Goal: Task Accomplishment & Management: Manage account settings

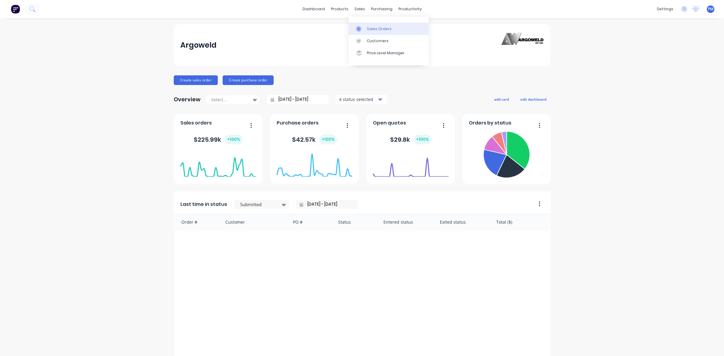
click at [374, 27] on div "Sales Orders" at bounding box center [379, 28] width 25 height 5
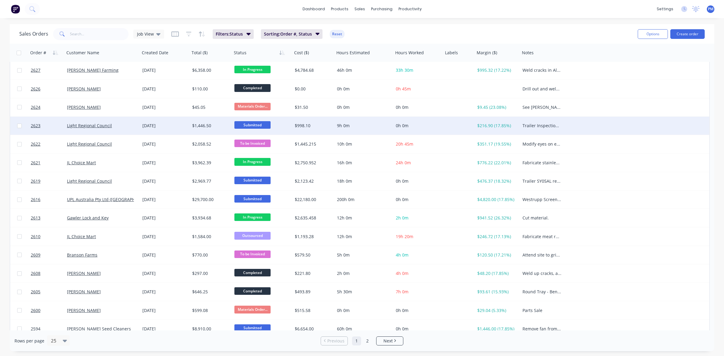
scroll to position [113, 0]
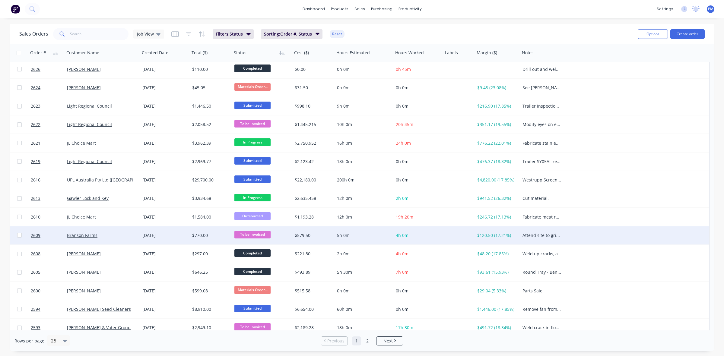
click at [135, 234] on div "Branson Farms" at bounding box center [102, 236] width 71 height 6
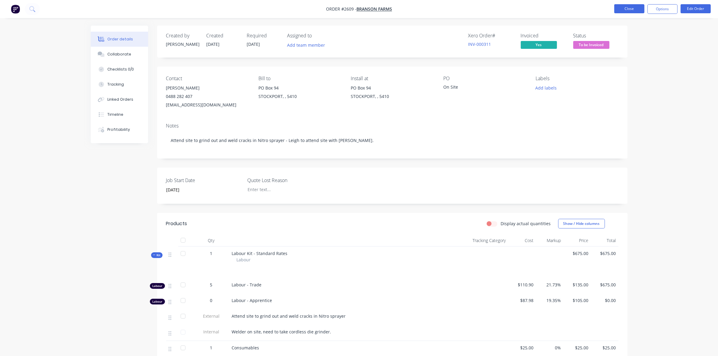
click at [626, 11] on button "Close" at bounding box center [629, 8] width 30 height 9
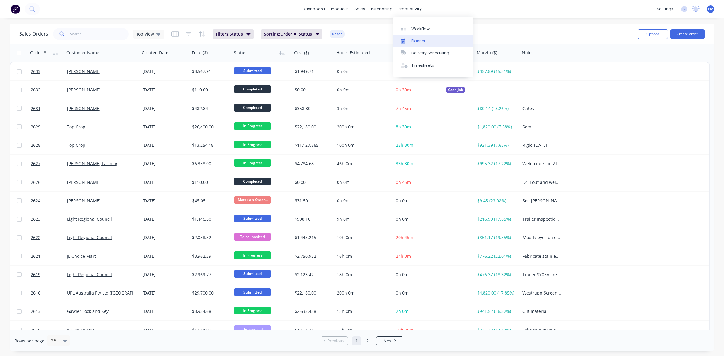
click at [414, 41] on div "Planner" at bounding box center [418, 40] width 14 height 5
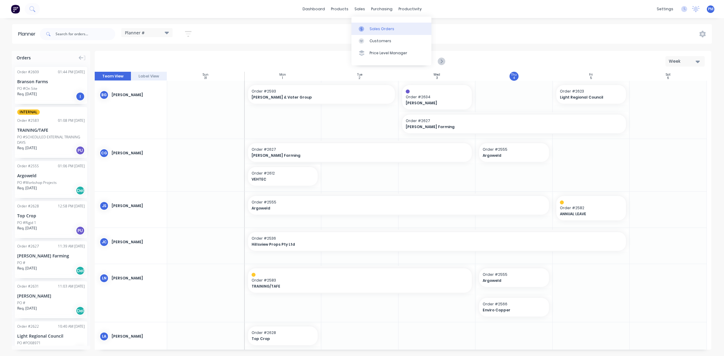
click at [368, 26] on link "Sales Orders" at bounding box center [391, 29] width 80 height 12
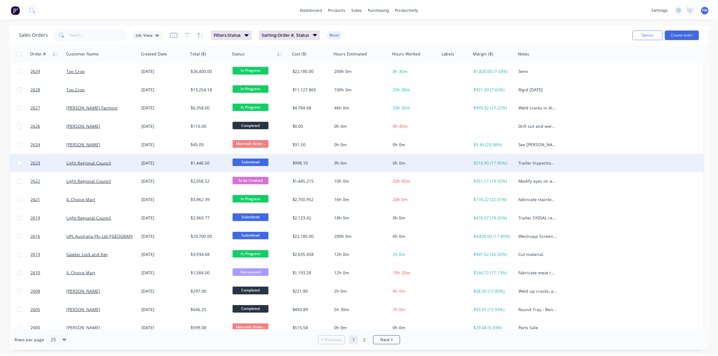
scroll to position [75, 0]
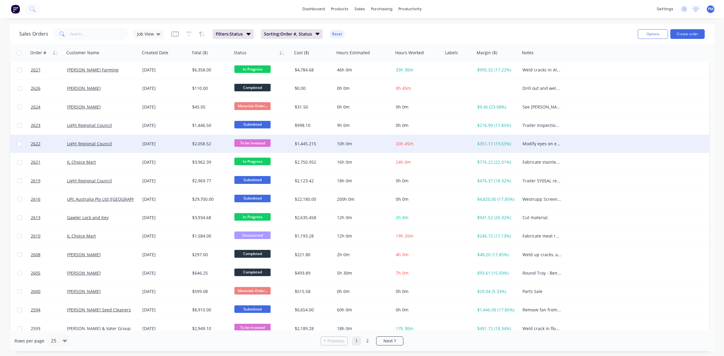
click at [125, 141] on div "Light Regional Council" at bounding box center [100, 144] width 67 height 6
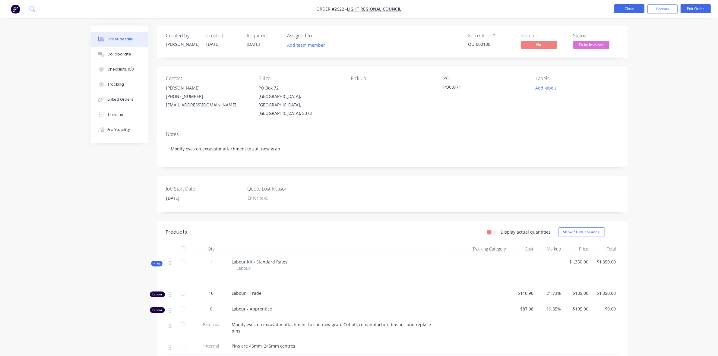
click at [631, 9] on button "Close" at bounding box center [629, 8] width 30 height 9
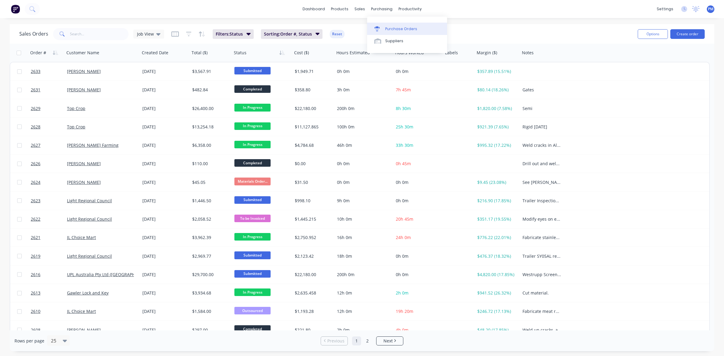
click at [391, 29] on div "Purchase Orders" at bounding box center [401, 28] width 32 height 5
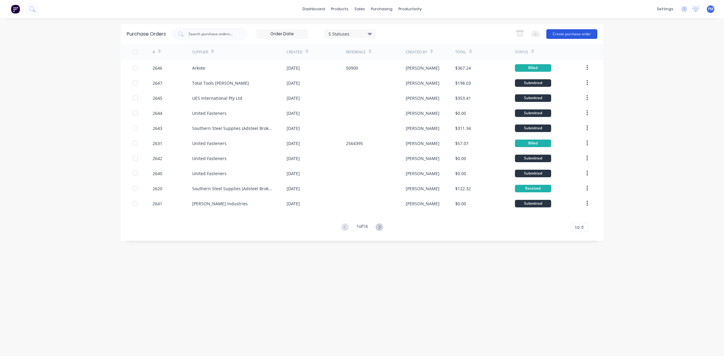
click at [575, 35] on button "Create purchase order" at bounding box center [571, 34] width 51 height 10
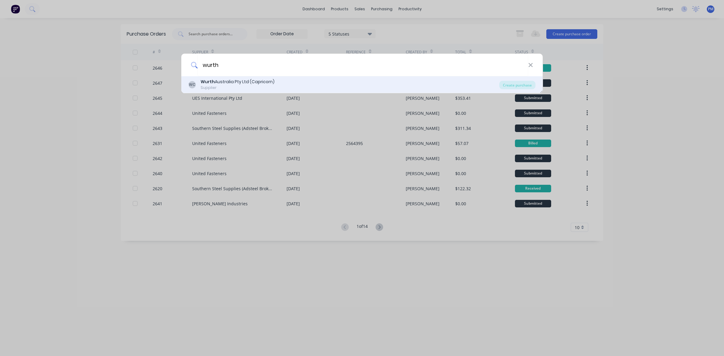
type input "wurth"
click at [233, 83] on div "Wurth Australia Pty Ltd (Capricorn)" at bounding box center [238, 82] width 74 height 6
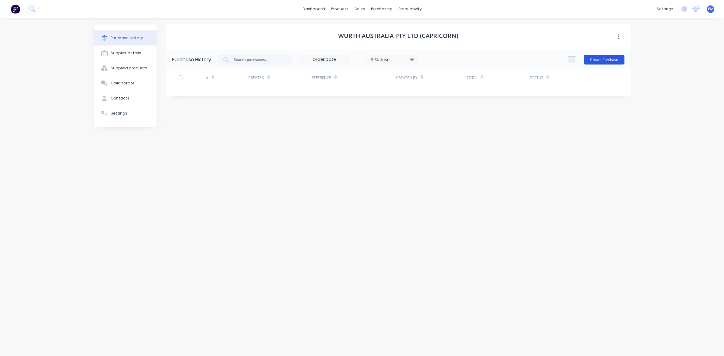
click at [605, 59] on button "Create Purchase" at bounding box center [604, 60] width 41 height 10
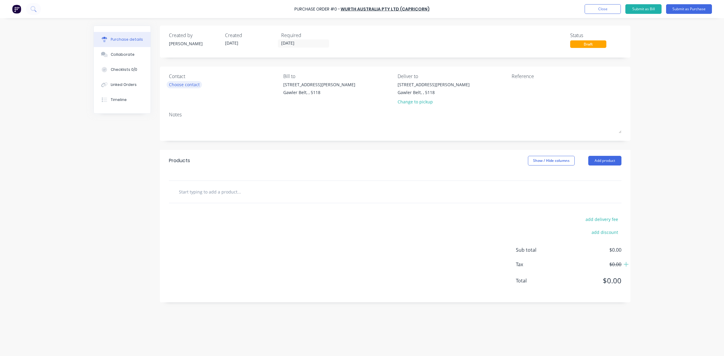
click at [179, 86] on div "Choose contact" at bounding box center [184, 84] width 31 height 6
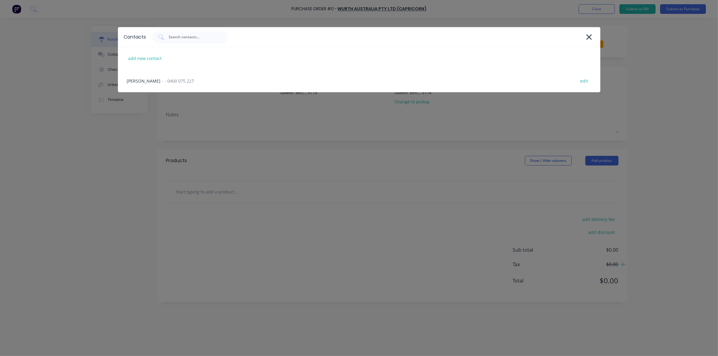
click at [102, 157] on div "Contacts add new contact [PERSON_NAME] - - 0400 075 227 edit" at bounding box center [359, 178] width 718 height 356
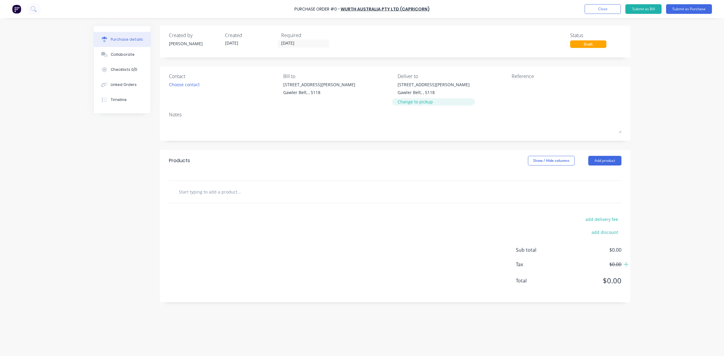
click at [413, 101] on div "Change to pickup" at bounding box center [433, 102] width 72 height 6
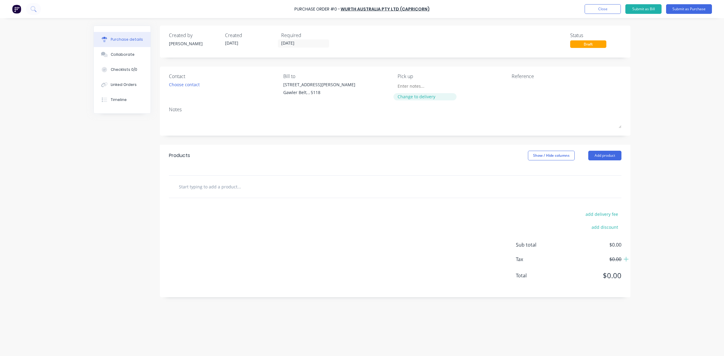
click at [405, 98] on div "Change to delivery" at bounding box center [424, 96] width 55 height 6
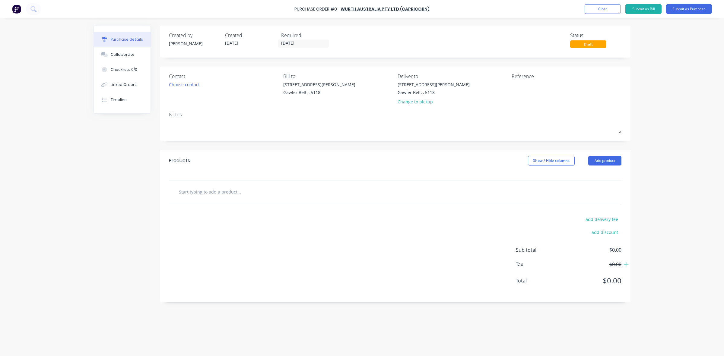
click at [198, 194] on input "text" at bounding box center [239, 192] width 121 height 12
click at [600, 159] on button "Add product" at bounding box center [604, 161] width 33 height 10
click at [583, 176] on div "Product catalogue" at bounding box center [592, 176] width 46 height 9
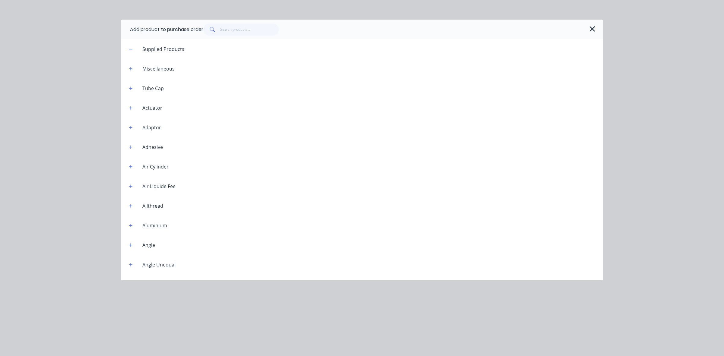
click at [592, 30] on icon "button" at bounding box center [592, 29] width 6 height 8
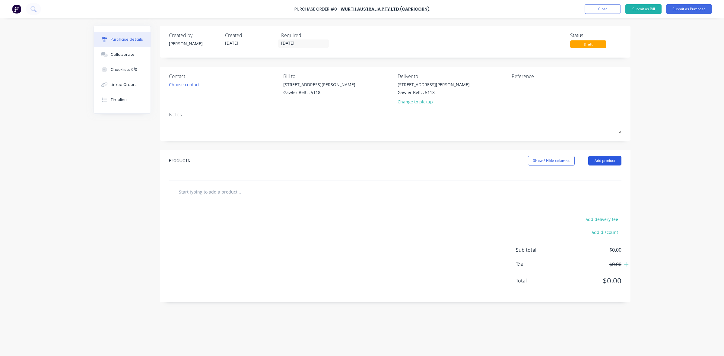
click at [597, 159] on button "Add product" at bounding box center [604, 161] width 33 height 10
click at [583, 188] on div "Basic product" at bounding box center [592, 188] width 46 height 9
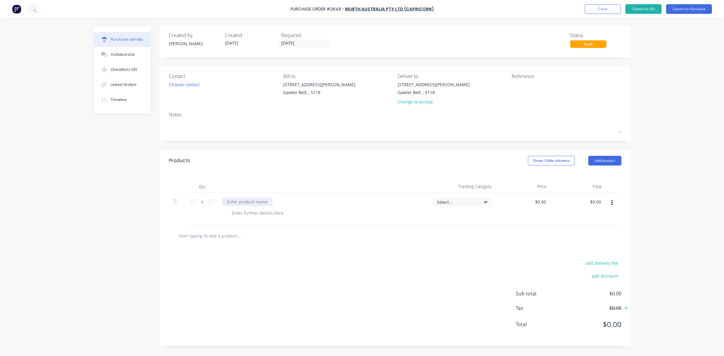
click at [234, 201] on div at bounding box center [247, 202] width 50 height 9
click at [537, 201] on input "0.0000" at bounding box center [540, 202] width 14 height 9
drag, startPoint x: 532, startPoint y: 201, endPoint x: 548, endPoint y: 201, distance: 16.0
click at [548, 201] on div "0.0000 0.0000" at bounding box center [540, 202] width 19 height 9
type input "$777.26"
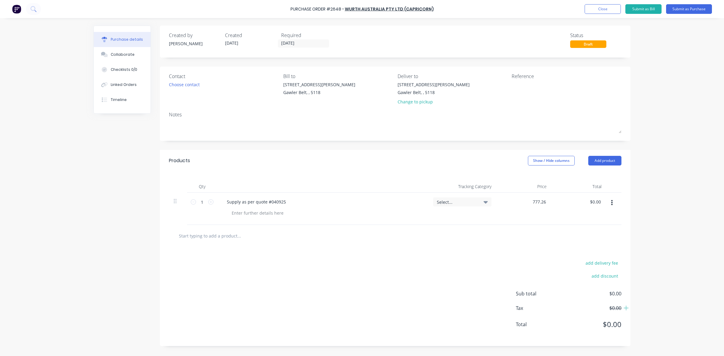
type input "$777.26"
click at [505, 245] on div at bounding box center [395, 236] width 452 height 22
click at [688, 11] on button "Submit as Purchase" at bounding box center [689, 9] width 46 height 10
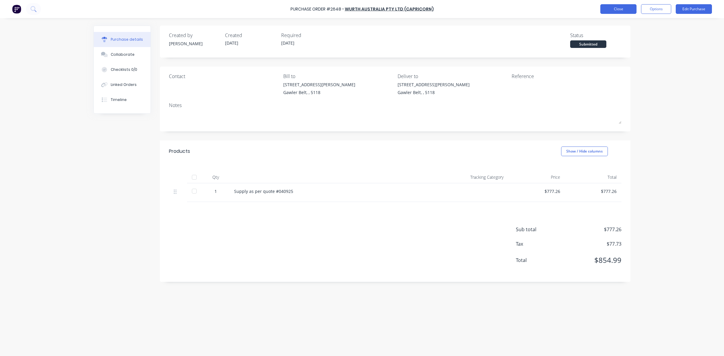
click at [626, 9] on button "Close" at bounding box center [618, 9] width 36 height 10
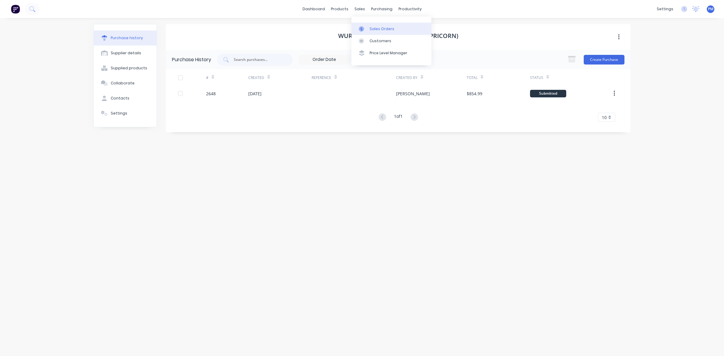
click at [372, 26] on link "Sales Orders" at bounding box center [391, 29] width 80 height 12
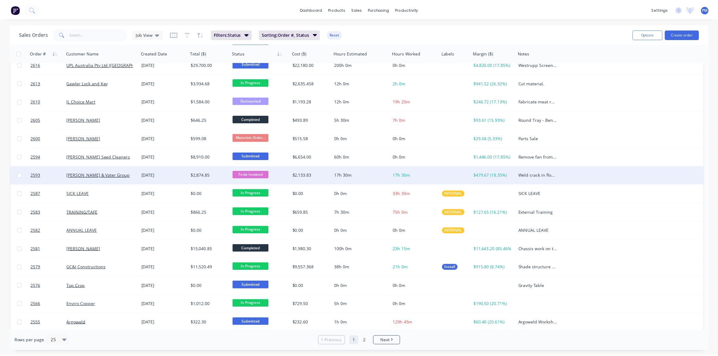
scroll to position [193, 0]
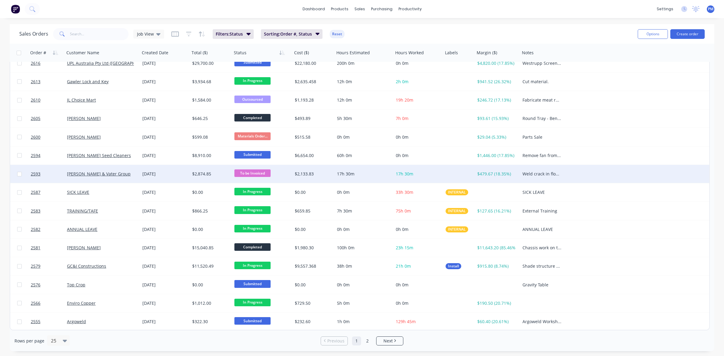
click at [130, 174] on div "[PERSON_NAME] & Vater Group" at bounding box center [100, 174] width 67 height 6
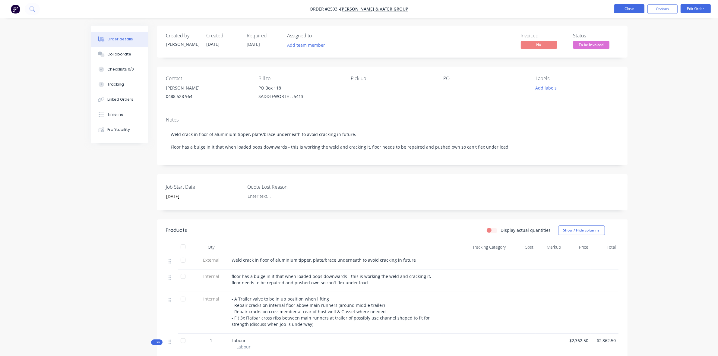
click at [629, 9] on button "Close" at bounding box center [629, 8] width 30 height 9
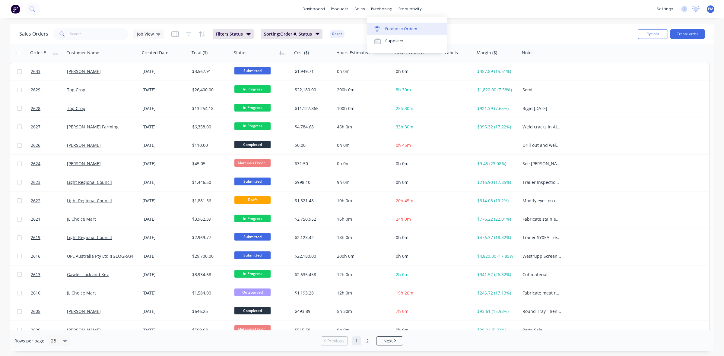
click at [394, 30] on div "Purchase Orders" at bounding box center [401, 28] width 32 height 5
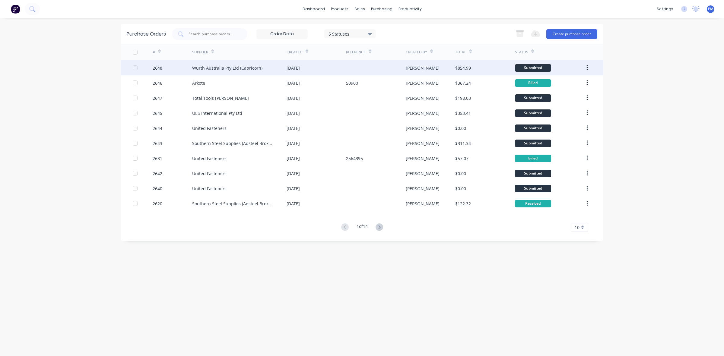
click at [265, 67] on div "Wurth Australia Pty Ltd (Capricorn)" at bounding box center [239, 67] width 94 height 15
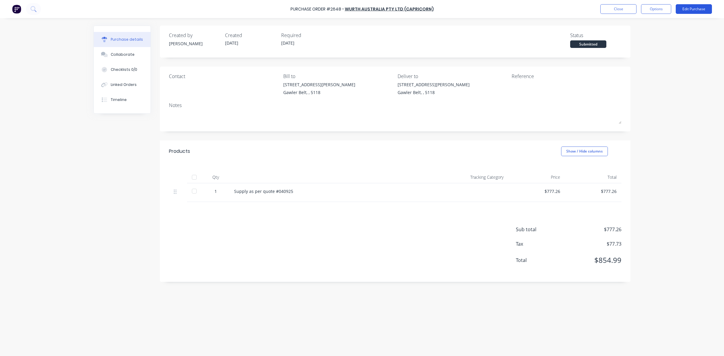
click at [694, 10] on button "Edit Purchase" at bounding box center [694, 9] width 36 height 10
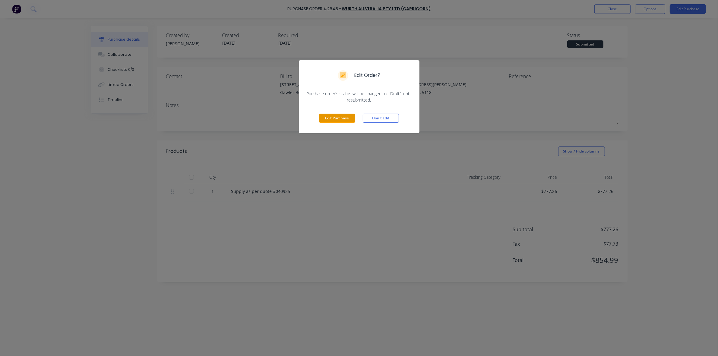
click at [335, 116] on button "Edit Purchase" at bounding box center [337, 118] width 36 height 9
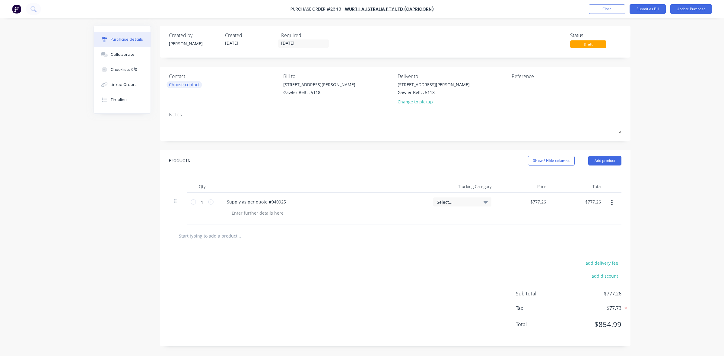
click at [190, 84] on div "Choose contact" at bounding box center [184, 84] width 31 height 6
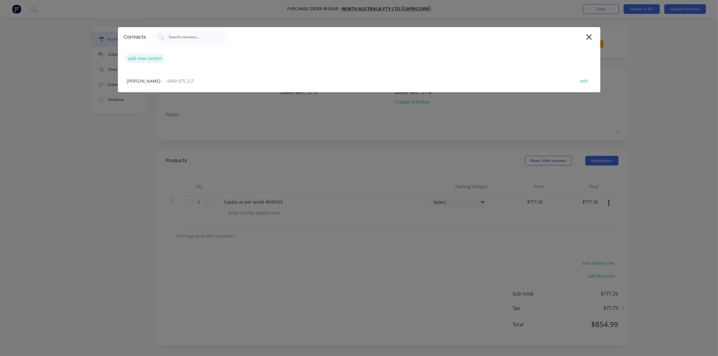
click at [145, 56] on div "add new contact" at bounding box center [145, 58] width 40 height 9
select select "AU"
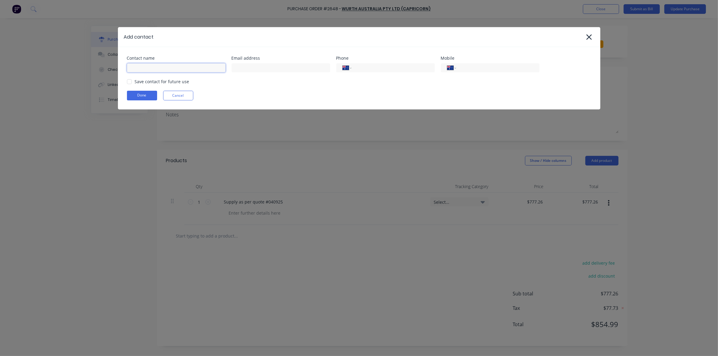
click at [148, 68] on input at bounding box center [176, 67] width 99 height 9
type input "[PERSON_NAME]"
type input "[PERSON_NAME][EMAIL_ADDRESS][PERSON_NAME][DOMAIN_NAME]"
click at [164, 69] on input "[PERSON_NAME]" at bounding box center [176, 67] width 99 height 9
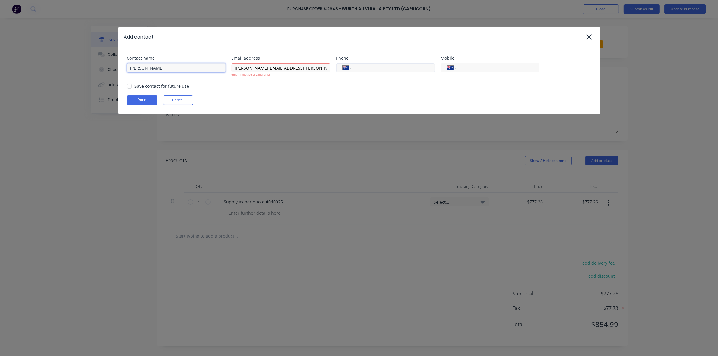
type input "[PERSON_NAME]"
click at [364, 66] on input "tel" at bounding box center [392, 68] width 72 height 7
type input "0458 388 400"
click at [222, 91] on div "Contact name [PERSON_NAME] Email address [PERSON_NAME][EMAIL_ADDRESS][DOMAIN_NA…" at bounding box center [359, 80] width 483 height 67
click at [131, 87] on div at bounding box center [129, 86] width 12 height 12
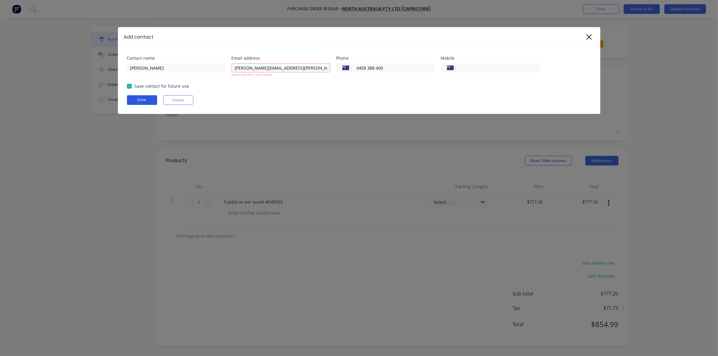
click at [144, 99] on button "Done" at bounding box center [142, 100] width 30 height 10
click at [142, 98] on button "Done" at bounding box center [142, 100] width 30 height 10
click at [250, 67] on input "[PERSON_NAME][EMAIL_ADDRESS][PERSON_NAME][DOMAIN_NAME]" at bounding box center [281, 67] width 99 height 9
type input "[PERSON_NAME][EMAIL_ADDRESS][PERSON_NAME][DOMAIN_NAME]"
click at [201, 67] on input "[PERSON_NAME]" at bounding box center [176, 67] width 99 height 9
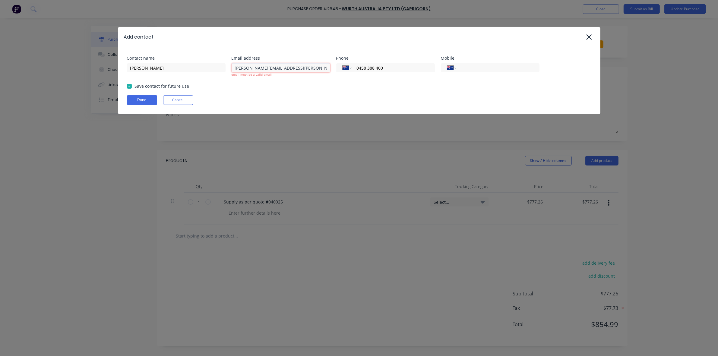
drag, startPoint x: 305, startPoint y: 67, endPoint x: 234, endPoint y: 69, distance: 70.9
click at [234, 69] on input "[PERSON_NAME][EMAIL_ADDRESS][PERSON_NAME][DOMAIN_NAME]" at bounding box center [281, 67] width 99 height 9
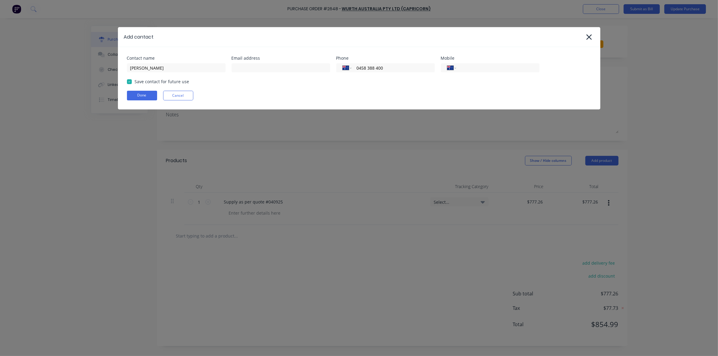
drag, startPoint x: 246, startPoint y: 68, endPoint x: 230, endPoint y: 94, distance: 30.0
click at [230, 94] on div "Contact name [PERSON_NAME] Email address Phone International [GEOGRAPHIC_DATA] …" at bounding box center [359, 78] width 483 height 62
click at [242, 67] on input at bounding box center [281, 67] width 99 height 9
paste input "Beach Session – Leaders Lead & Take"
type input "Beach Session – Leaders Lead & Take"
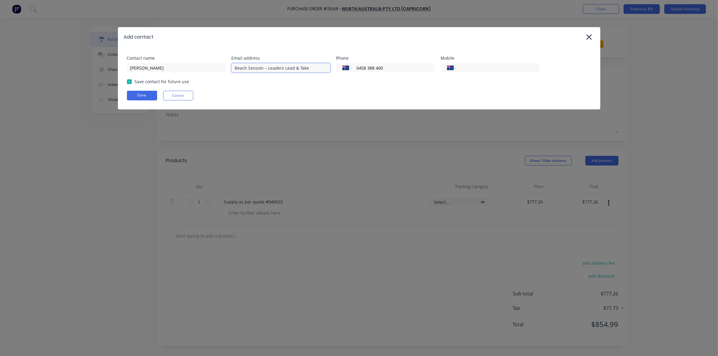
drag, startPoint x: 312, startPoint y: 66, endPoint x: 229, endPoint y: 68, distance: 83.6
click at [229, 68] on div "Contact name [PERSON_NAME] Email address Beach Session – Leaders Lead & Take Ph…" at bounding box center [359, 64] width 464 height 16
type input "[PERSON_NAME][EMAIL_ADDRESS][PERSON_NAME][DOMAIN_NAME]"
click at [344, 93] on div "Contact name [PERSON_NAME] Email address [PERSON_NAME][EMAIL_ADDRESS][DOMAIN_NA…" at bounding box center [359, 78] width 483 height 62
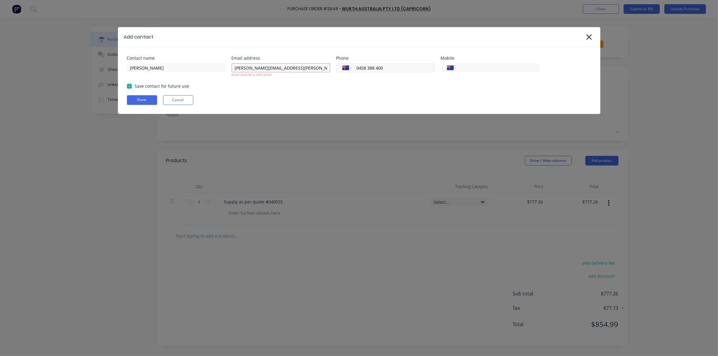
drag, startPoint x: 356, startPoint y: 67, endPoint x: 386, endPoint y: 67, distance: 29.9
click at [386, 67] on input "0458 388 400" at bounding box center [392, 68] width 72 height 7
type input "0458 388 400"
click at [462, 84] on div "Save contact for future use" at bounding box center [359, 86] width 464 height 6
click at [375, 66] on input "tel" at bounding box center [392, 68] width 72 height 7
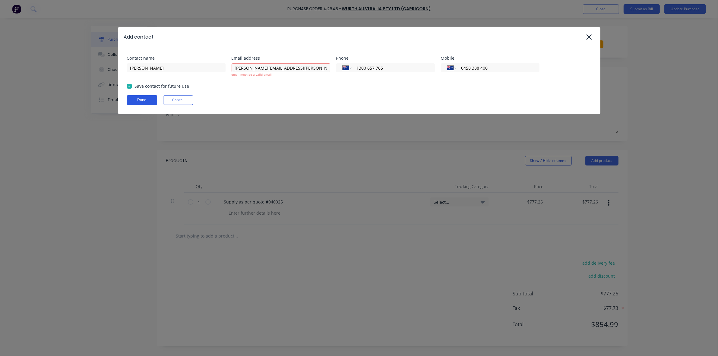
type input "1300 657 765"
click at [143, 100] on button "Done" at bounding box center [142, 100] width 30 height 10
click at [134, 100] on button "Done" at bounding box center [142, 100] width 30 height 10
click at [279, 78] on div "Contact name [PERSON_NAME] Email address [PERSON_NAME][EMAIL_ADDRESS][DOMAIN_NA…" at bounding box center [359, 80] width 483 height 67
drag, startPoint x: 299, startPoint y: 68, endPoint x: 232, endPoint y: 68, distance: 67.0
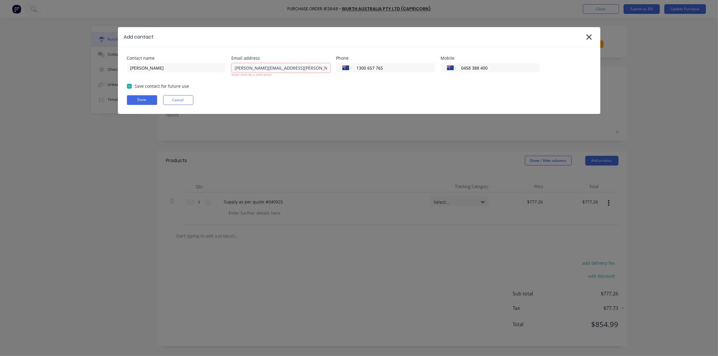
click at [232, 68] on input "[PERSON_NAME][EMAIL_ADDRESS][PERSON_NAME][DOMAIN_NAME]" at bounding box center [281, 67] width 99 height 9
click at [249, 67] on input "[PERSON_NAME]/ka" at bounding box center [281, 67] width 99 height 9
click at [251, 67] on input "[PERSON_NAME]/ka" at bounding box center [281, 67] width 99 height 9
type input "[PERSON_NAME][EMAIL_ADDRESS][PERSON_NAME][DOMAIN_NAME]"
click at [231, 103] on div "Contact name [PERSON_NAME] Email address [PERSON_NAME][EMAIL_ADDRESS][DOMAIN_NA…" at bounding box center [359, 80] width 483 height 67
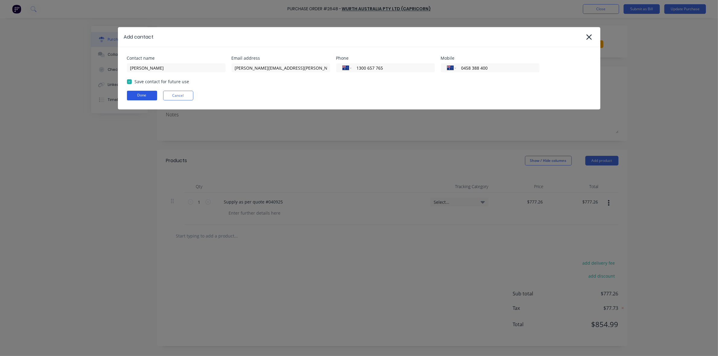
click at [146, 97] on button "Done" at bounding box center [142, 96] width 30 height 10
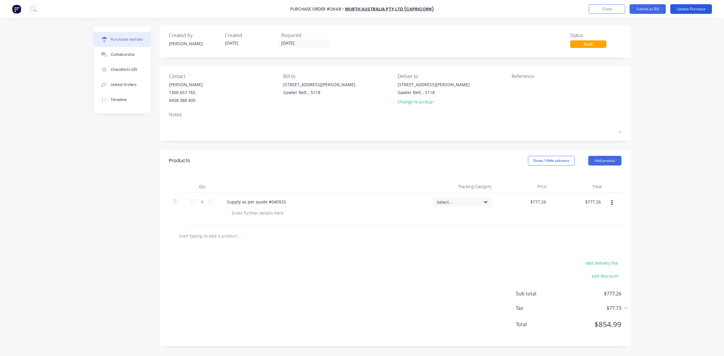
click at [691, 9] on button "Update Purchase" at bounding box center [691, 9] width 42 height 10
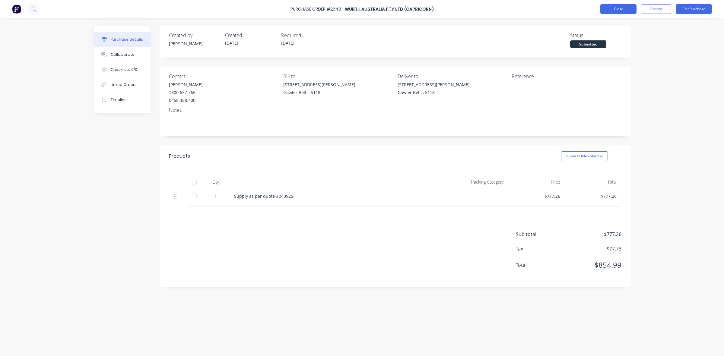
click at [621, 10] on button "Close" at bounding box center [618, 9] width 36 height 10
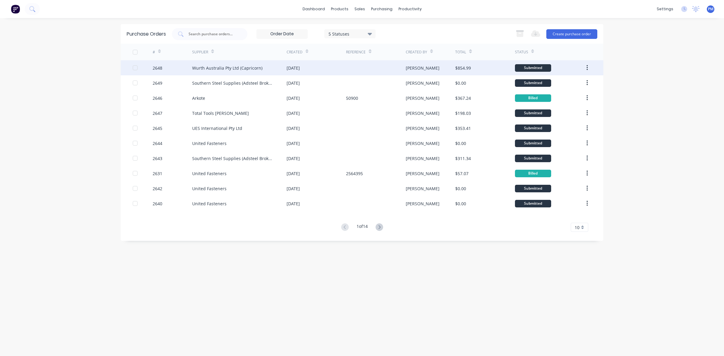
click at [264, 68] on div "Wurth Australia Pty Ltd (Capricorn)" at bounding box center [239, 67] width 94 height 15
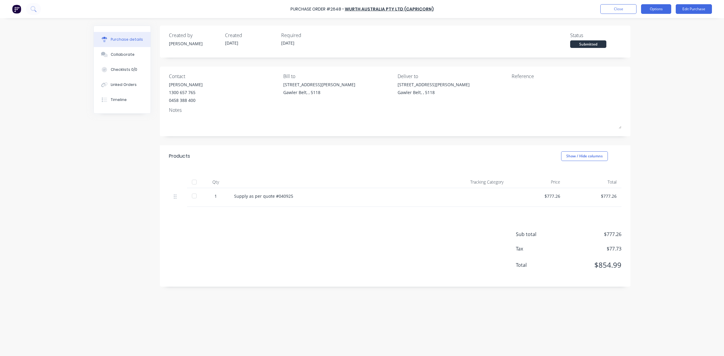
click at [657, 7] on button "Options" at bounding box center [656, 9] width 30 height 10
click at [640, 26] on div "Print / Email" at bounding box center [642, 24] width 46 height 9
click at [637, 37] on div "With pricing" at bounding box center [642, 36] width 46 height 9
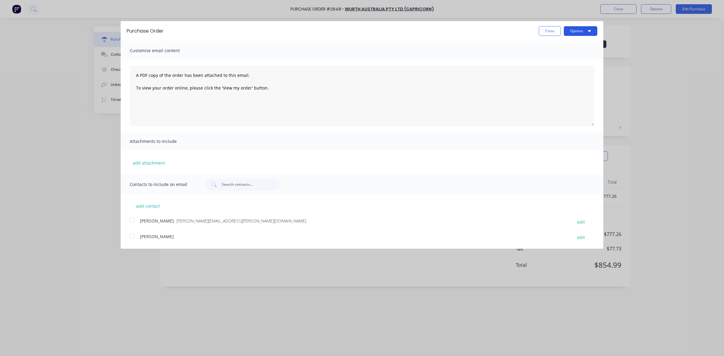
click at [590, 32] on icon "button" at bounding box center [589, 30] width 3 height 5
click at [553, 46] on div "Print" at bounding box center [568, 46] width 46 height 9
click at [550, 31] on button "Close" at bounding box center [550, 31] width 22 height 10
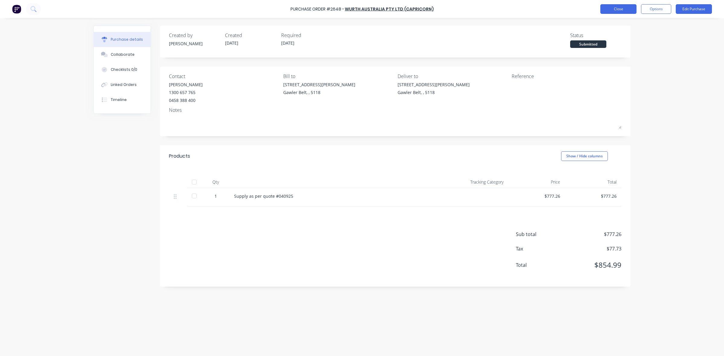
click at [628, 5] on button "Close" at bounding box center [618, 9] width 36 height 10
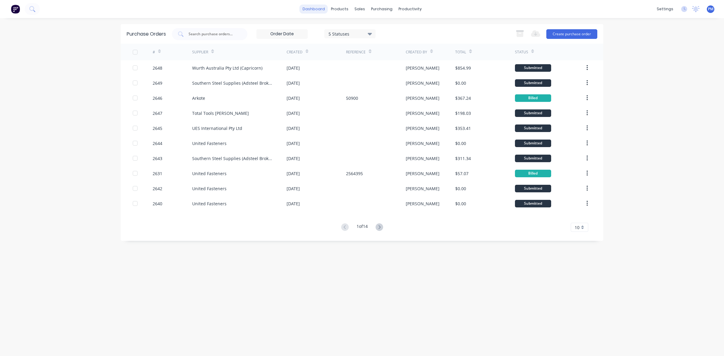
click at [317, 9] on link "dashboard" at bounding box center [313, 9] width 28 height 9
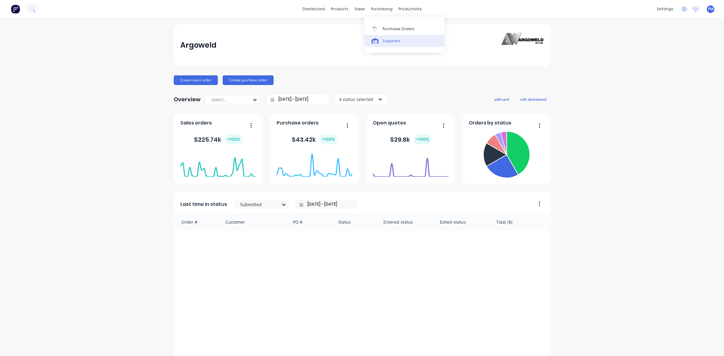
click at [385, 41] on div "Suppliers" at bounding box center [391, 40] width 18 height 5
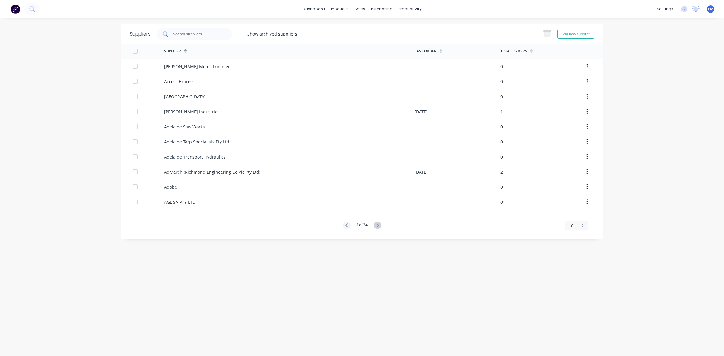
click at [177, 34] on input "text" at bounding box center [198, 34] width 50 height 6
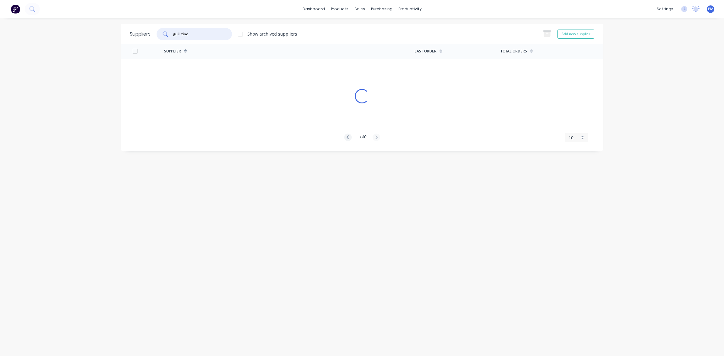
click at [166, 35] on icon at bounding box center [165, 33] width 5 height 5
click at [182, 34] on input "guillitine" at bounding box center [198, 34] width 50 height 6
type input "[MEDICAL_DATA]"
click at [165, 33] on icon at bounding box center [165, 33] width 5 height 5
click at [378, 27] on div "Sales Orders" at bounding box center [381, 28] width 25 height 5
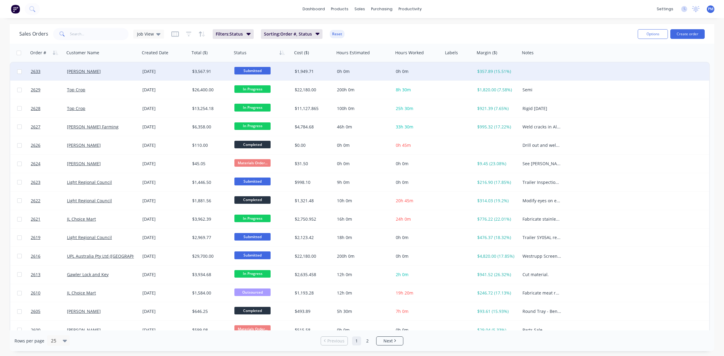
click at [109, 73] on div "[PERSON_NAME]" at bounding box center [100, 71] width 67 height 6
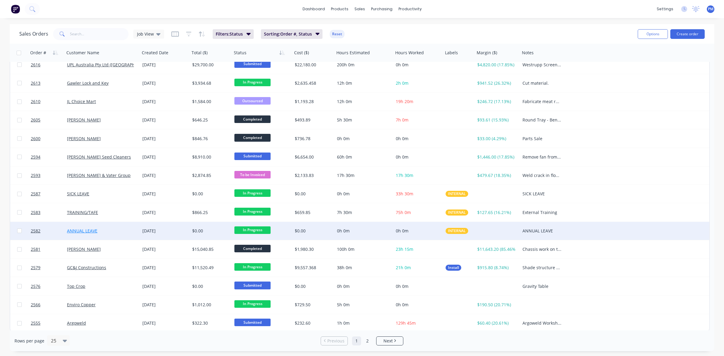
scroll to position [193, 0]
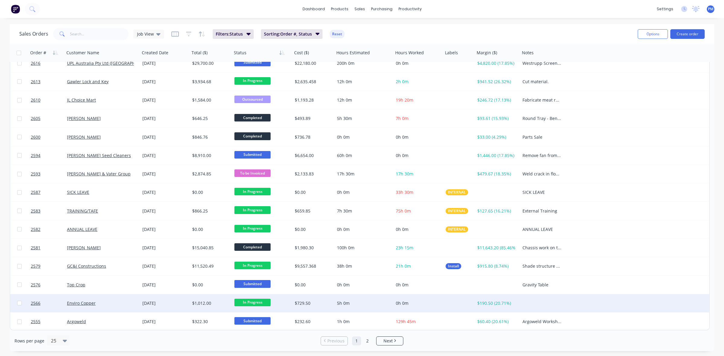
click at [117, 303] on div "Enviro Copper" at bounding box center [100, 303] width 67 height 6
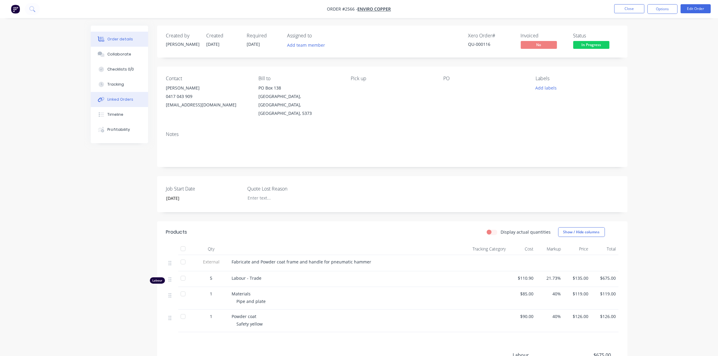
click at [121, 100] on div "Linked Orders" at bounding box center [120, 99] width 26 height 5
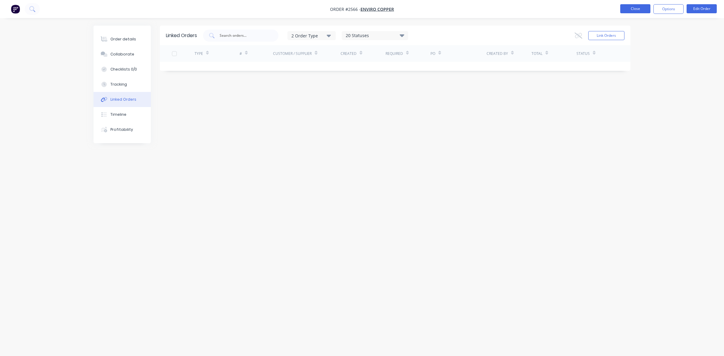
click at [636, 10] on button "Close" at bounding box center [635, 8] width 30 height 9
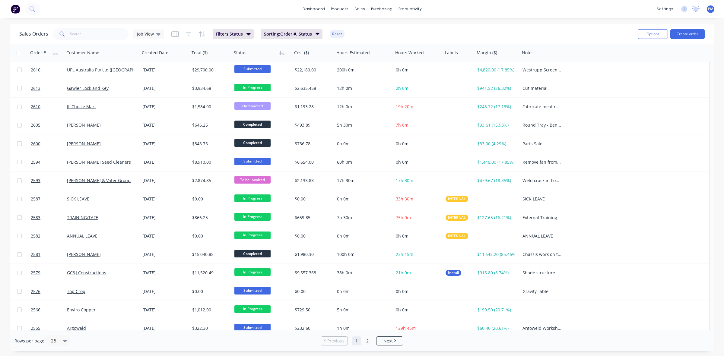
scroll to position [193, 0]
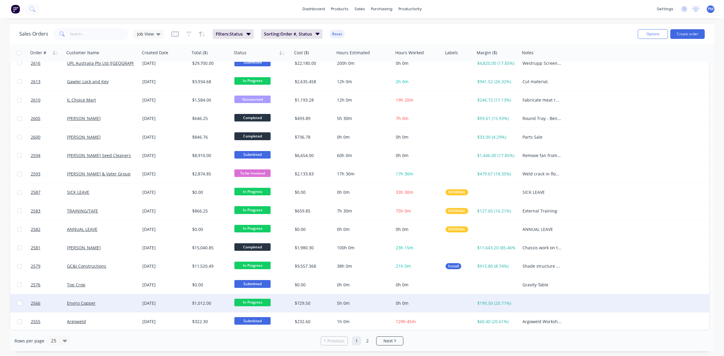
click at [119, 299] on div "Enviro Copper" at bounding box center [102, 303] width 75 height 18
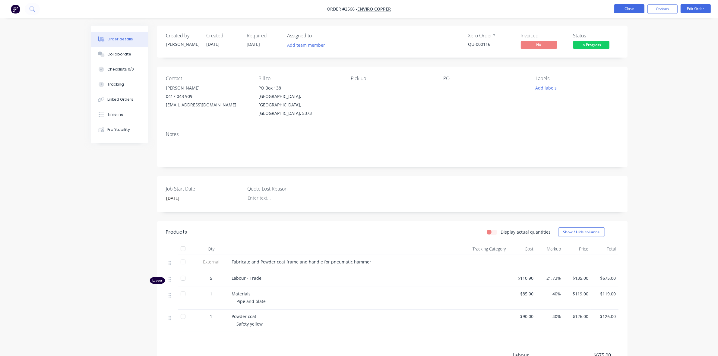
click at [626, 9] on button "Close" at bounding box center [629, 8] width 30 height 9
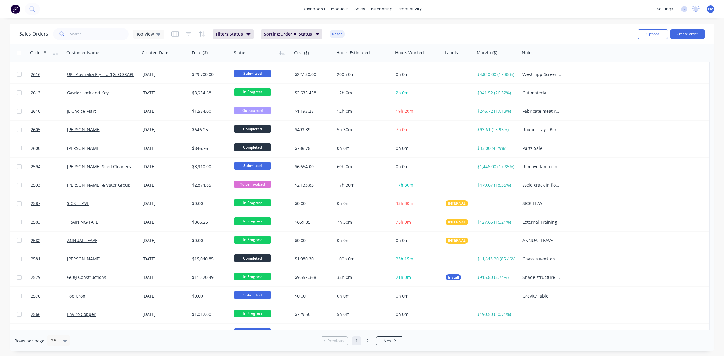
scroll to position [193, 0]
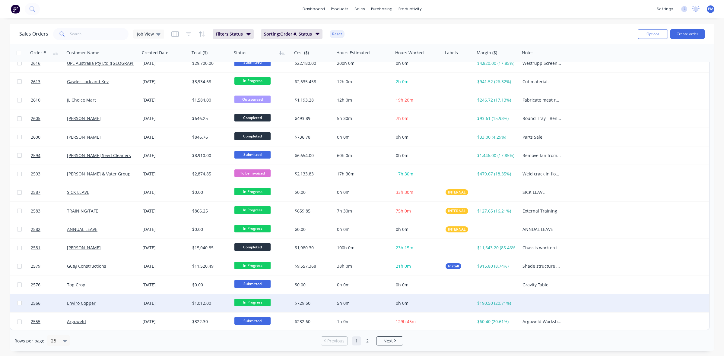
click at [118, 306] on div "Enviro Copper" at bounding box center [102, 303] width 75 height 18
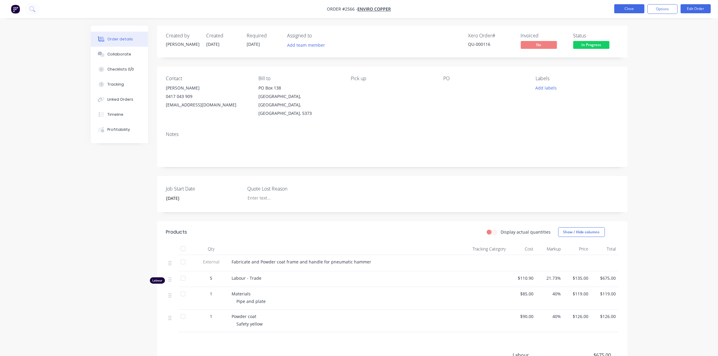
click at [633, 8] on button "Close" at bounding box center [629, 8] width 30 height 9
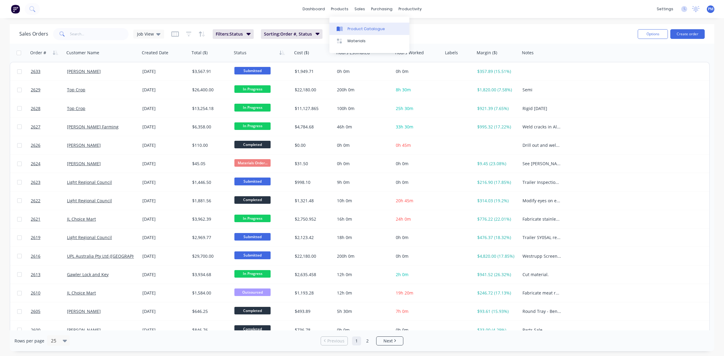
click at [358, 29] on div "Product Catalogue" at bounding box center [365, 28] width 37 height 5
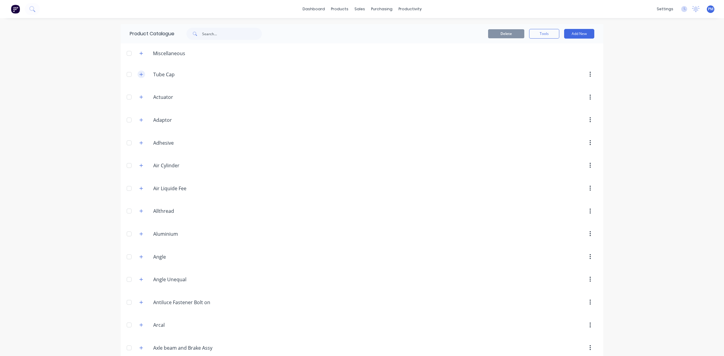
click at [140, 74] on icon "button" at bounding box center [141, 74] width 3 height 3
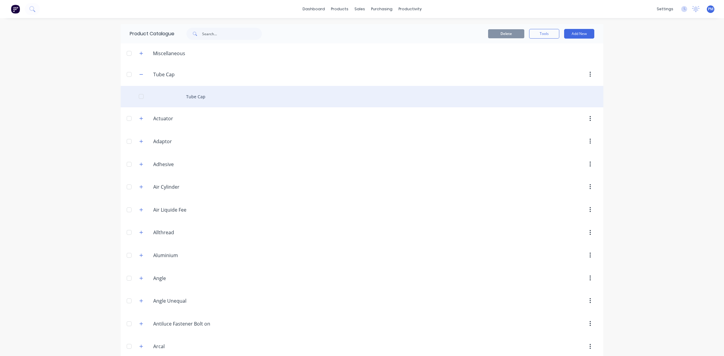
click at [194, 96] on div "Tube Cap" at bounding box center [362, 96] width 483 height 21
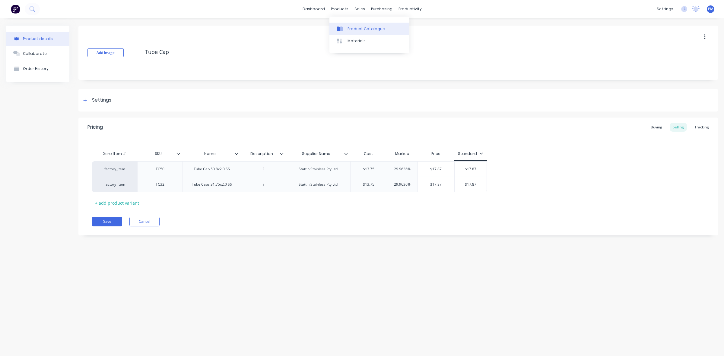
click at [355, 29] on div "Product Catalogue" at bounding box center [365, 28] width 37 height 5
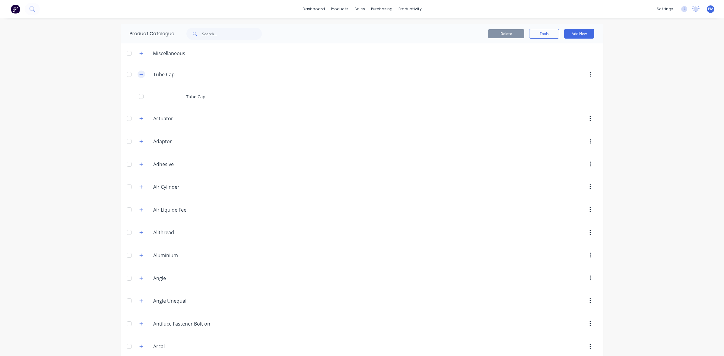
click at [139, 74] on icon "button" at bounding box center [141, 74] width 4 height 4
click at [139, 54] on icon "button" at bounding box center [141, 53] width 4 height 4
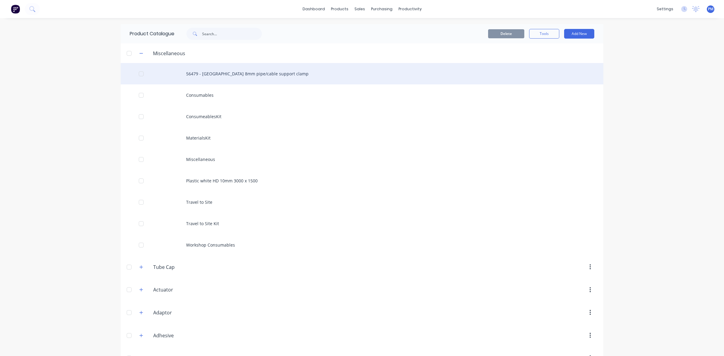
click at [240, 73] on div "56479 - [GEOGRAPHIC_DATA] 8mm pipe/cable support clamp" at bounding box center [362, 73] width 483 height 21
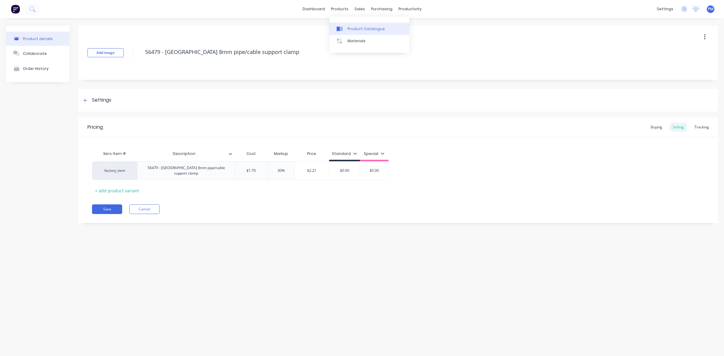
click at [351, 28] on div "Product Catalogue" at bounding box center [365, 28] width 37 height 5
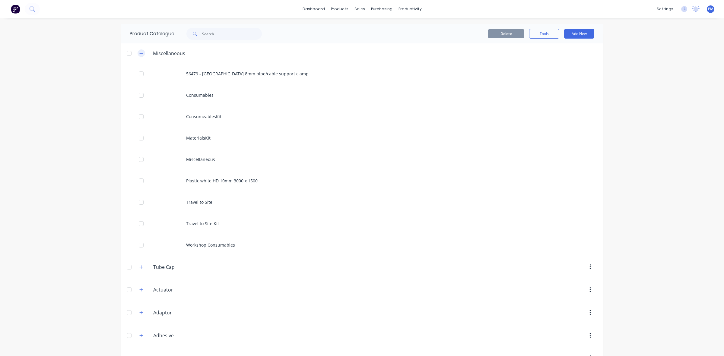
click at [139, 54] on icon "button" at bounding box center [141, 53] width 4 height 4
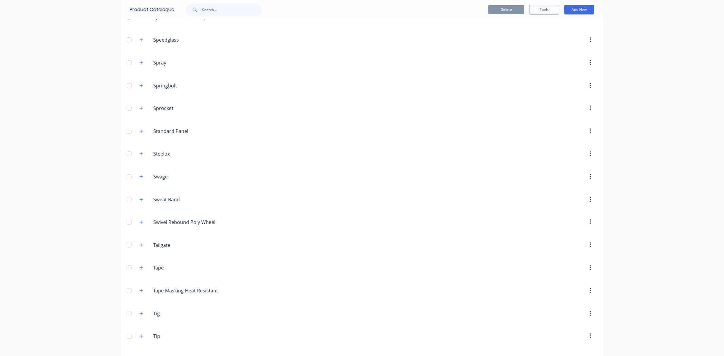
scroll to position [3131, 0]
click at [139, 63] on icon "button" at bounding box center [141, 65] width 4 height 4
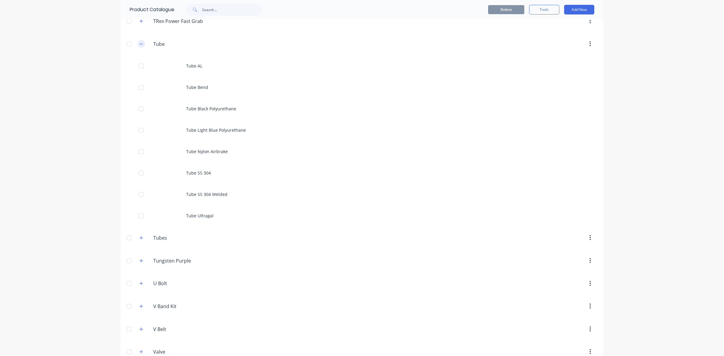
click at [139, 46] on icon "button" at bounding box center [141, 44] width 4 height 4
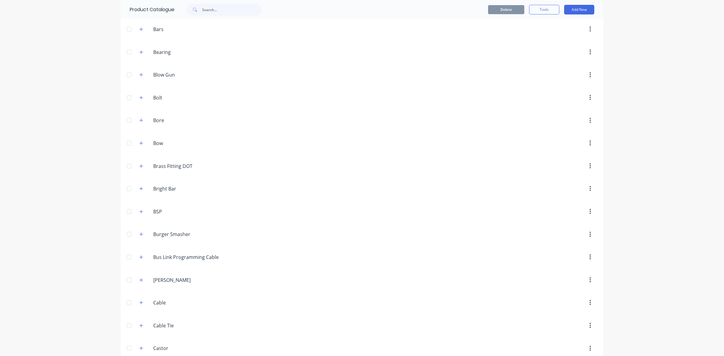
scroll to position [334, 0]
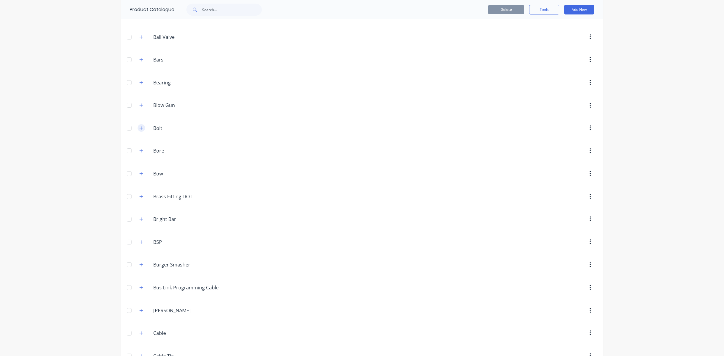
click at [139, 130] on icon "button" at bounding box center [141, 128] width 4 height 4
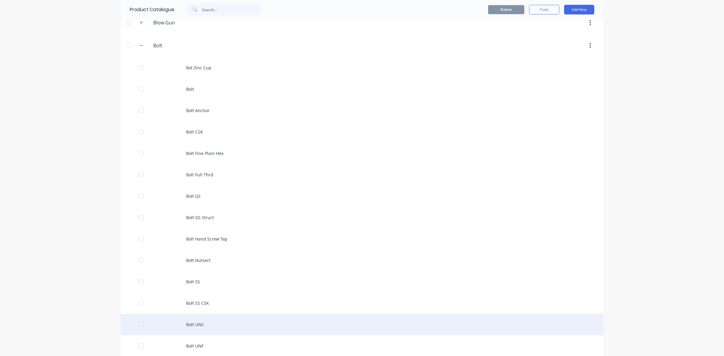
scroll to position [409, 0]
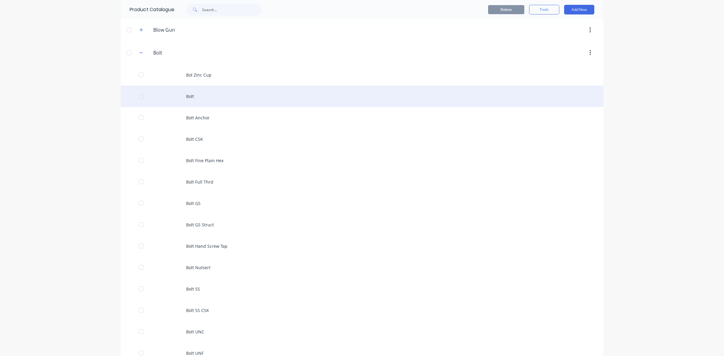
click at [195, 100] on div "Bolt" at bounding box center [362, 96] width 483 height 21
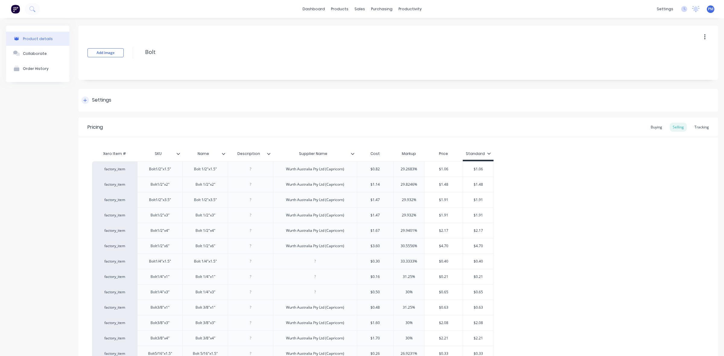
click at [85, 100] on icon at bounding box center [85, 100] width 3 height 3
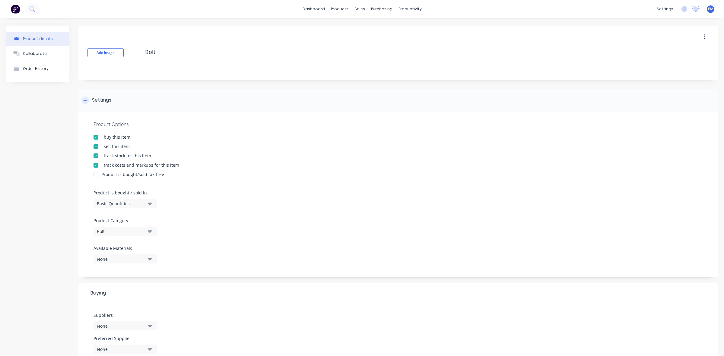
click at [85, 100] on icon at bounding box center [85, 100] width 3 height 0
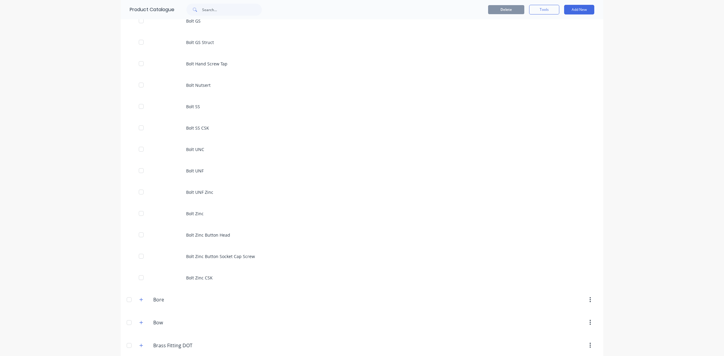
scroll to position [603, 0]
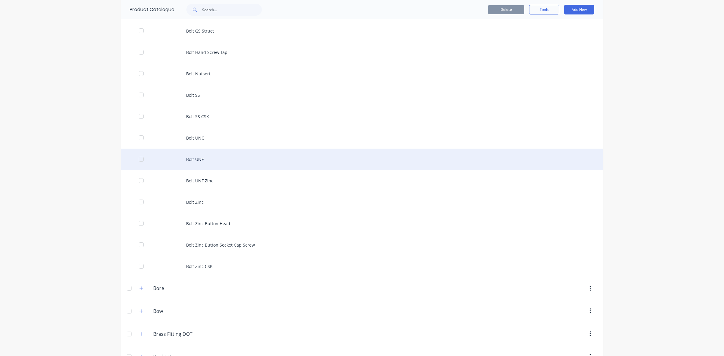
click at [221, 163] on div "Bolt UNF" at bounding box center [362, 159] width 483 height 21
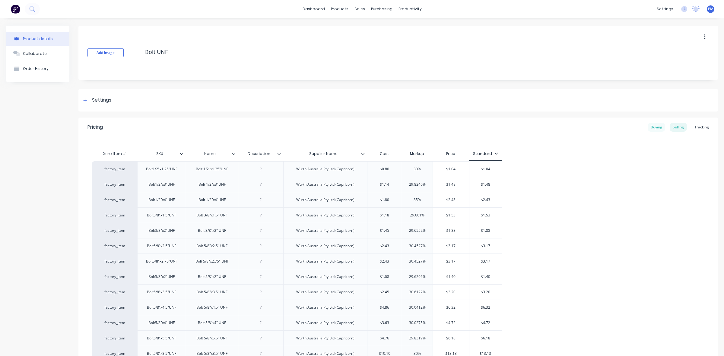
click at [652, 128] on div "Buying" at bounding box center [656, 127] width 17 height 9
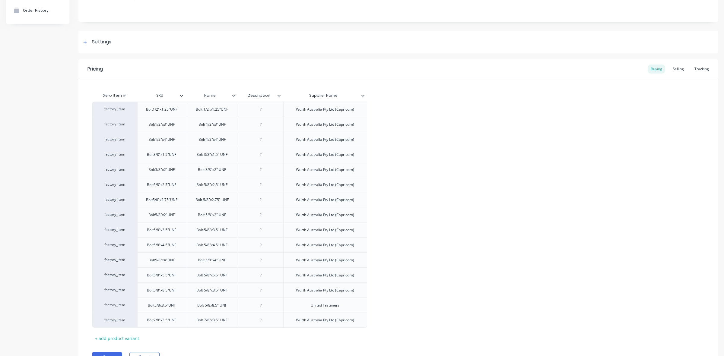
scroll to position [75, 0]
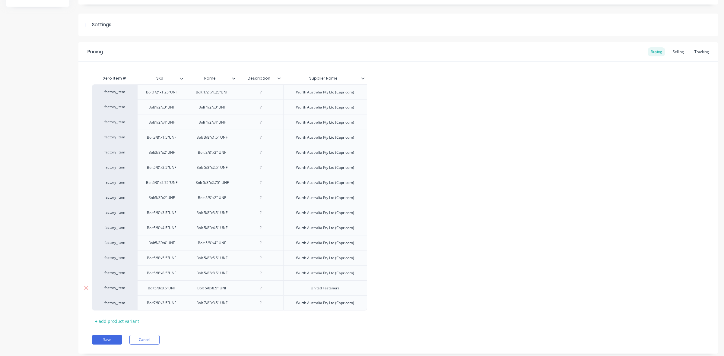
click at [209, 289] on div "Bolt 5/8x8.5" UNF" at bounding box center [211, 288] width 39 height 8
click at [263, 286] on div at bounding box center [261, 288] width 30 height 8
click at [318, 287] on div "United Fasteners" at bounding box center [325, 288] width 38 height 8
click at [265, 291] on div at bounding box center [261, 288] width 30 height 8
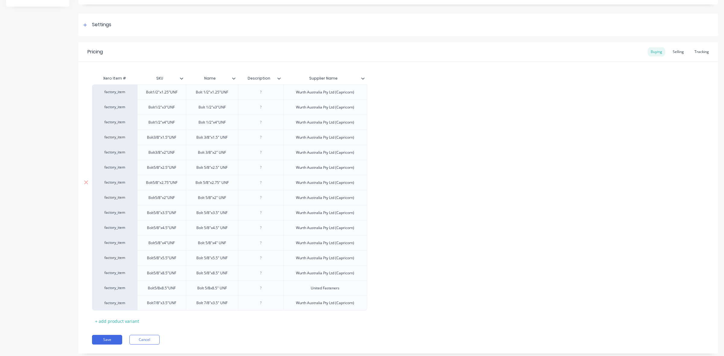
scroll to position [0, 0]
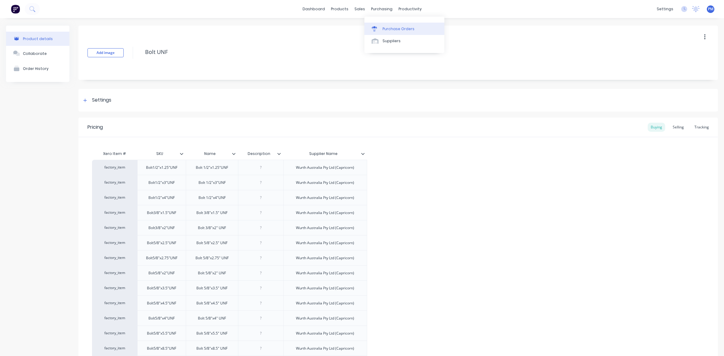
click at [391, 28] on div "Purchase Orders" at bounding box center [398, 28] width 32 height 5
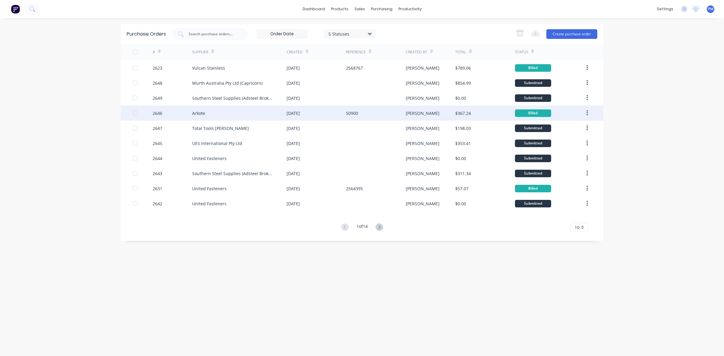
click at [321, 112] on div "[DATE]" at bounding box center [316, 113] width 59 height 15
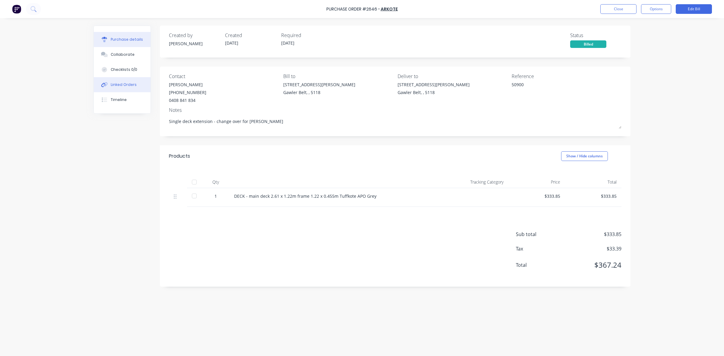
click at [120, 82] on div "Linked Orders" at bounding box center [124, 84] width 26 height 5
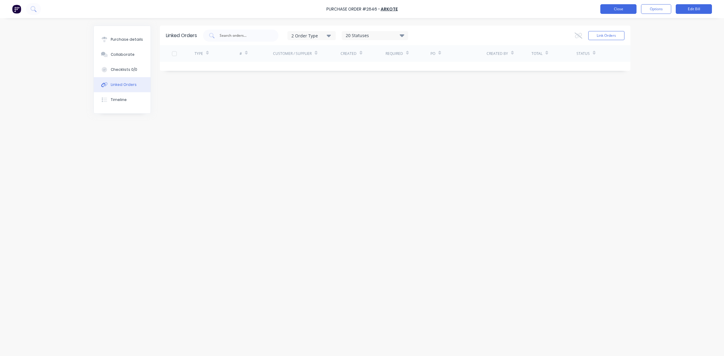
click at [620, 11] on button "Close" at bounding box center [618, 9] width 36 height 10
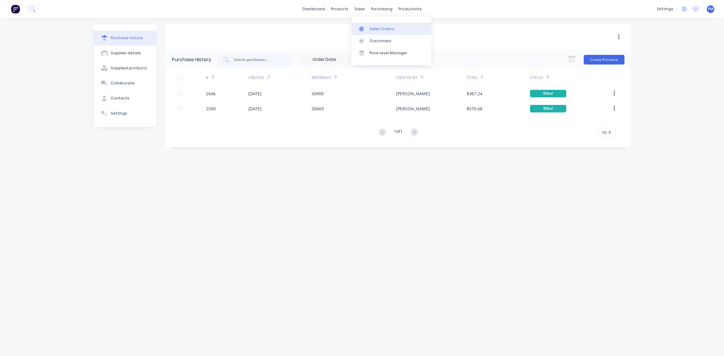
click at [373, 28] on div "Sales Orders" at bounding box center [381, 28] width 25 height 5
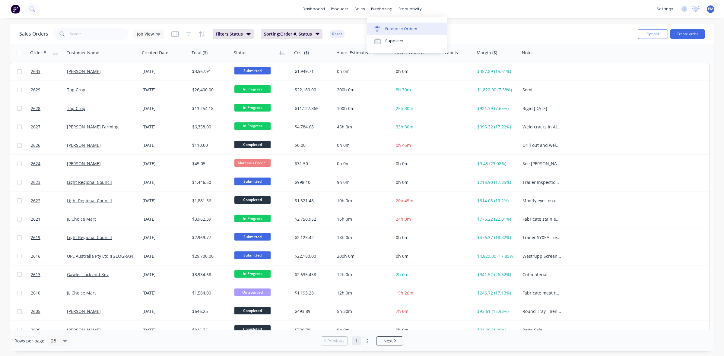
click at [388, 27] on div "Purchase Orders" at bounding box center [401, 28] width 32 height 5
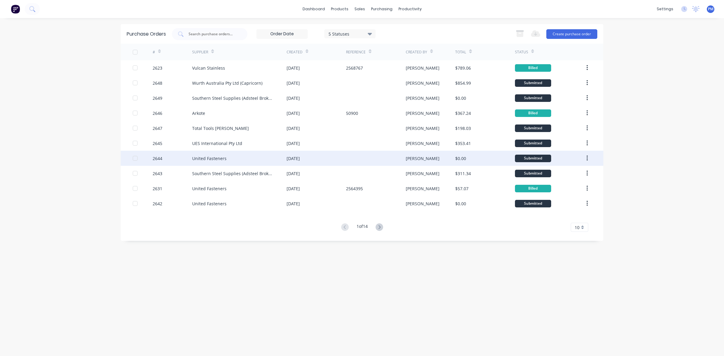
click at [267, 161] on div "United Fasteners" at bounding box center [239, 158] width 94 height 15
type textarea "x"
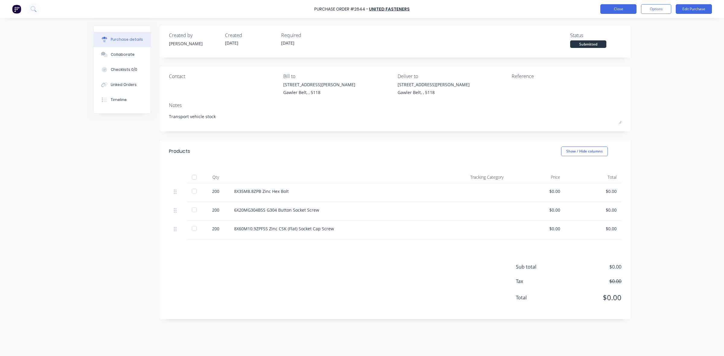
click at [615, 8] on button "Close" at bounding box center [618, 9] width 36 height 10
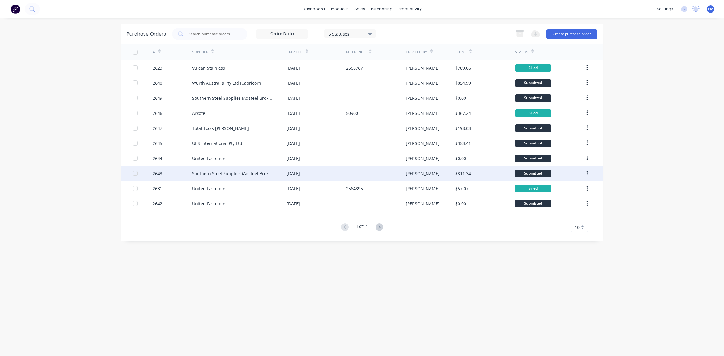
click at [337, 172] on div "[DATE]" at bounding box center [316, 173] width 59 height 15
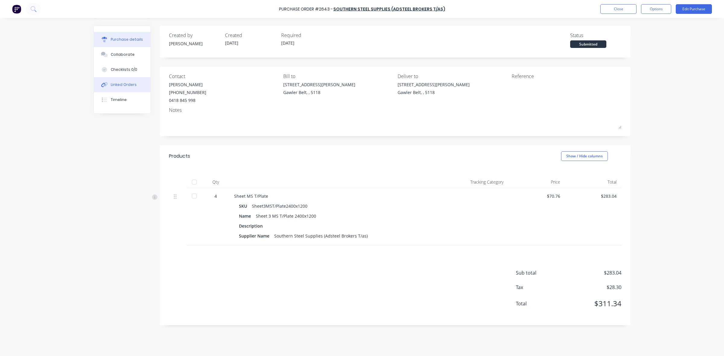
click at [125, 85] on div "Linked Orders" at bounding box center [124, 84] width 26 height 5
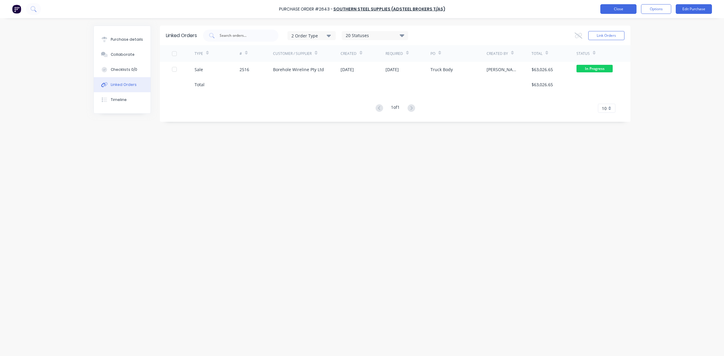
click at [622, 10] on button "Close" at bounding box center [618, 9] width 36 height 10
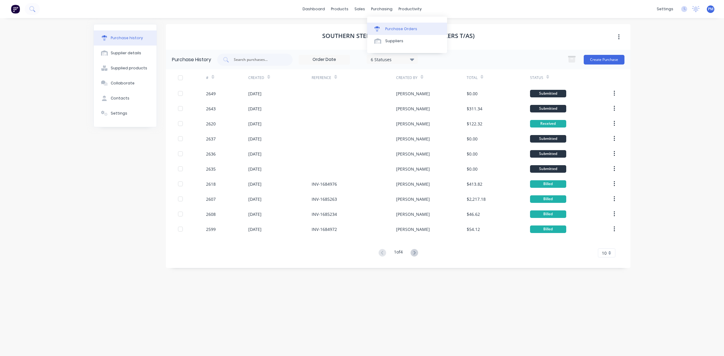
click at [396, 29] on div "Purchase Orders" at bounding box center [401, 28] width 32 height 5
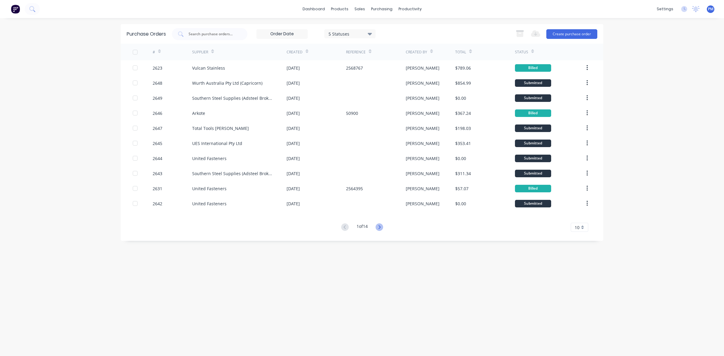
click at [383, 227] on icon at bounding box center [379, 227] width 8 height 8
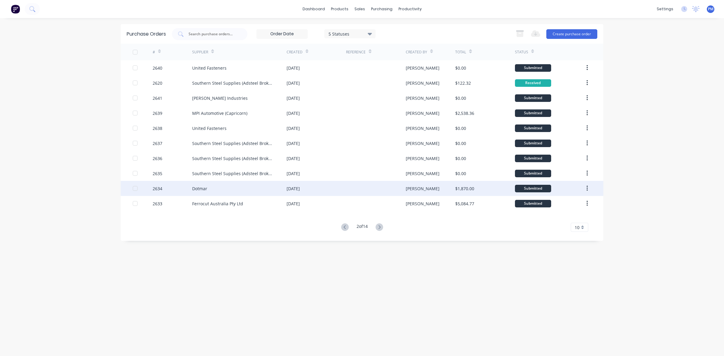
click at [340, 190] on div "[DATE]" at bounding box center [316, 188] width 59 height 15
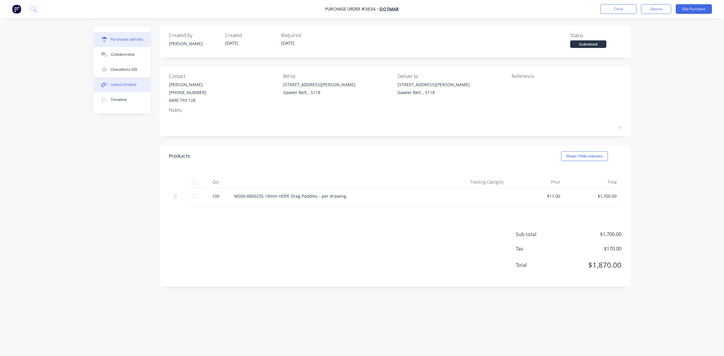
click at [130, 82] on div "Linked Orders" at bounding box center [124, 84] width 26 height 5
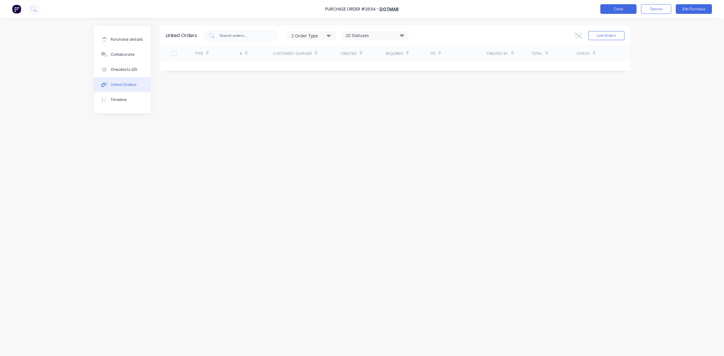
click at [618, 8] on button "Close" at bounding box center [618, 9] width 36 height 10
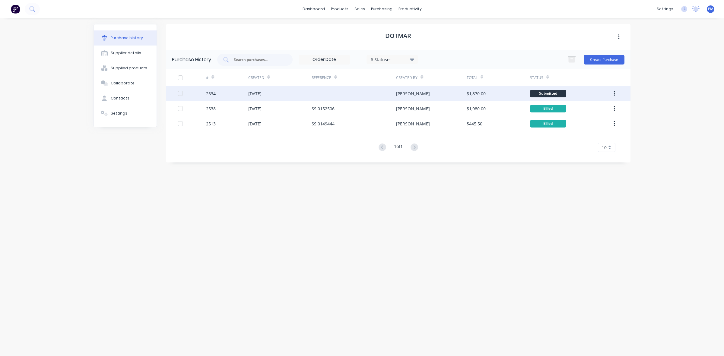
click at [366, 95] on div at bounding box center [354, 93] width 84 height 15
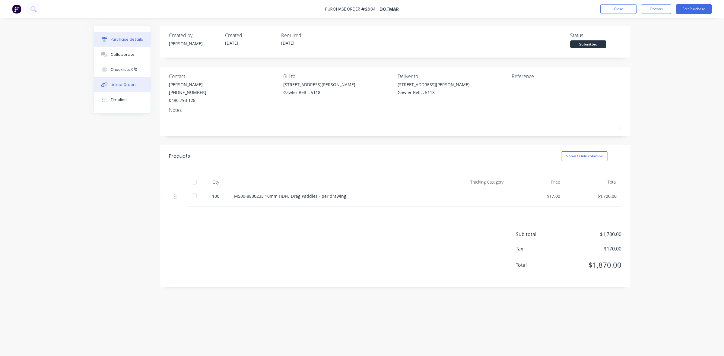
click at [128, 85] on div "Linked Orders" at bounding box center [124, 84] width 26 height 5
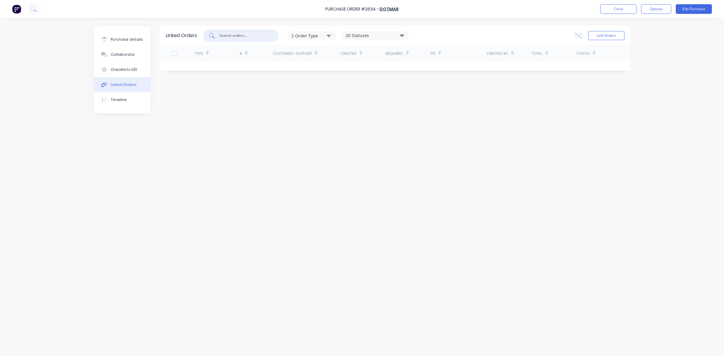
click at [225, 36] on input "text" at bounding box center [244, 36] width 50 height 6
click at [211, 35] on icon at bounding box center [211, 35] width 5 height 5
click at [264, 35] on input "top crop" at bounding box center [244, 36] width 50 height 6
click at [212, 36] on icon at bounding box center [211, 35] width 5 height 5
click at [254, 35] on input "top crop" at bounding box center [244, 36] width 50 height 6
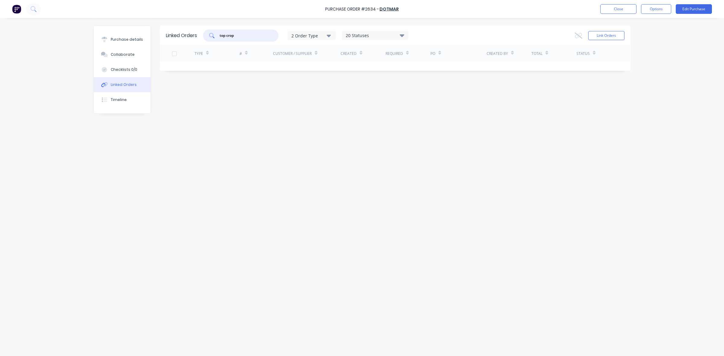
type input "top crop"
drag, startPoint x: 254, startPoint y: 35, endPoint x: 217, endPoint y: 35, distance: 36.2
click at [217, 35] on div "top crop" at bounding box center [240, 36] width 75 height 12
click at [616, 8] on button "Close" at bounding box center [618, 9] width 36 height 10
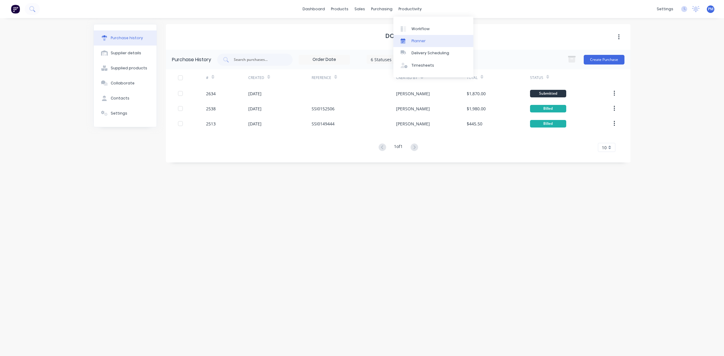
click at [416, 41] on div "Planner" at bounding box center [418, 40] width 14 height 5
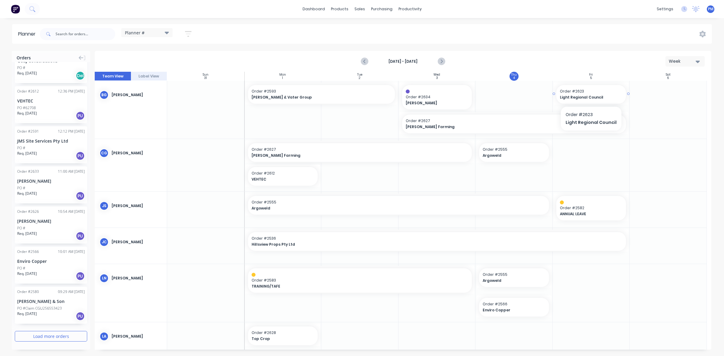
click at [591, 90] on span "Order # 2623" at bounding box center [591, 91] width 63 height 5
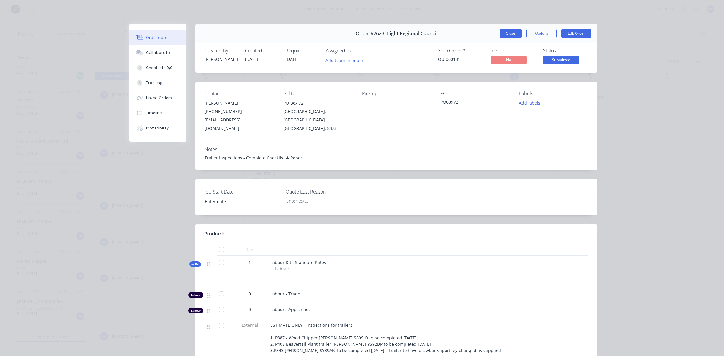
click at [513, 35] on button "Close" at bounding box center [510, 34] width 22 height 10
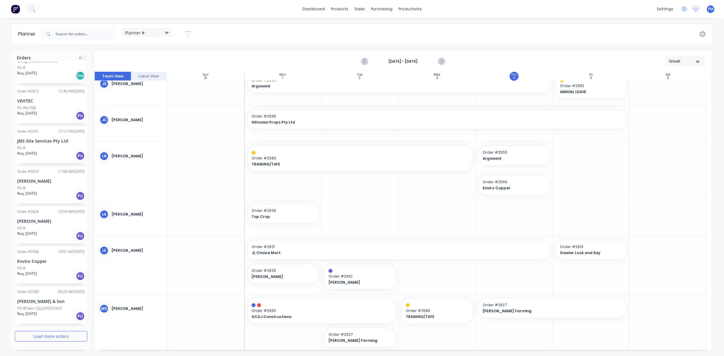
scroll to position [151, 0]
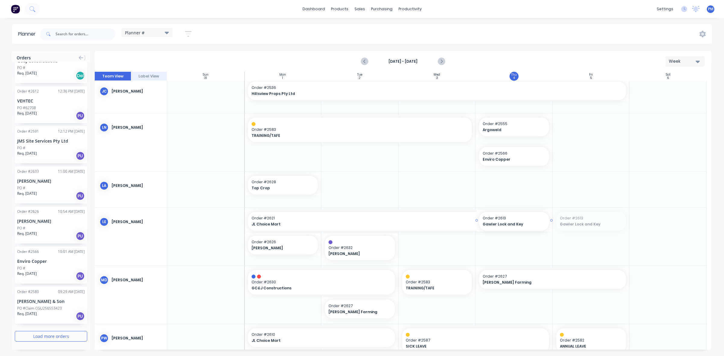
drag, startPoint x: 597, startPoint y: 216, endPoint x: 518, endPoint y: 250, distance: 86.1
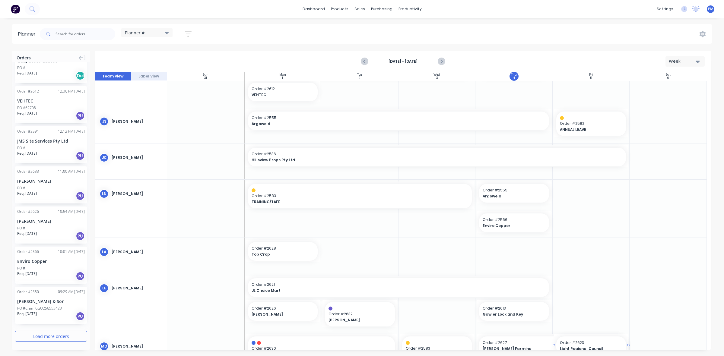
scroll to position [106, 0]
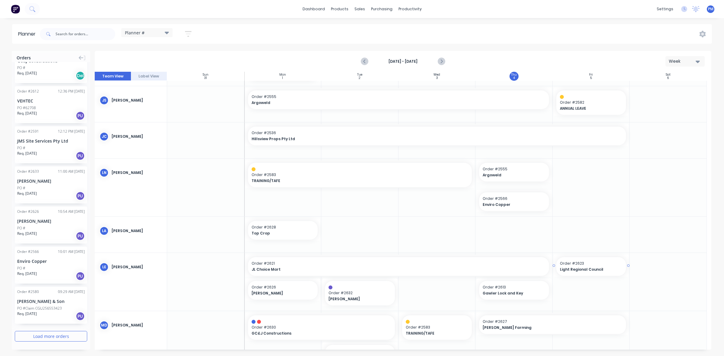
drag, startPoint x: 587, startPoint y: 91, endPoint x: 591, endPoint y: 277, distance: 186.4
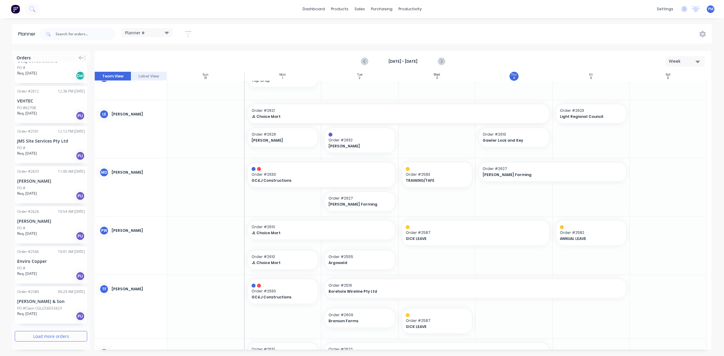
scroll to position [305, 0]
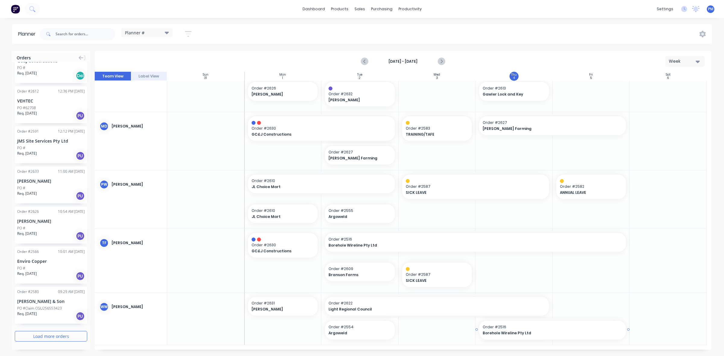
drag, startPoint x: 548, startPoint y: 329, endPoint x: 585, endPoint y: 326, distance: 37.2
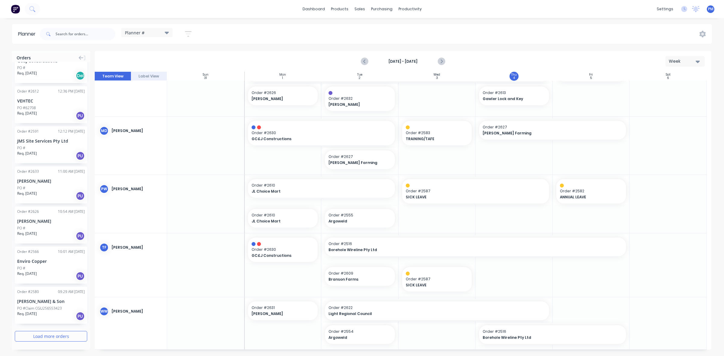
click at [661, 305] on div at bounding box center [667, 323] width 77 height 52
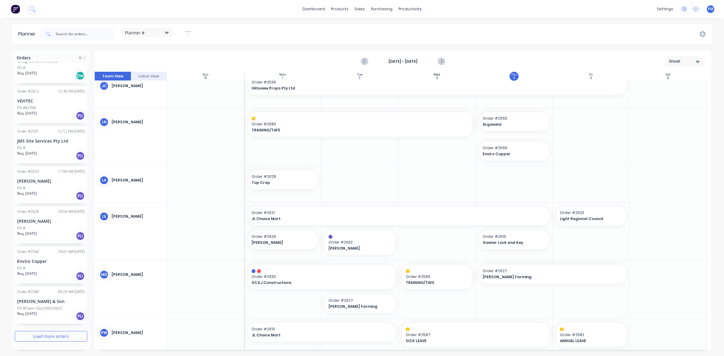
scroll to position [149, 0]
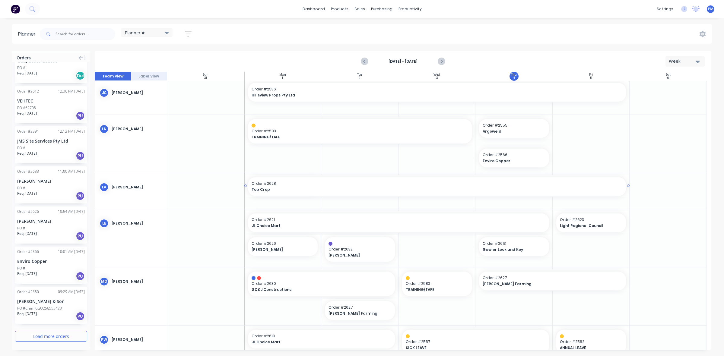
drag, startPoint x: 320, startPoint y: 184, endPoint x: 590, endPoint y: 192, distance: 270.3
click at [671, 198] on div at bounding box center [667, 191] width 77 height 36
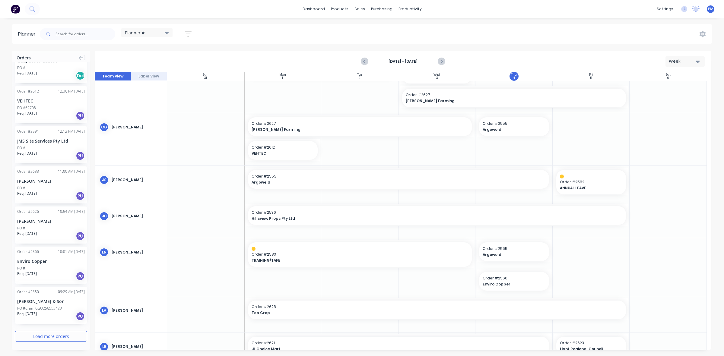
scroll to position [75, 0]
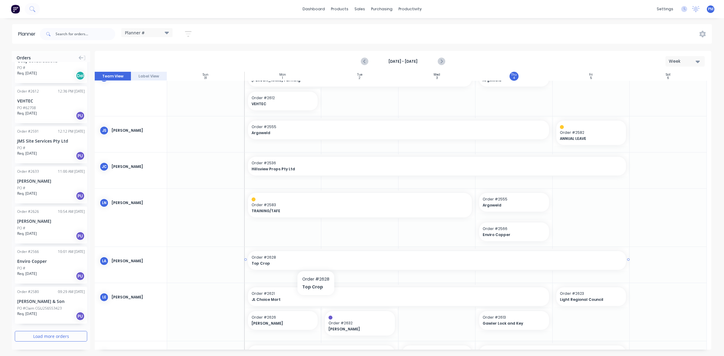
click at [315, 261] on span "Top Crop" at bounding box center [419, 263] width 334 height 5
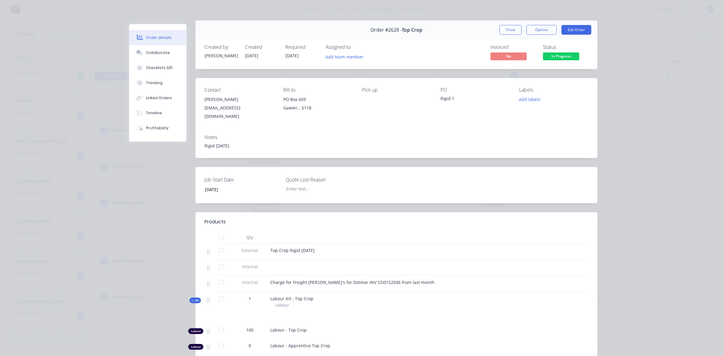
scroll to position [0, 0]
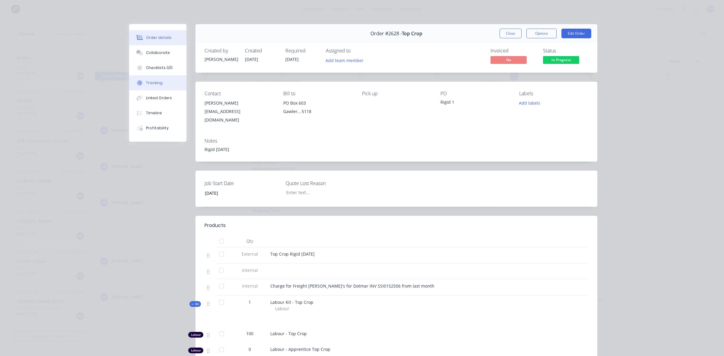
click at [153, 83] on div "Tracking" at bounding box center [154, 82] width 17 height 5
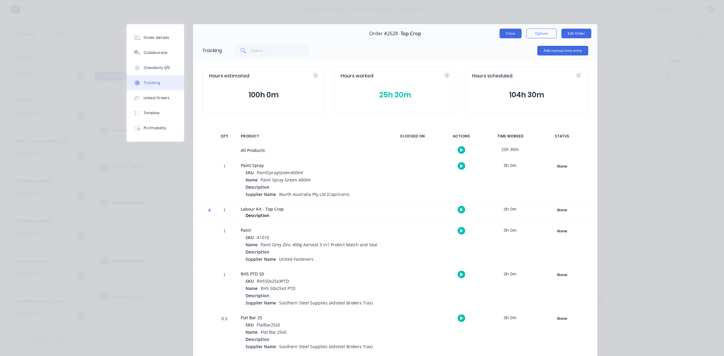
click at [507, 32] on button "Close" at bounding box center [510, 34] width 22 height 10
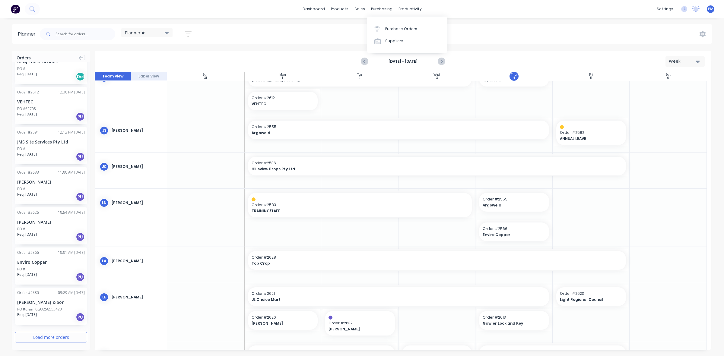
scroll to position [573, 0]
click at [395, 27] on div "Purchase Orders" at bounding box center [401, 28] width 32 height 5
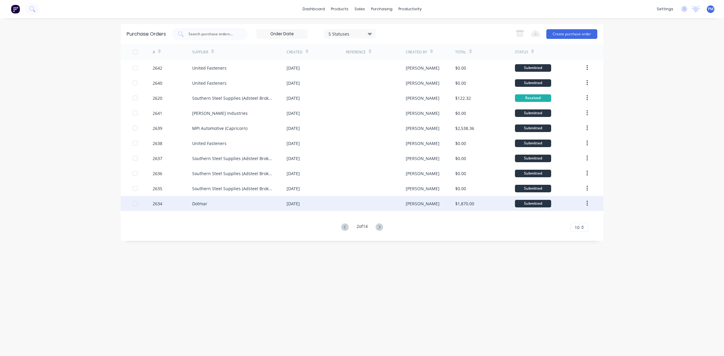
click at [262, 204] on div "Dotmar" at bounding box center [239, 203] width 94 height 15
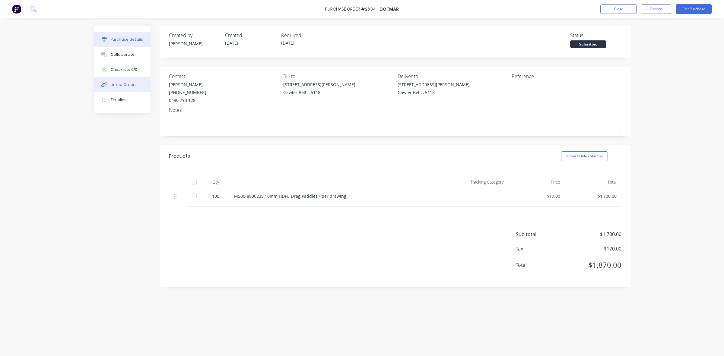
click at [128, 85] on div "Linked Orders" at bounding box center [124, 84] width 26 height 5
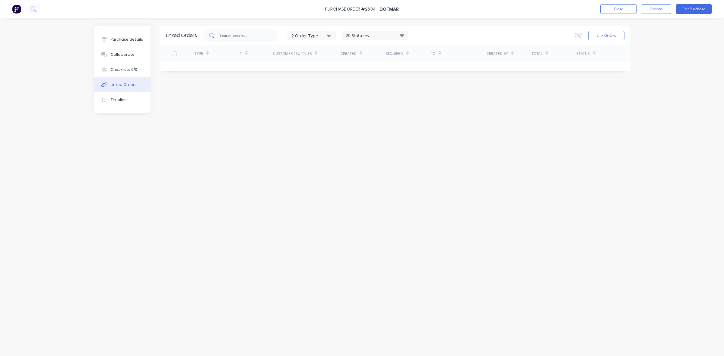
click at [232, 38] on input "text" at bounding box center [244, 36] width 50 height 6
click at [236, 33] on input "2628" at bounding box center [244, 36] width 50 height 6
type input "2628"
click at [212, 34] on icon at bounding box center [211, 35] width 5 height 5
drag, startPoint x: 230, startPoint y: 34, endPoint x: 217, endPoint y: 33, distance: 13.0
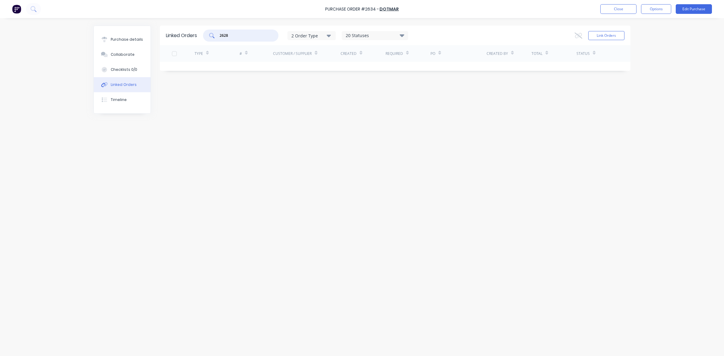
click at [217, 33] on div "2628" at bounding box center [240, 36] width 75 height 12
click at [611, 36] on button "Link Orders" at bounding box center [606, 35] width 36 height 9
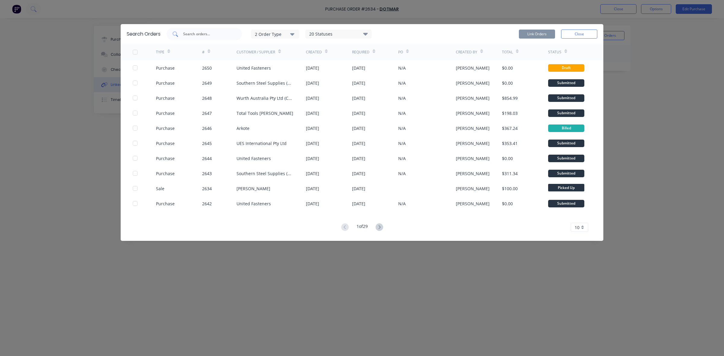
click at [198, 30] on div at bounding box center [203, 34] width 75 height 12
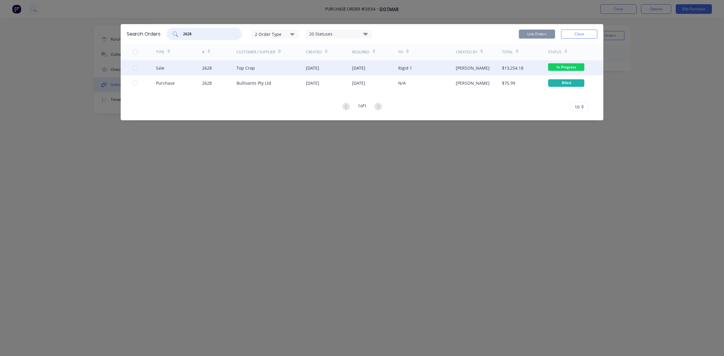
click at [136, 67] on div at bounding box center [135, 68] width 12 height 12
type input "2628"
click at [527, 33] on button "Link Orders" at bounding box center [537, 34] width 36 height 9
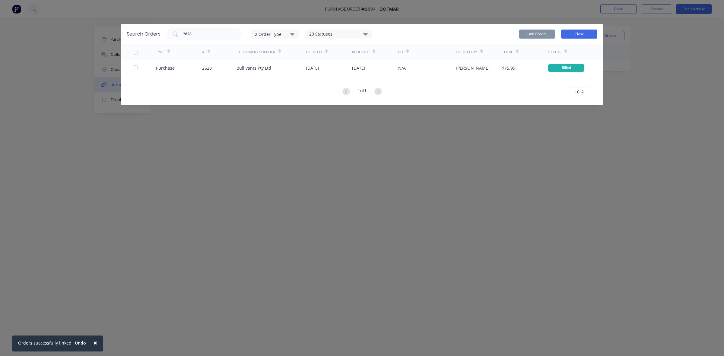
click at [581, 32] on button "Close" at bounding box center [579, 34] width 36 height 9
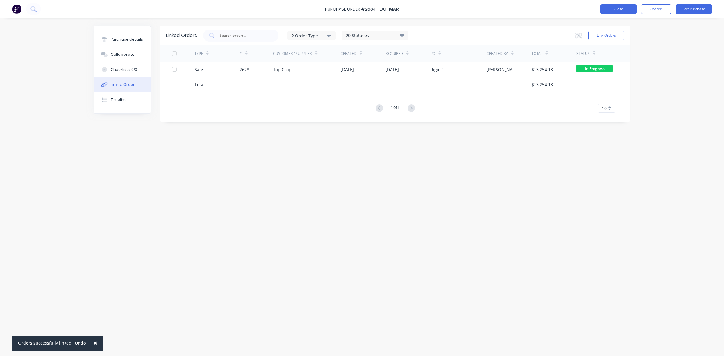
click at [626, 9] on button "Close" at bounding box center [618, 9] width 36 height 10
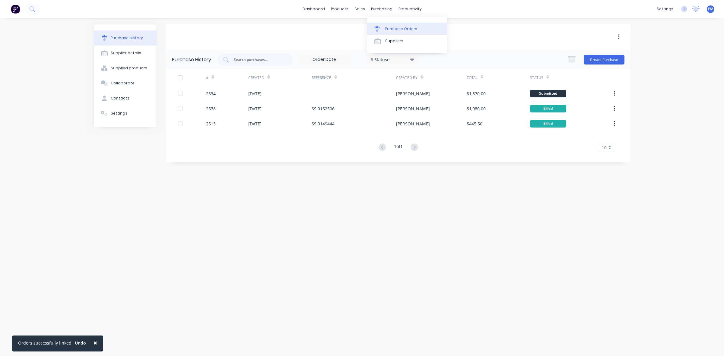
click at [390, 28] on div "Purchase Orders" at bounding box center [401, 28] width 32 height 5
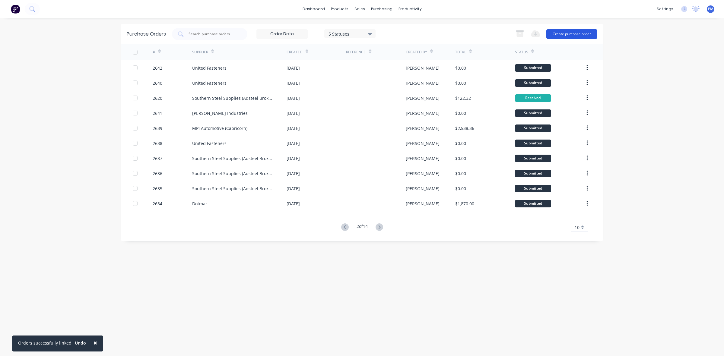
click at [573, 35] on button "Create purchase order" at bounding box center [571, 34] width 51 height 10
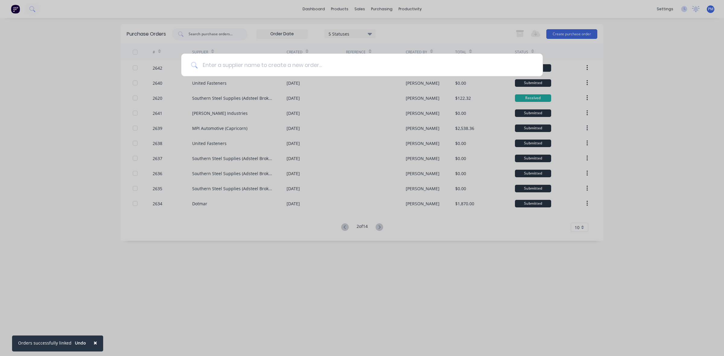
click at [245, 68] on input at bounding box center [365, 65] width 335 height 23
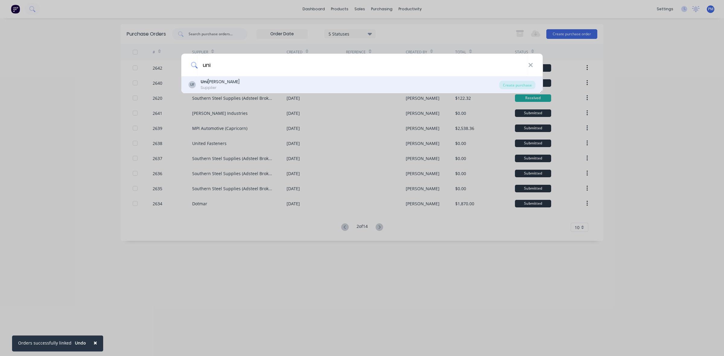
type input "uni"
click at [215, 84] on div "Uni [PERSON_NAME]" at bounding box center [220, 82] width 39 height 6
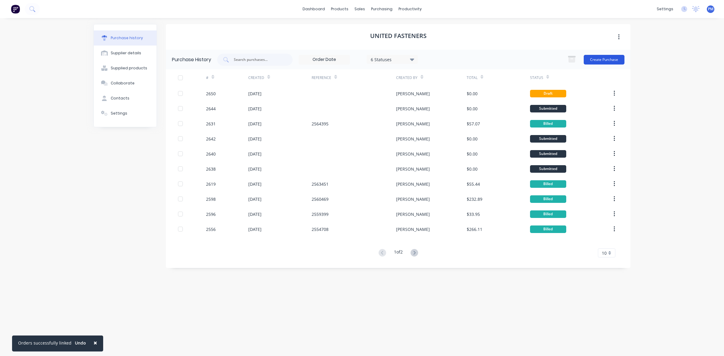
click at [609, 59] on button "Create Purchase" at bounding box center [604, 60] width 41 height 10
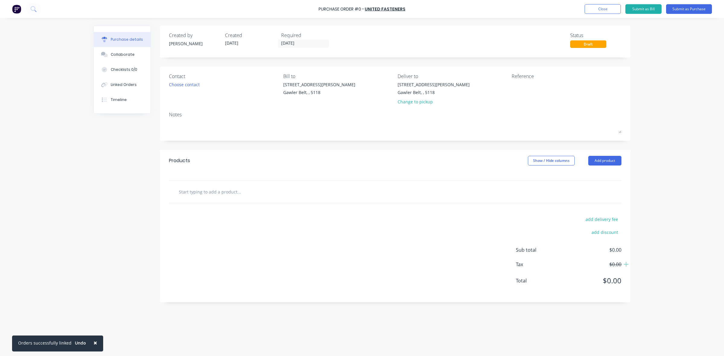
click at [194, 193] on input "text" at bounding box center [239, 192] width 121 height 12
click at [596, 160] on button "Add product" at bounding box center [604, 161] width 33 height 10
click at [578, 187] on div "Basic product" at bounding box center [592, 188] width 46 height 9
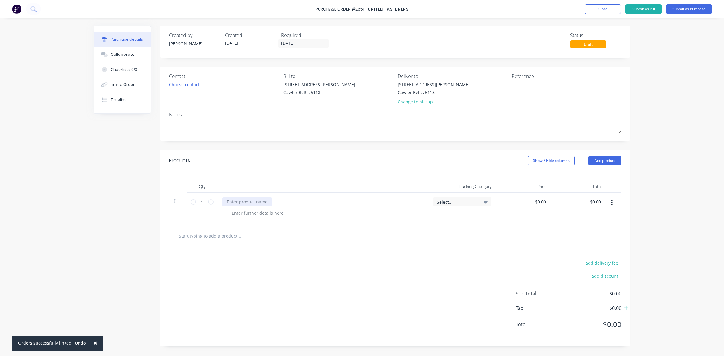
click at [227, 199] on div at bounding box center [247, 202] width 50 height 9
click at [229, 201] on div at bounding box center [247, 202] width 50 height 9
click at [248, 211] on div at bounding box center [258, 213] width 62 height 9
click at [247, 213] on div at bounding box center [258, 213] width 62 height 9
click at [602, 8] on button "Close" at bounding box center [602, 9] width 36 height 10
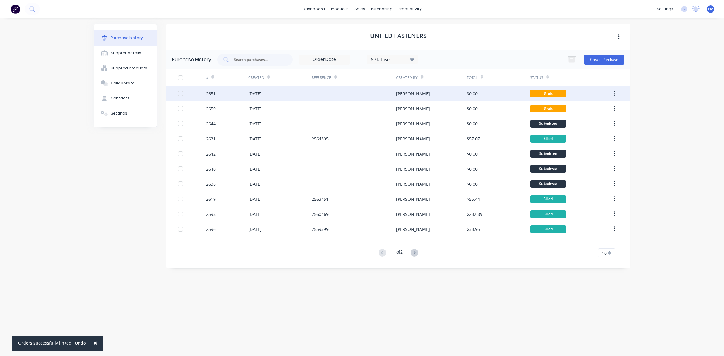
click at [349, 92] on div at bounding box center [354, 93] width 84 height 15
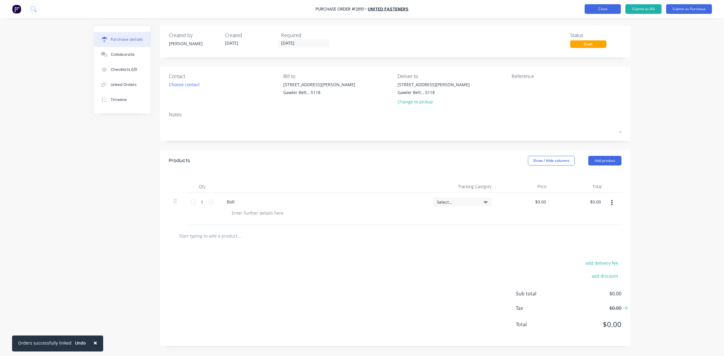
click at [593, 9] on button "Close" at bounding box center [602, 9] width 36 height 10
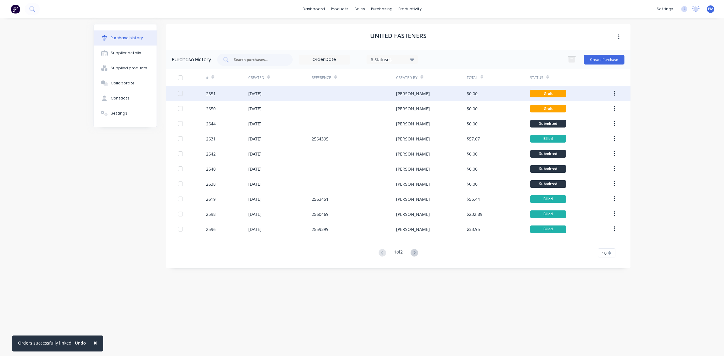
click at [613, 91] on icon "button" at bounding box center [614, 93] width 2 height 7
click at [581, 109] on div "Archive" at bounding box center [592, 109] width 46 height 9
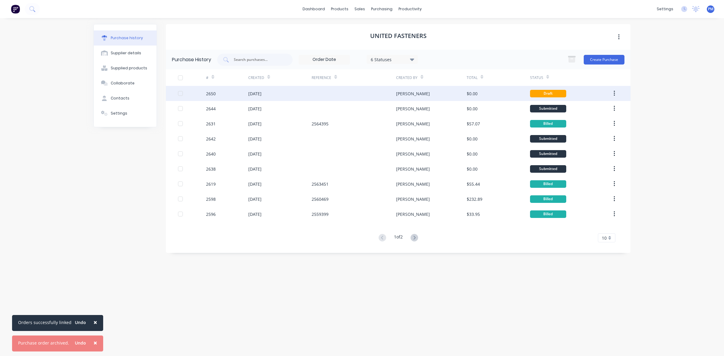
click at [336, 95] on div at bounding box center [354, 93] width 84 height 15
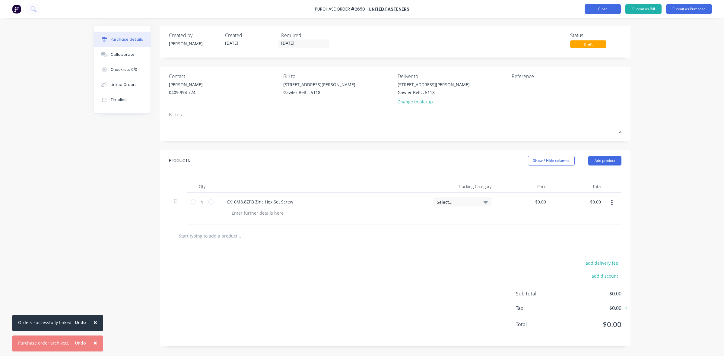
click at [612, 7] on button "Close" at bounding box center [602, 9] width 36 height 10
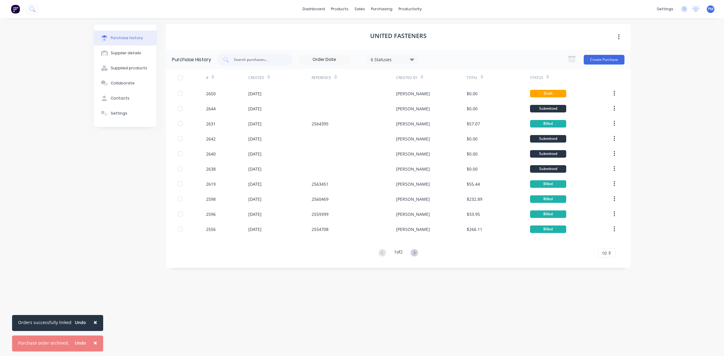
click at [93, 341] on span "×" at bounding box center [95, 343] width 4 height 8
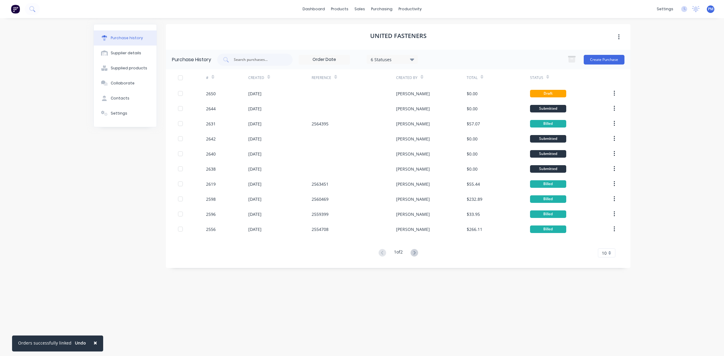
click at [94, 341] on span "×" at bounding box center [95, 343] width 4 height 8
click at [389, 39] on div "Suppliers" at bounding box center [394, 40] width 18 height 5
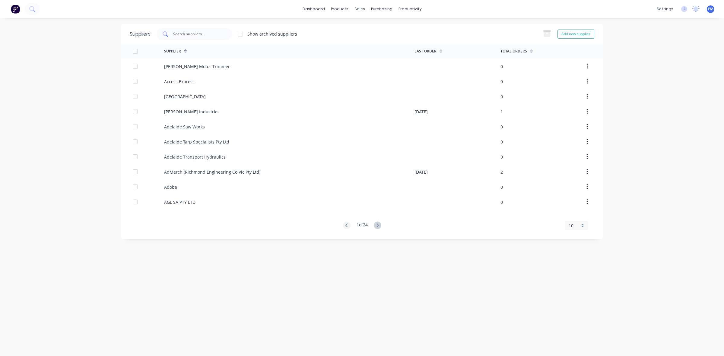
click at [194, 36] on input "text" at bounding box center [198, 34] width 50 height 6
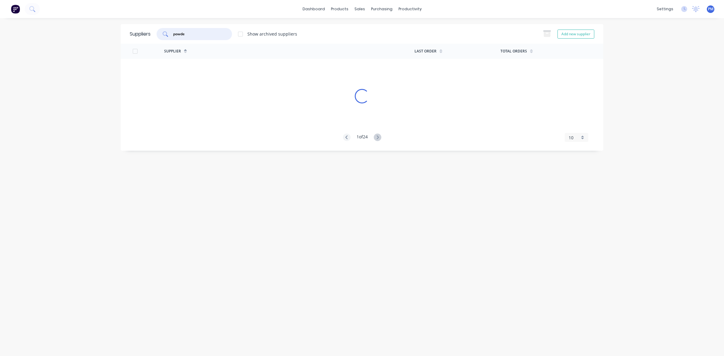
type input "powder"
drag, startPoint x: 195, startPoint y: 33, endPoint x: 165, endPoint y: 38, distance: 30.5
click at [166, 37] on div "powder" at bounding box center [194, 34] width 75 height 12
drag, startPoint x: 187, startPoint y: 35, endPoint x: 173, endPoint y: 35, distance: 14.8
click at [173, 35] on div "paint" at bounding box center [194, 34] width 75 height 12
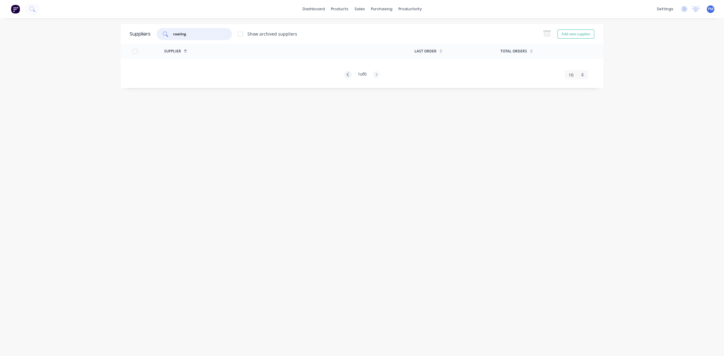
drag, startPoint x: 187, startPoint y: 33, endPoint x: 172, endPoint y: 32, distance: 15.1
click at [172, 32] on div "coating" at bounding box center [194, 34] width 75 height 12
click at [191, 30] on div "coat" at bounding box center [194, 34] width 75 height 12
click at [392, 41] on div "Suppliers" at bounding box center [394, 40] width 18 height 5
drag, startPoint x: 185, startPoint y: 34, endPoint x: 171, endPoint y: 33, distance: 13.6
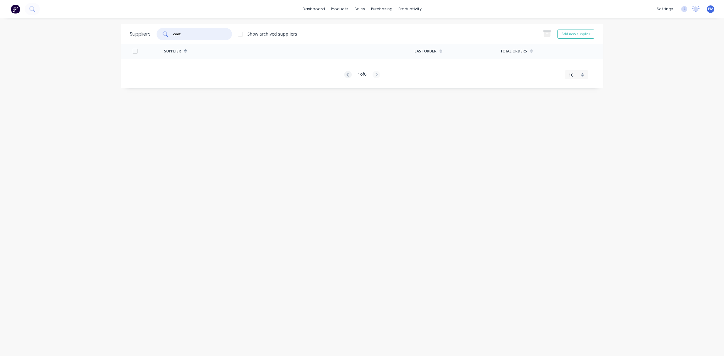
click at [171, 33] on div "coat" at bounding box center [194, 34] width 75 height 12
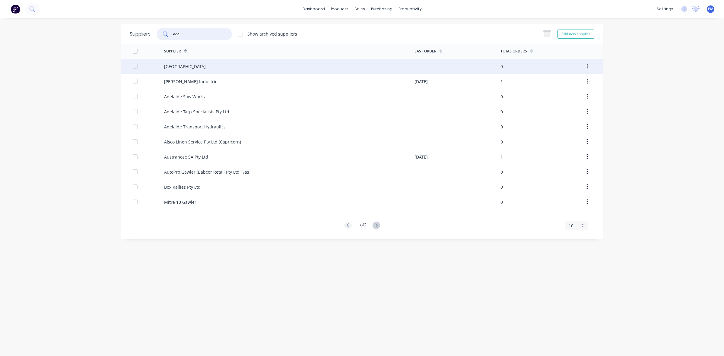
type input "adel"
click at [183, 64] on div "[GEOGRAPHIC_DATA]" at bounding box center [185, 66] width 42 height 6
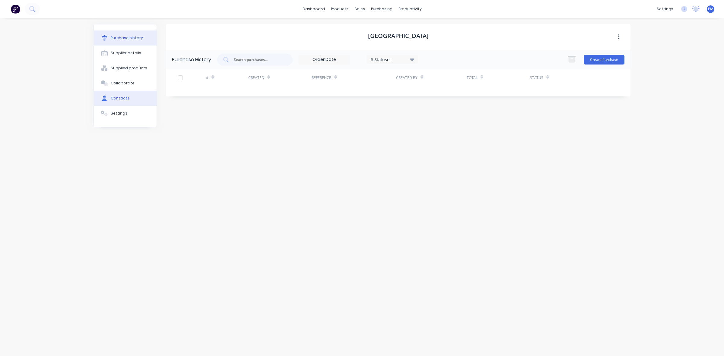
click at [121, 100] on div "Contacts" at bounding box center [120, 98] width 19 height 5
click at [127, 50] on div "Supplier details" at bounding box center [126, 52] width 30 height 5
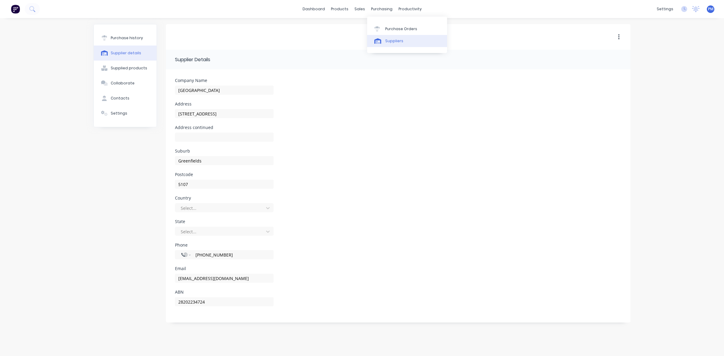
click at [389, 37] on link "Suppliers" at bounding box center [407, 41] width 80 height 12
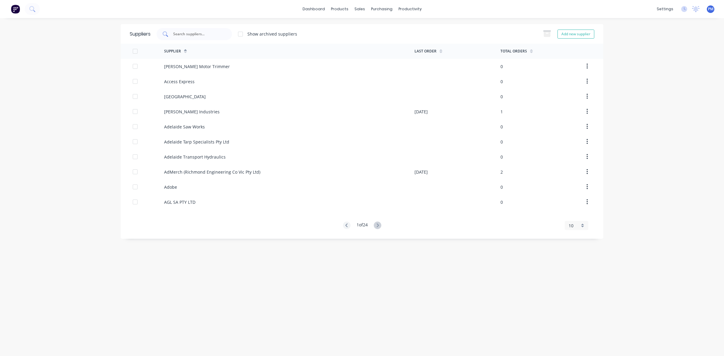
click at [191, 33] on input "text" at bounding box center [198, 34] width 50 height 6
type input "gawler custom"
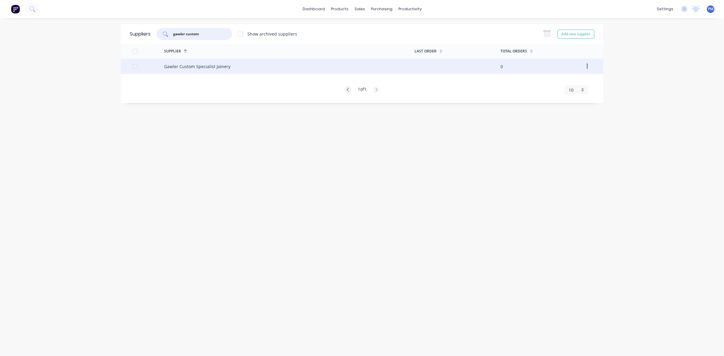
click at [206, 67] on div "Gawler Custom Specialist Joinery" at bounding box center [197, 66] width 66 height 6
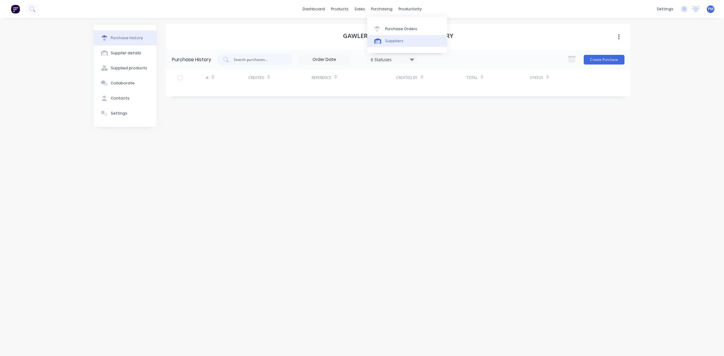
click at [398, 41] on div "Suppliers" at bounding box center [394, 40] width 18 height 5
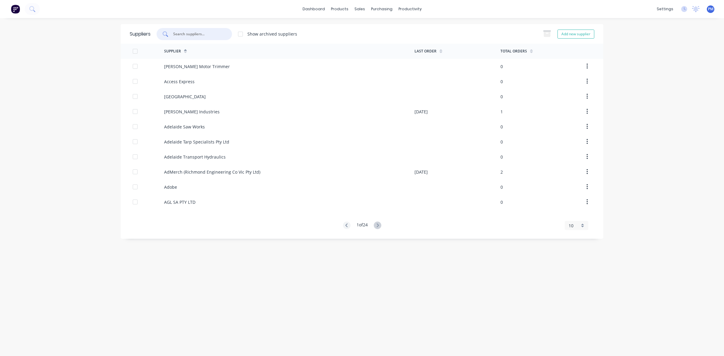
click at [184, 35] on input "text" at bounding box center [198, 34] width 50 height 6
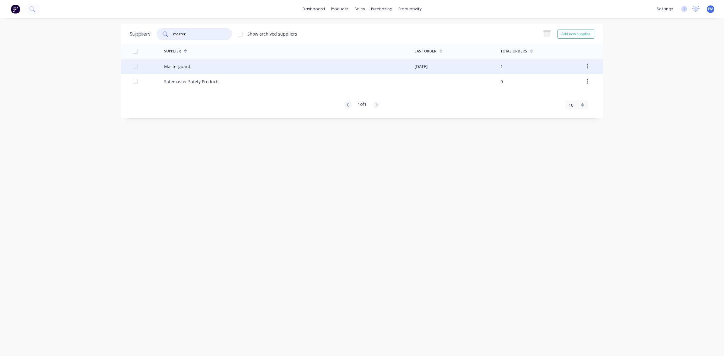
type input "master"
click at [187, 69] on div "Masterguard" at bounding box center [177, 66] width 26 height 6
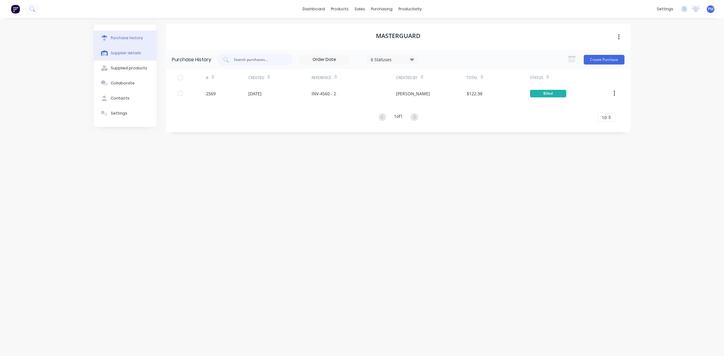
click at [124, 52] on div "Supplier details" at bounding box center [126, 52] width 30 height 5
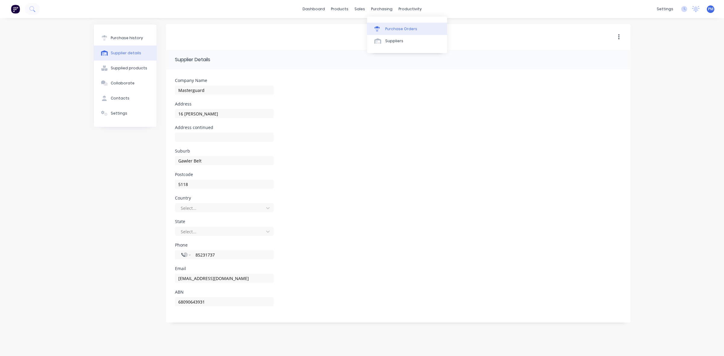
click at [391, 26] on link "Purchase Orders" at bounding box center [407, 29] width 80 height 12
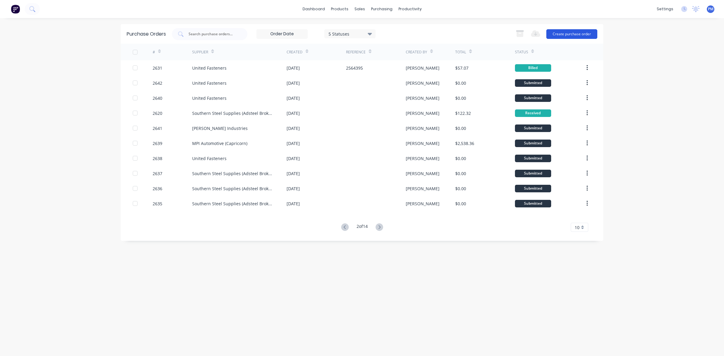
click at [575, 33] on button "Create purchase order" at bounding box center [571, 34] width 51 height 10
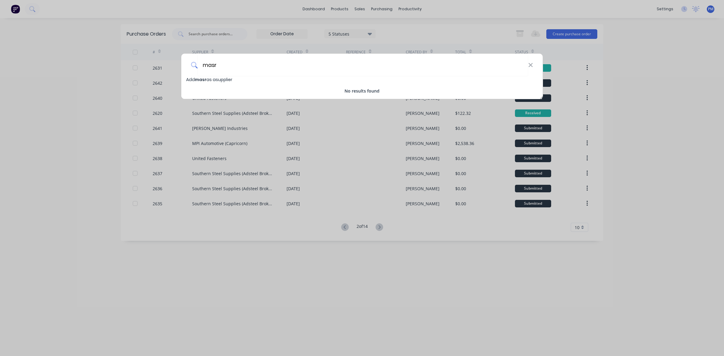
drag, startPoint x: 231, startPoint y: 66, endPoint x: 190, endPoint y: 63, distance: 41.4
click at [190, 63] on div "masr" at bounding box center [361, 65] width 361 height 23
drag, startPoint x: 223, startPoint y: 65, endPoint x: 202, endPoint y: 65, distance: 21.4
click at [202, 65] on input "marster" at bounding box center [363, 65] width 331 height 23
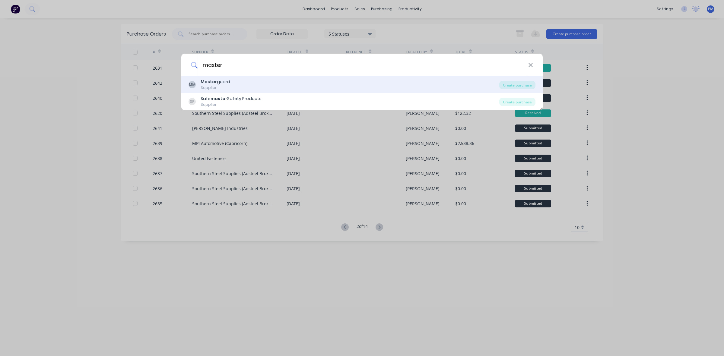
type input "master"
click at [217, 82] on div "Master guard" at bounding box center [216, 82] width 30 height 6
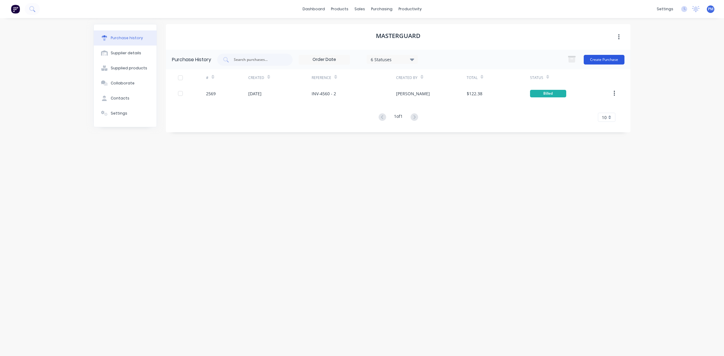
click at [602, 61] on button "Create Purchase" at bounding box center [604, 60] width 41 height 10
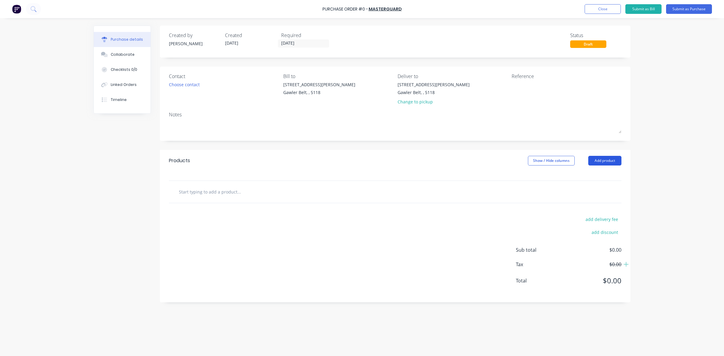
click at [606, 159] on button "Add product" at bounding box center [604, 161] width 33 height 10
click at [592, 186] on div "Basic product" at bounding box center [592, 188] width 46 height 9
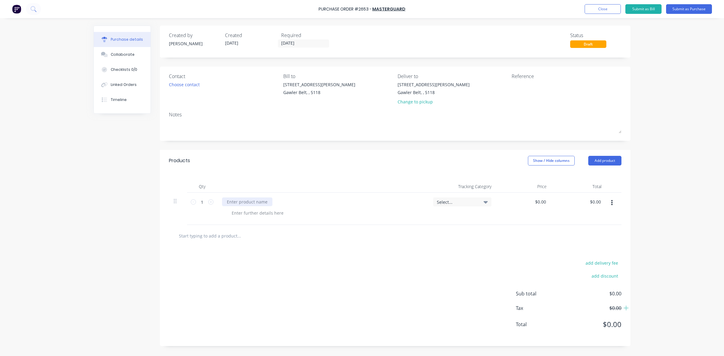
click at [248, 202] on div at bounding box center [247, 202] width 50 height 9
click at [289, 204] on div "Powder Coat carry frame" at bounding box center [322, 202] width 201 height 9
click at [276, 202] on div "Powder Coat carry frame" at bounding box center [252, 202] width 60 height 9
click at [280, 202] on div "Powder Coat carry frame - [PERSON_NAME] Yellow" at bounding box center [278, 202] width 112 height 9
click at [289, 202] on div "Powder Coat carry frame - [PERSON_NAME] Yellow" at bounding box center [278, 202] width 112 height 9
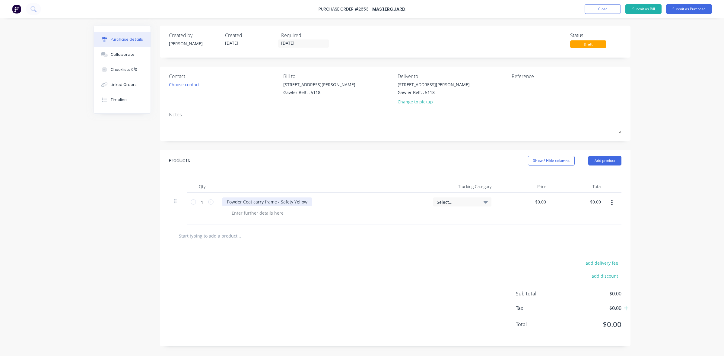
click at [254, 202] on div "Powder Coat carry frame - Safety Yellow" at bounding box center [267, 202] width 90 height 9
click at [265, 200] on div "Powder Coat Carry frame - Safety Yellow" at bounding box center [267, 202] width 91 height 9
click at [280, 200] on div "Powder Coat Carry Frame - Safety Yellow" at bounding box center [267, 202] width 91 height 9
click at [284, 201] on div "Powder Coat Carry Frame - Clour Safety Yellow" at bounding box center [274, 202] width 105 height 9
click at [293, 202] on div "Powder Coat Carry Frame - Colour Safety Yellow" at bounding box center [275, 202] width 107 height 9
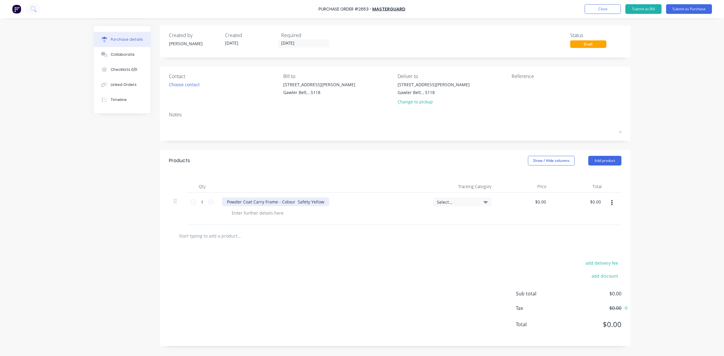
click at [288, 202] on div "Powder Coat Carry Frame - Colour Safety Yellow" at bounding box center [275, 202] width 107 height 9
drag, startPoint x: 292, startPoint y: 202, endPoint x: 243, endPoint y: 203, distance: 48.9
click at [243, 203] on div "Powder Coat Carry Frame - Color Safety Yellow" at bounding box center [274, 202] width 104 height 9
click at [538, 202] on input "0.0000" at bounding box center [539, 202] width 16 height 9
click at [544, 201] on input "0" at bounding box center [543, 202] width 8 height 9
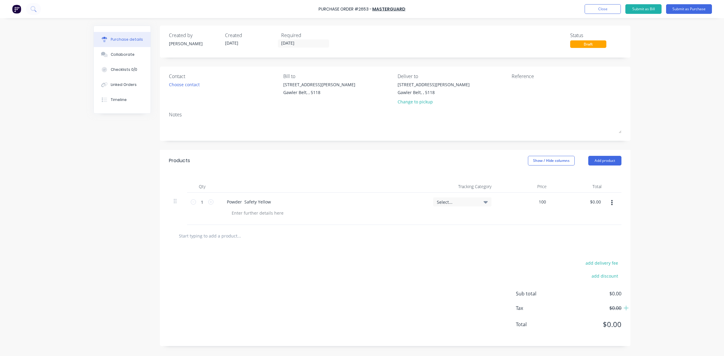
type input "$100.00"
click at [493, 231] on div at bounding box center [395, 236] width 443 height 12
click at [413, 102] on div "Change to pickup" at bounding box center [433, 102] width 72 height 6
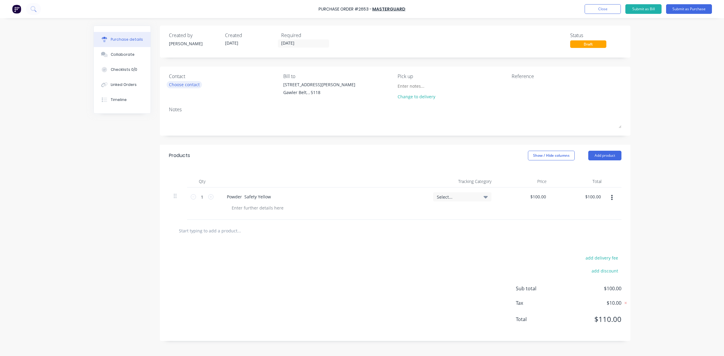
click at [180, 84] on div "Choose contact" at bounding box center [184, 84] width 31 height 6
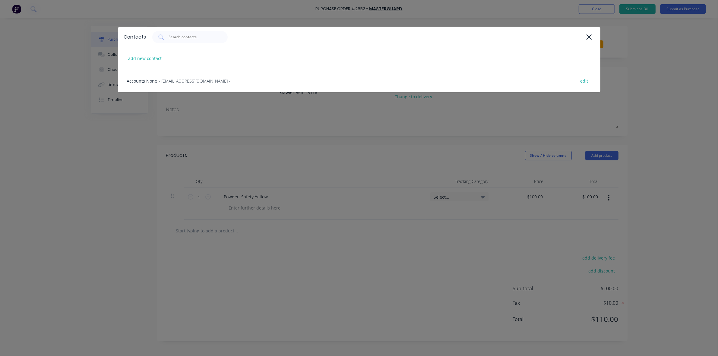
click at [180, 84] on span "- [EMAIL_ADDRESS][DOMAIN_NAME] -" at bounding box center [195, 81] width 72 height 6
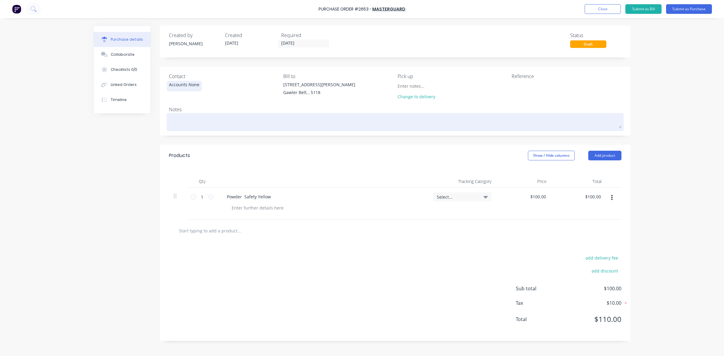
click at [209, 120] on textarea at bounding box center [395, 122] width 452 height 14
type textarea "x"
type textarea "P"
type textarea "x"
type textarea "PL"
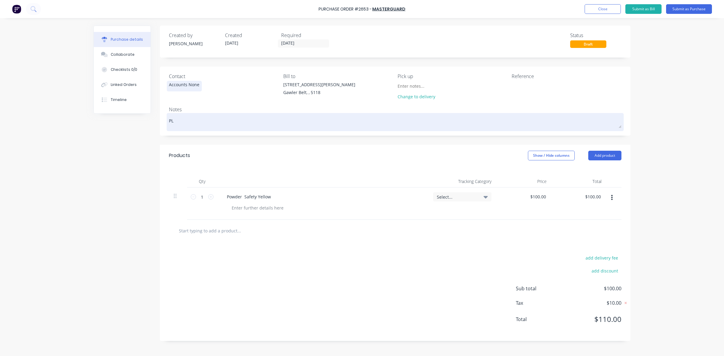
type textarea "x"
type textarea "PLe"
type textarea "x"
type textarea "PLea"
type textarea "x"
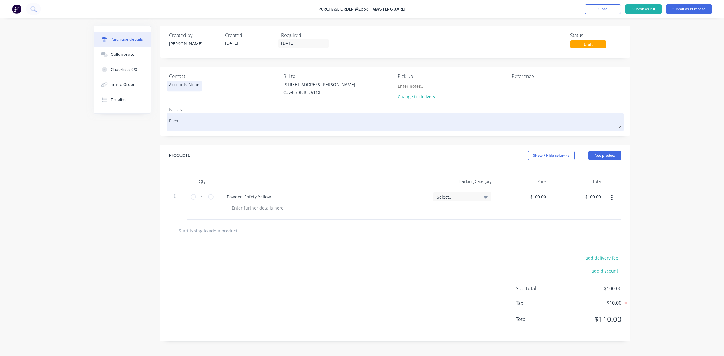
type textarea "PLeas"
type textarea "x"
type textarea "PLease"
type textarea "x"
type textarea "PLease"
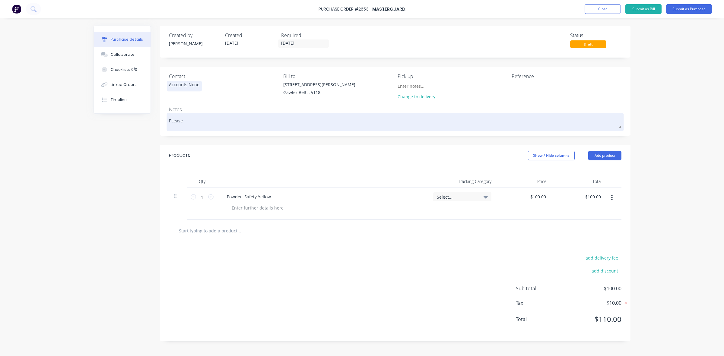
type textarea "x"
type textarea "PLease r"
type textarea "x"
type textarea "PLease ri"
type textarea "x"
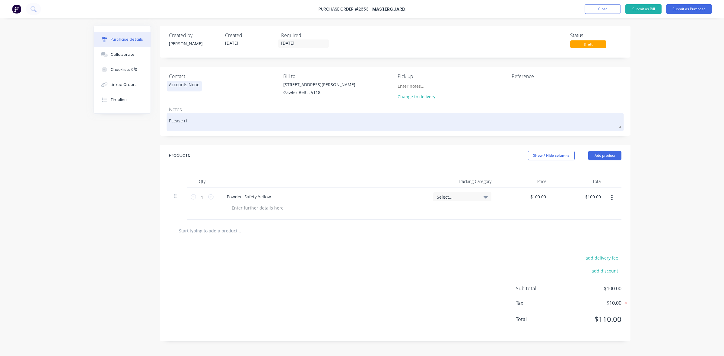
type textarea "PLease rin"
type textarea "x"
type textarea "PLease ring"
type textarea "x"
type textarea "PLease ring"
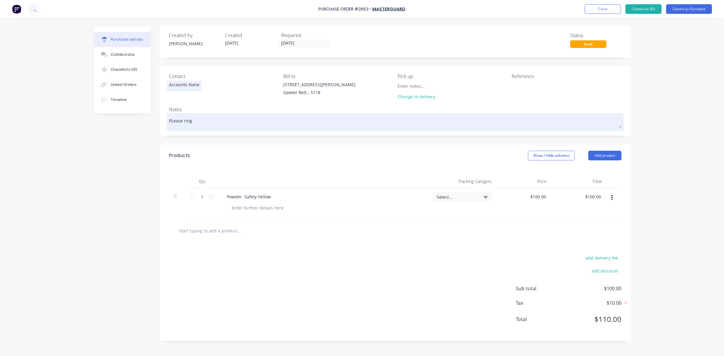
type textarea "x"
type textarea "PLease ring w"
type textarea "x"
type textarea "PLease ring wh"
type textarea "x"
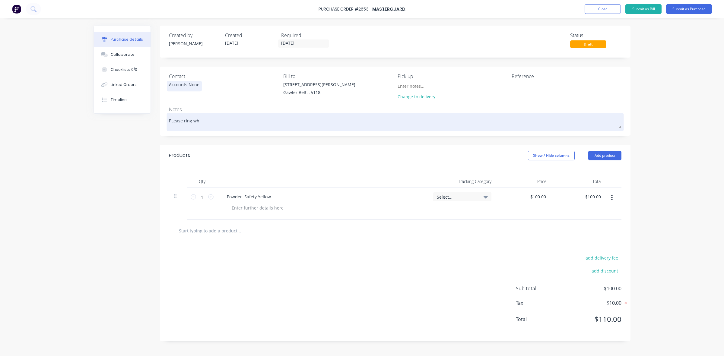
type textarea "PLease ring whe"
type textarea "x"
type textarea "PLease ring when"
type textarea "x"
type textarea "PLease ring when"
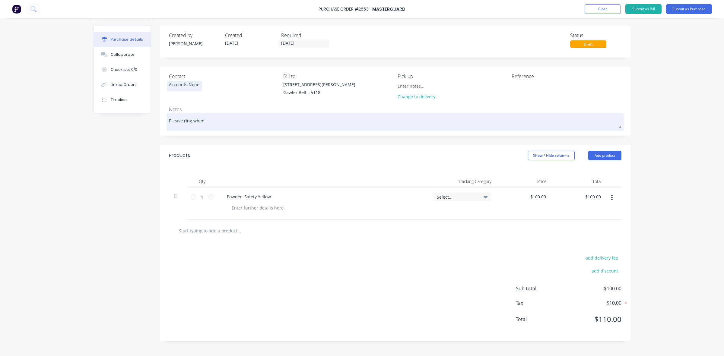
type textarea "x"
type textarea "PLease ring when r"
type textarea "x"
type textarea "PLease ring when re"
type textarea "x"
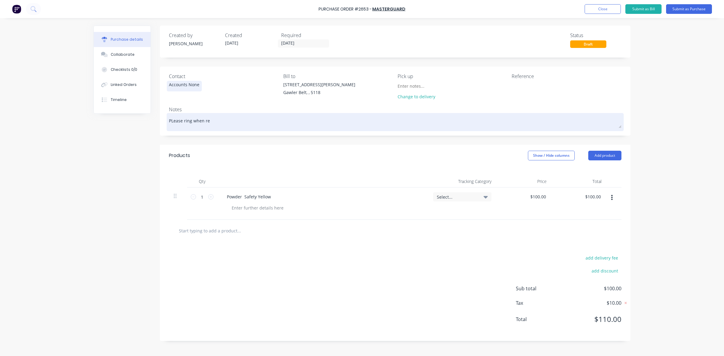
type textarea "PLease ring when rea"
type textarea "x"
type textarea "PLease ring when read"
type textarea "x"
type textarea "PLease ring when ready"
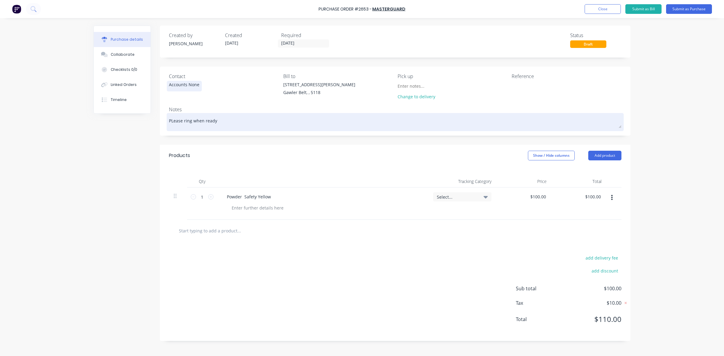
type textarea "x"
type textarea "PLease ring when ready"
type textarea "x"
type textarea "PLease ring when ready f"
type textarea "x"
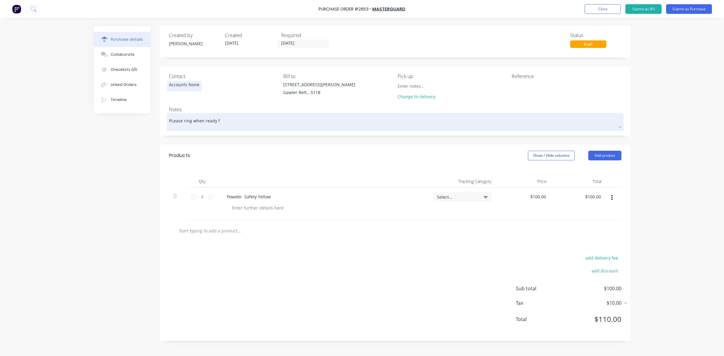
type textarea "PLease ring when ready fo"
type textarea "x"
type textarea "PLease ring when ready for"
type textarea "x"
type textarea "PLease ring when ready for"
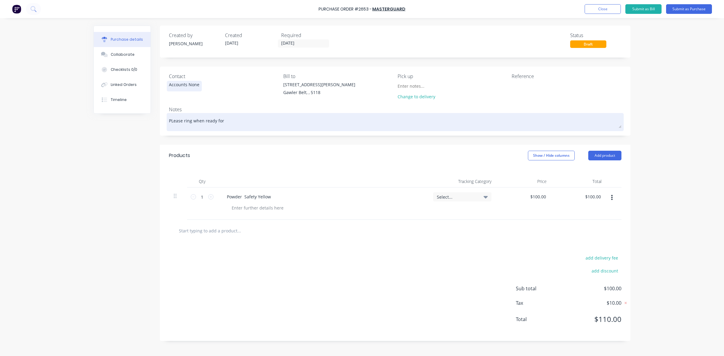
type textarea "x"
type textarea "PLease ring when ready for c"
type textarea "x"
type textarea "PLease ring when ready for co"
type textarea "x"
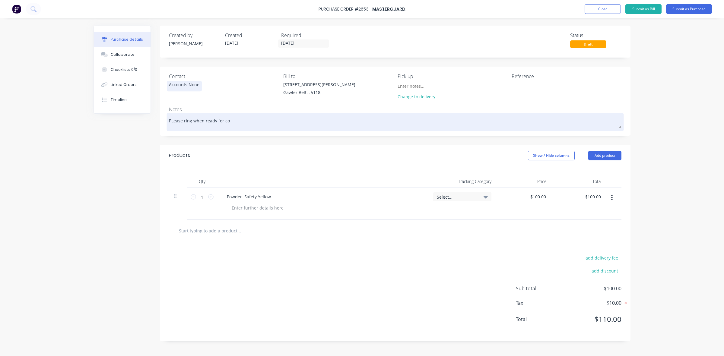
type textarea "PLease ring when ready for col"
type textarea "x"
type textarea "PLease ring when ready for coll"
type textarea "x"
type textarea "PLease ring when ready for colle"
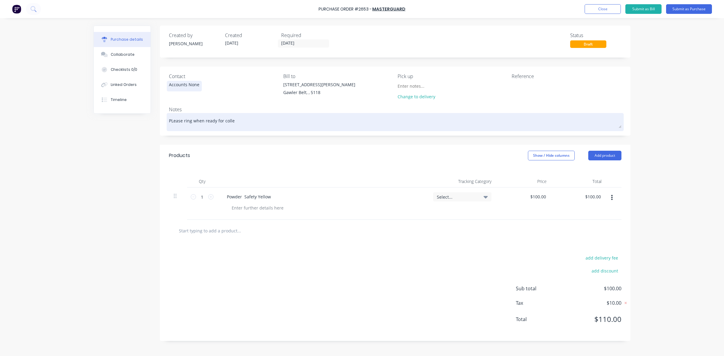
type textarea "x"
type textarea "PLease ring when ready for collec"
type textarea "x"
type textarea "PLease ring when ready for collect"
type textarea "x"
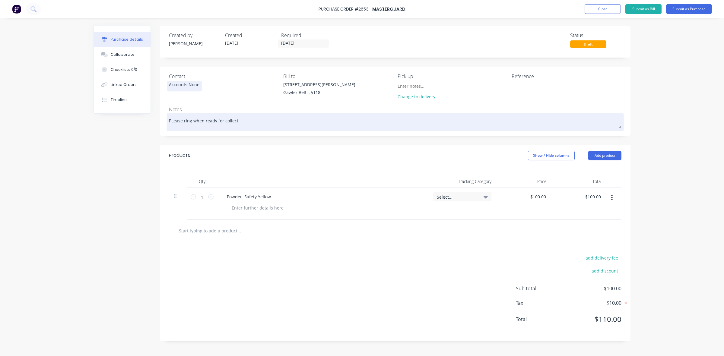
type textarea "PLease ring when ready for collecti"
type textarea "x"
type textarea "PLease ring when ready for collectio"
type textarea "x"
type textarea "PLease ring when ready for collection"
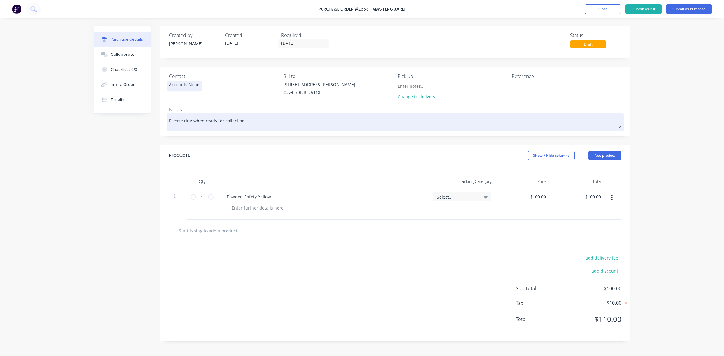
click at [173, 120] on textarea "PLease ring when ready for collection" at bounding box center [395, 122] width 452 height 14
type textarea "x"
type textarea "[PERSON_NAME] ring when ready for collection"
type textarea "x"
type textarea "Please ring when ready for collection"
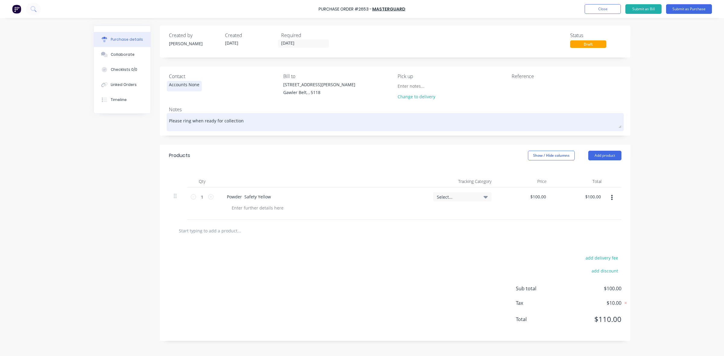
click at [250, 121] on textarea "Please ring when ready for collection" at bounding box center [395, 122] width 452 height 14
type textarea "x"
type textarea "Please ring when ready for collection"
type textarea "x"
type textarea "Please ring when ready for collection -"
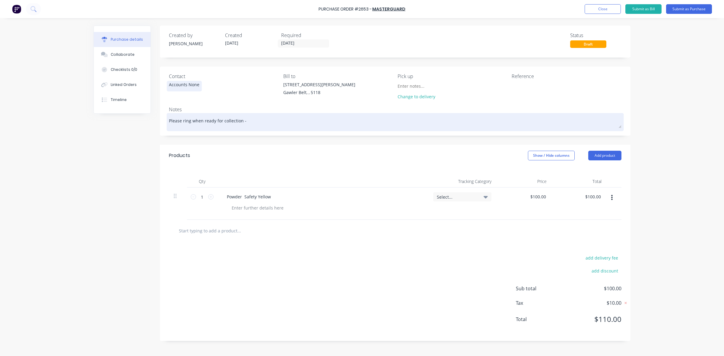
type textarea "x"
type textarea "Please ring when ready for collection -"
type textarea "x"
type textarea "Please ring when ready for collection - 8"
type textarea "x"
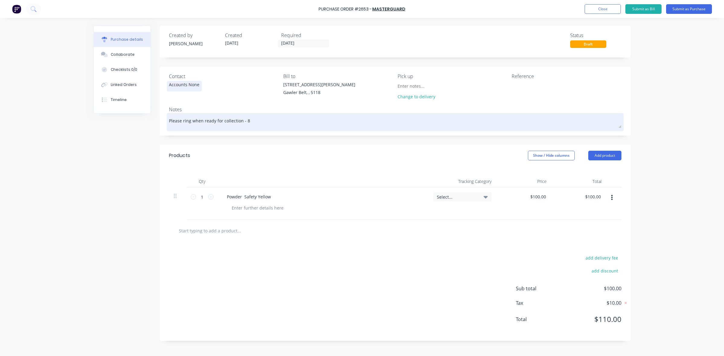
type textarea "Please ring when ready for collection - 85"
type textarea "x"
type textarea "Please ring when ready for collection - 852"
type textarea "x"
type textarea "Please ring when ready for collection - 8522"
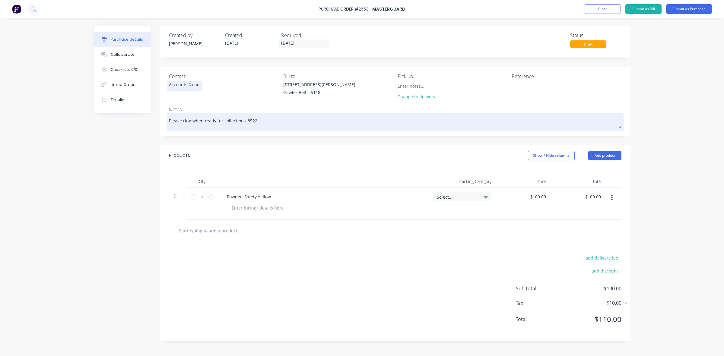
type textarea "x"
type textarea "Please ring when ready for collection - 8522"
type textarea "x"
type textarea "Please ring when ready for collection - 8522 4"
type textarea "x"
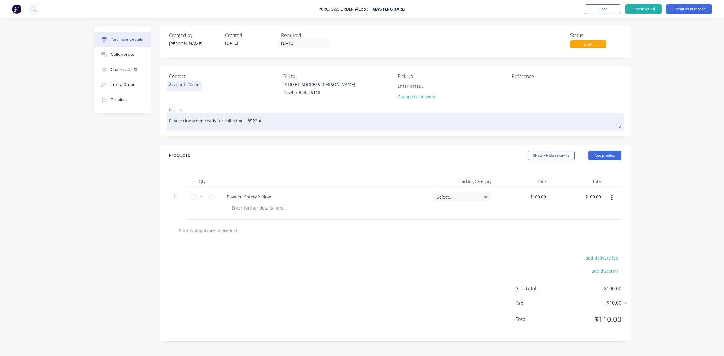
type textarea "Please ring when ready for collection - 8522 40"
type textarea "x"
type textarea "Please ring when ready for collection - 8522 409"
type textarea "x"
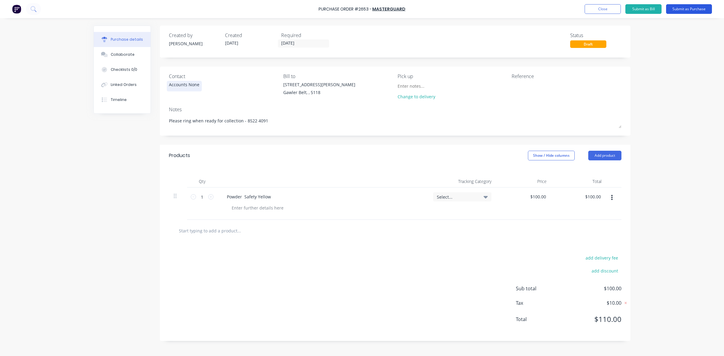
type textarea "Please ring when ready for collection - 8522 4091"
type textarea "x"
type textarea "Please ring when ready for collection - 8522 4091"
click at [684, 7] on button "Submit as Purchase" at bounding box center [689, 9] width 46 height 10
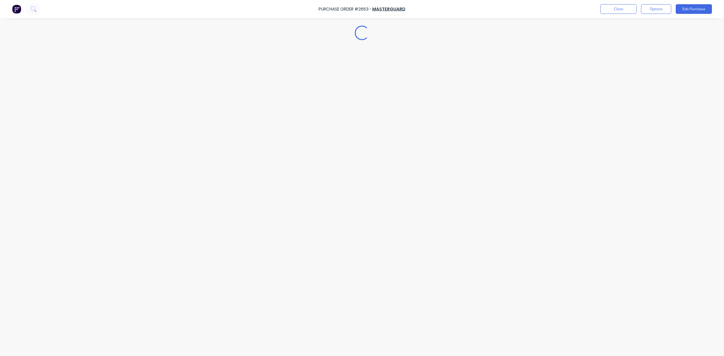
type textarea "x"
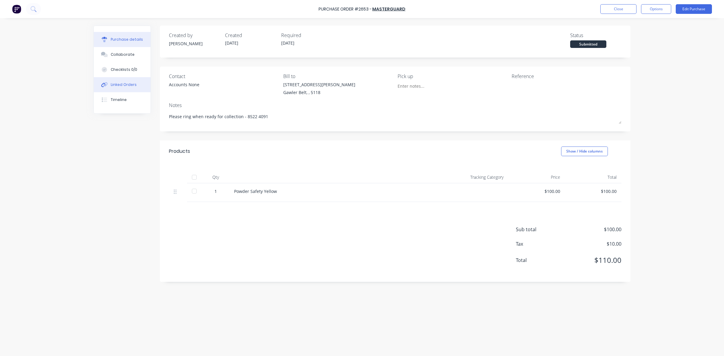
click at [123, 83] on div "Linked Orders" at bounding box center [124, 84] width 26 height 5
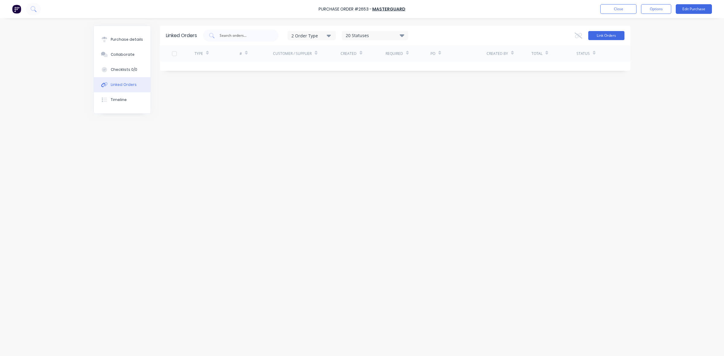
click at [607, 38] on button "Link Orders" at bounding box center [606, 35] width 36 height 9
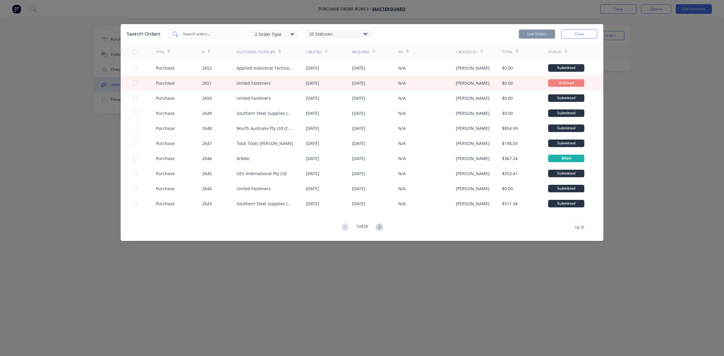
click at [198, 35] on input "text" at bounding box center [207, 34] width 50 height 6
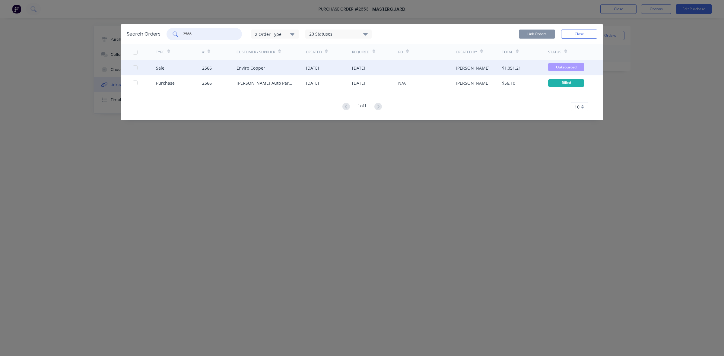
click at [136, 67] on div at bounding box center [135, 68] width 12 height 12
type input "2566"
click at [534, 33] on button "Link Orders" at bounding box center [537, 34] width 36 height 9
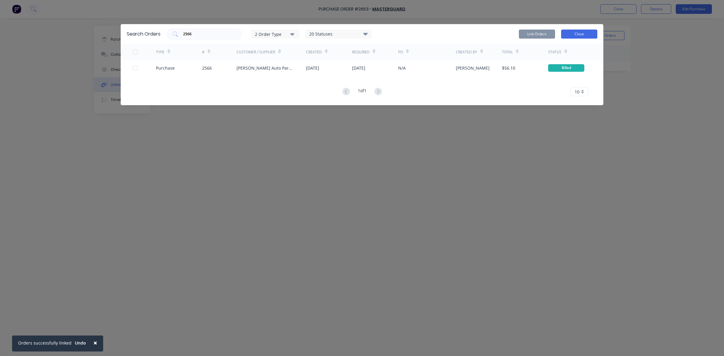
click at [583, 30] on button "Close" at bounding box center [579, 34] width 36 height 9
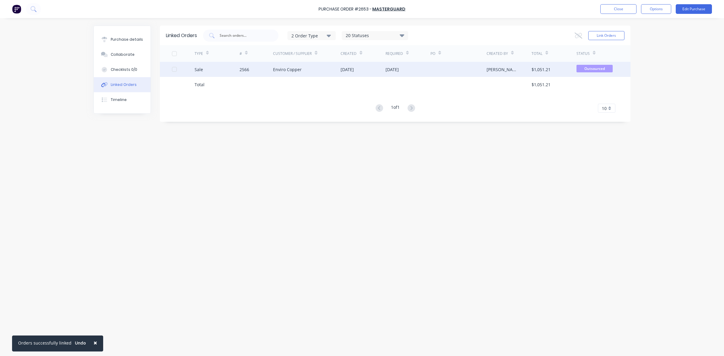
click at [593, 67] on span "Outsourced" at bounding box center [594, 69] width 36 height 8
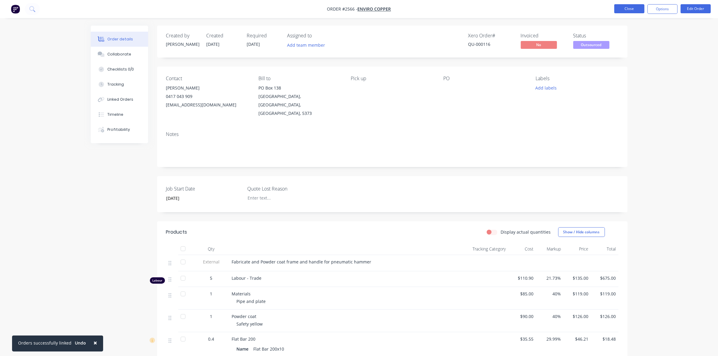
click at [634, 6] on button "Close" at bounding box center [629, 8] width 30 height 9
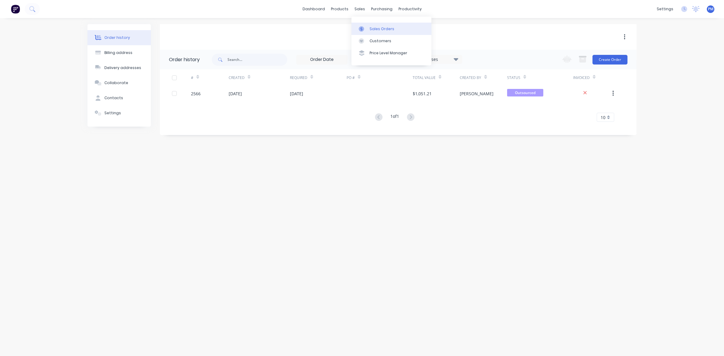
click at [376, 29] on div "Sales Orders" at bounding box center [381, 28] width 25 height 5
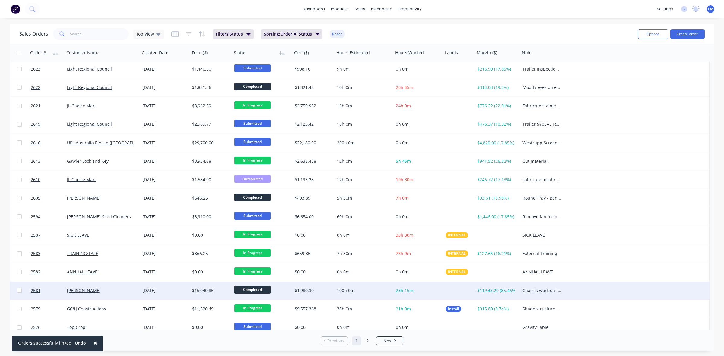
scroll to position [151, 0]
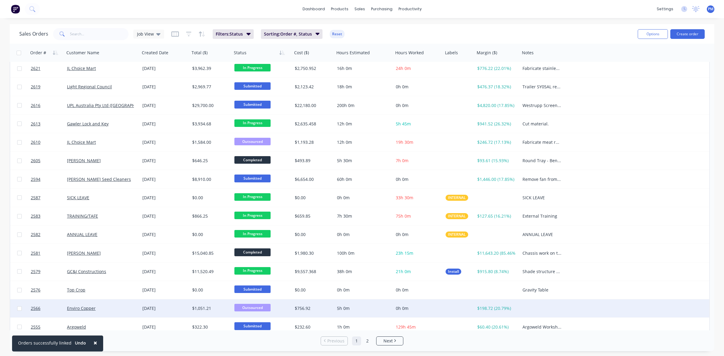
click at [246, 308] on span "Outsourced" at bounding box center [252, 308] width 36 height 8
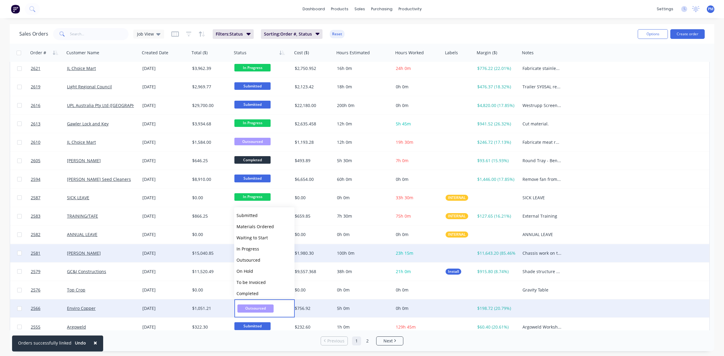
click at [256, 248] on span "In Progress" at bounding box center [247, 249] width 23 height 6
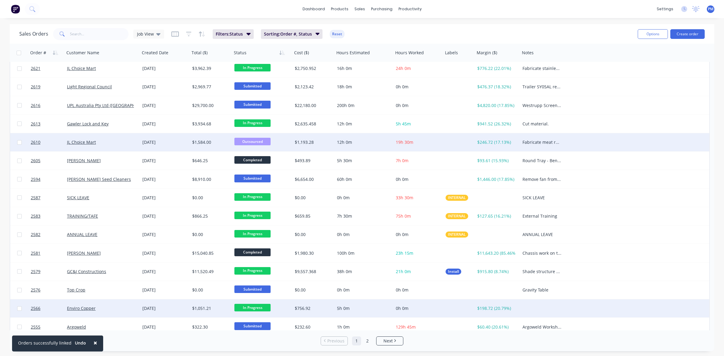
click at [254, 142] on span "Outsourced" at bounding box center [252, 142] width 36 height 8
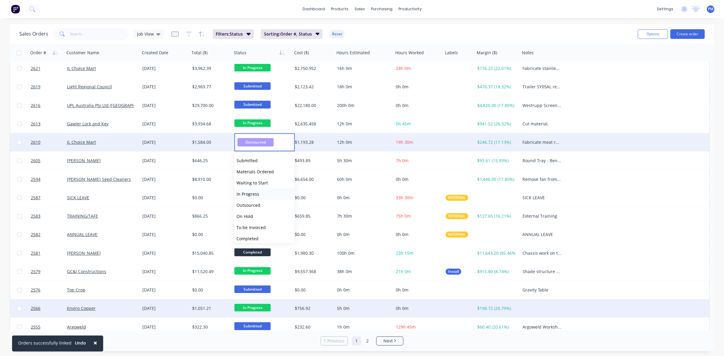
click at [249, 193] on span "In Progress" at bounding box center [247, 194] width 23 height 6
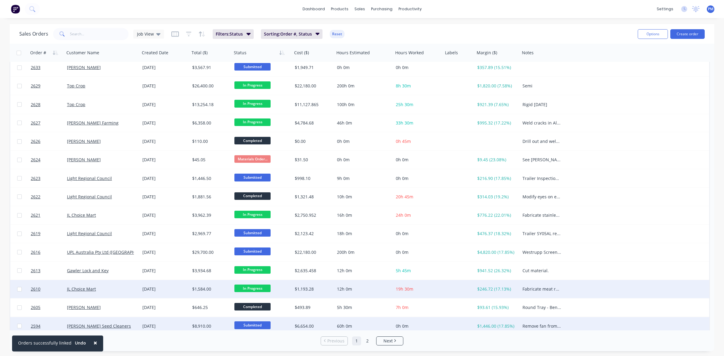
scroll to position [0, 0]
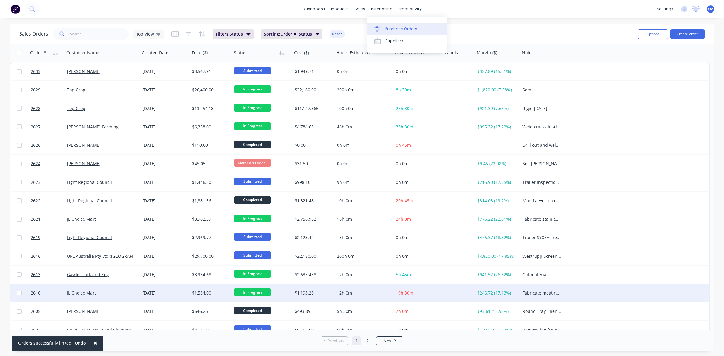
click at [391, 27] on div "Purchase Orders" at bounding box center [401, 28] width 32 height 5
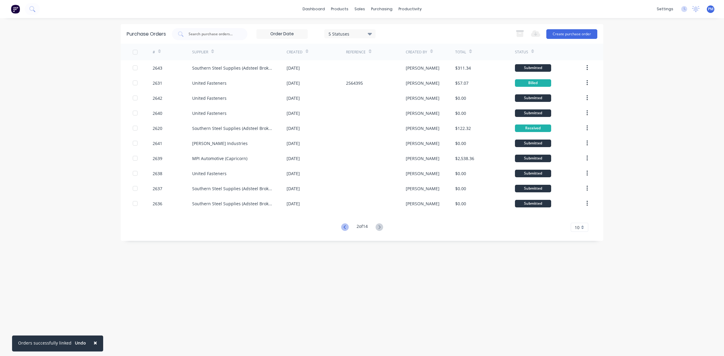
click at [341, 226] on icon at bounding box center [345, 227] width 8 height 8
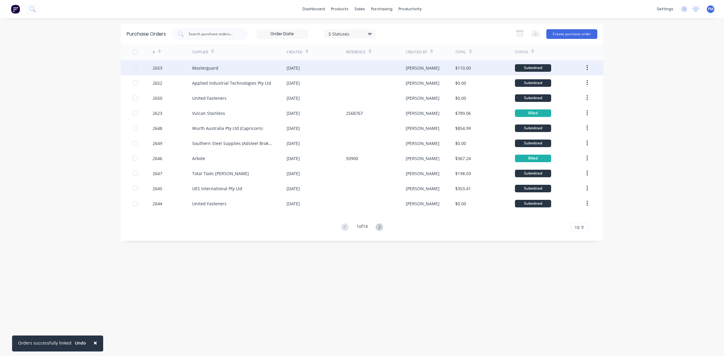
click at [340, 70] on div "[DATE]" at bounding box center [316, 67] width 59 height 15
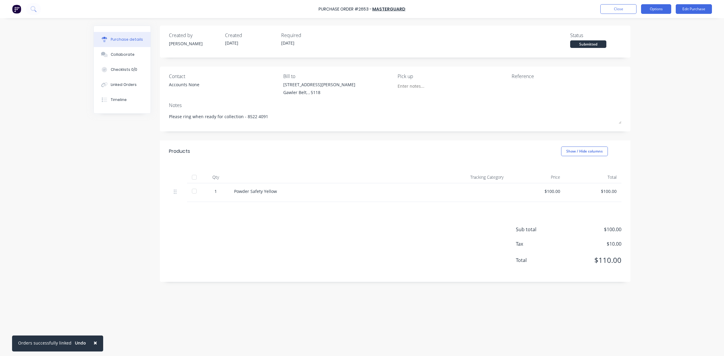
click at [655, 10] on button "Options" at bounding box center [656, 9] width 30 height 10
click at [632, 23] on div "Print / Email" at bounding box center [642, 24] width 46 height 9
click at [628, 36] on div "With pricing" at bounding box center [642, 36] width 46 height 9
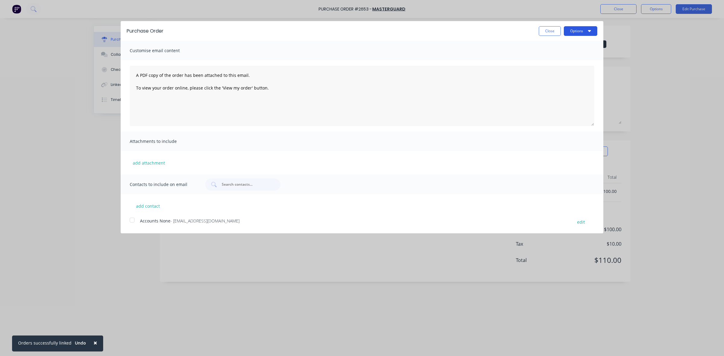
click at [579, 31] on button "Options" at bounding box center [580, 31] width 33 height 10
click at [555, 48] on div "Print" at bounding box center [568, 46] width 46 height 9
click at [547, 32] on button "Close" at bounding box center [550, 31] width 22 height 10
type textarea "x"
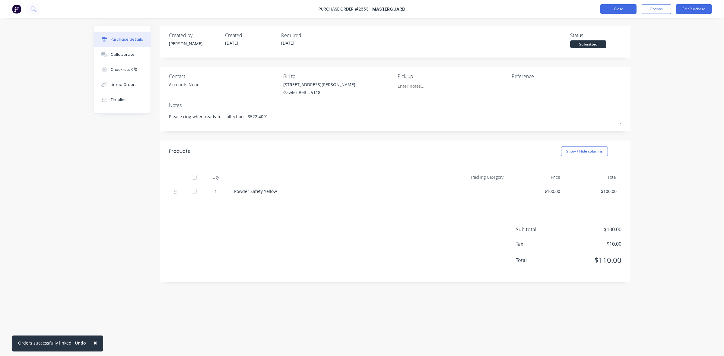
click at [613, 10] on button "Close" at bounding box center [618, 9] width 36 height 10
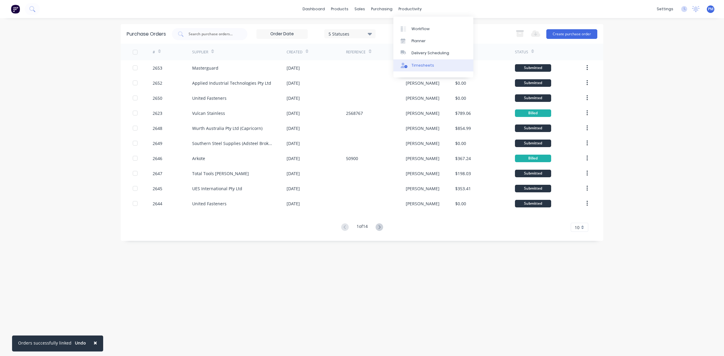
click at [420, 66] on div "Timesheets" at bounding box center [422, 65] width 23 height 5
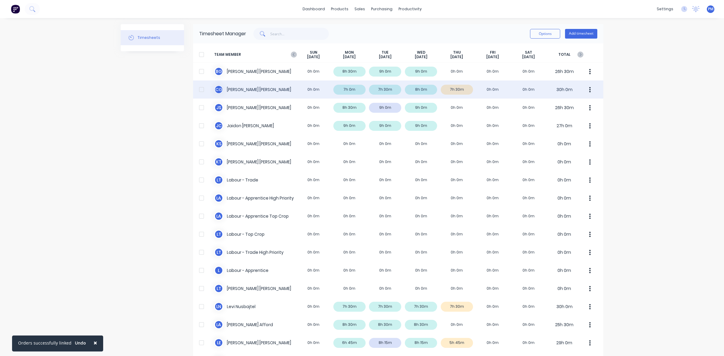
click at [465, 89] on div "C G [PERSON_NAME] 0h 0m 7h 0m 7h 30m 8h 0m 7h 30m 0h 0m 0h 0m 30h 0m" at bounding box center [398, 90] width 410 height 18
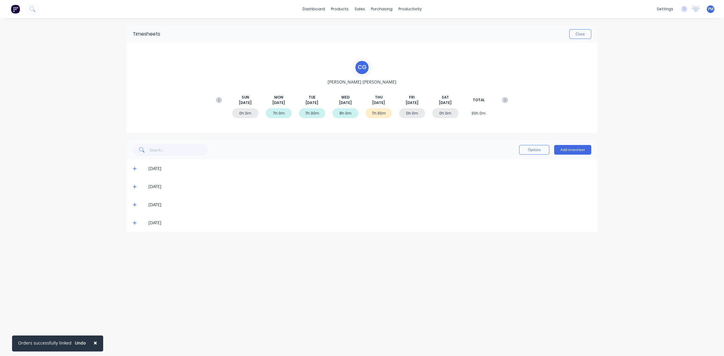
click at [133, 224] on icon at bounding box center [135, 223] width 4 height 4
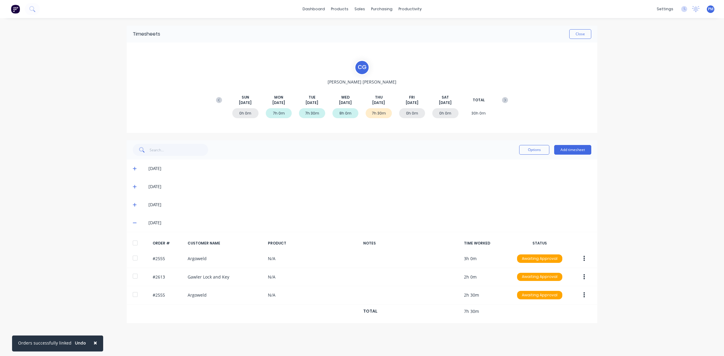
click at [133, 224] on icon at bounding box center [135, 223] width 4 height 4
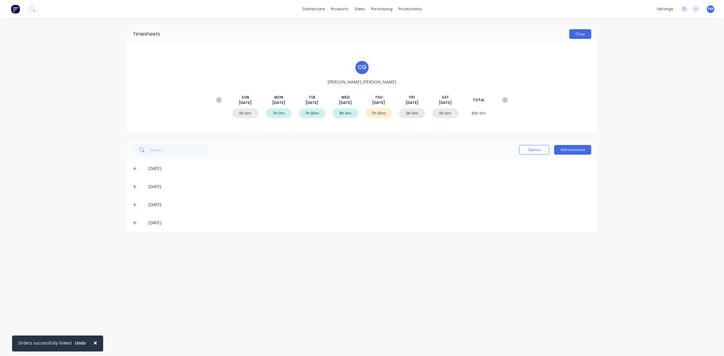
click at [573, 33] on button "Close" at bounding box center [580, 34] width 22 height 10
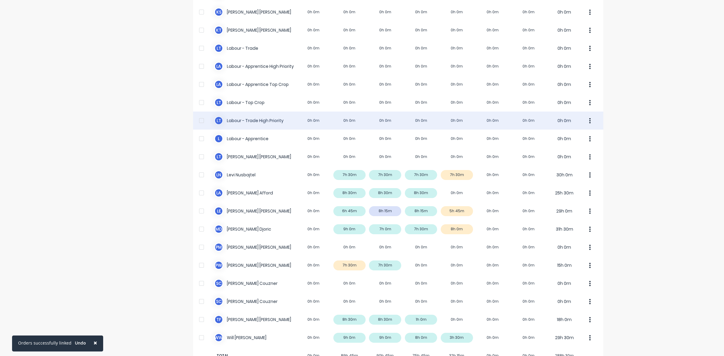
scroll to position [150, 0]
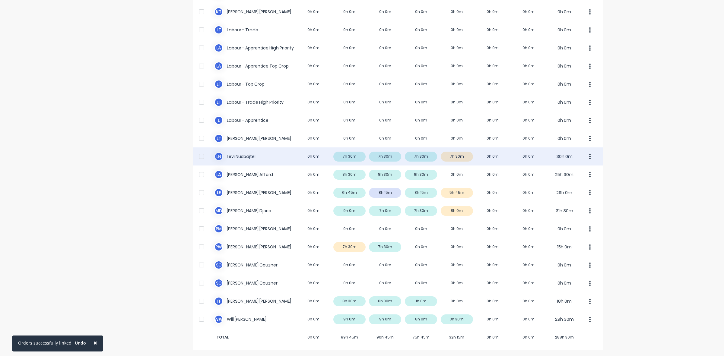
click at [462, 157] on div "[PERSON_NAME] Nusbajtel 0h 0m 7h 30m 7h 30m 7h 30m 7h 30m 0h 0m 0h 0m 30h 0m" at bounding box center [398, 156] width 410 height 18
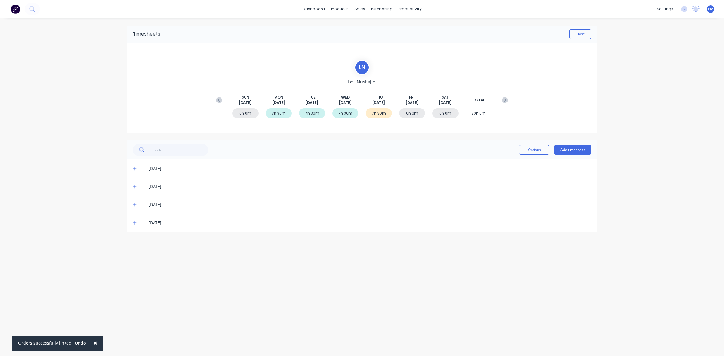
click at [135, 223] on icon at bounding box center [135, 223] width 4 height 4
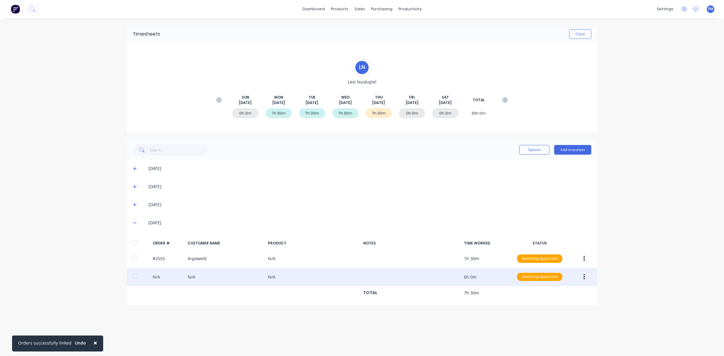
click at [583, 279] on icon "button" at bounding box center [584, 277] width 2 height 7
click at [544, 316] on div "Edit" at bounding box center [562, 317] width 46 height 9
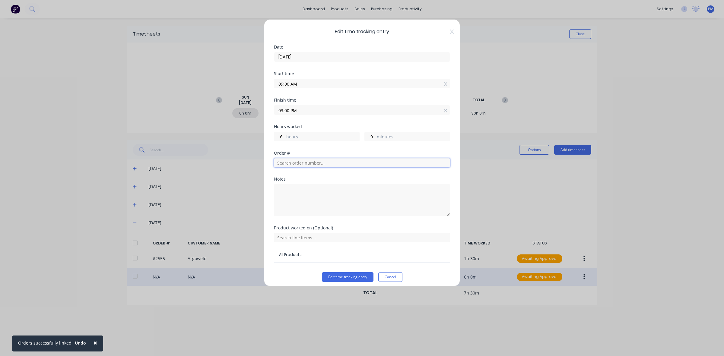
click at [299, 163] on input "text" at bounding box center [362, 162] width 176 height 9
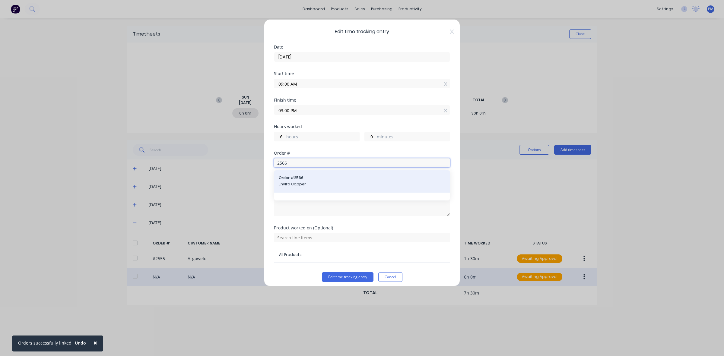
type input "2566"
click at [285, 178] on span "Order # 2566" at bounding box center [362, 177] width 166 height 5
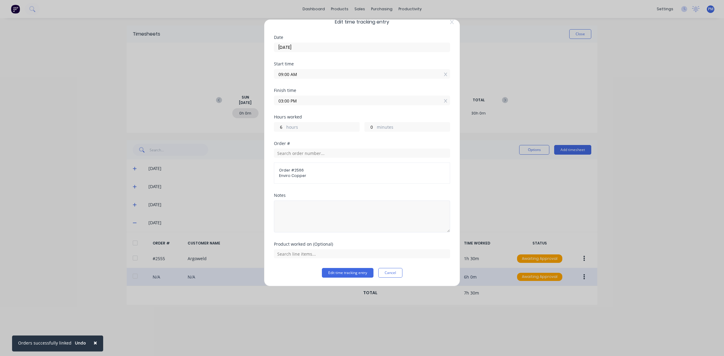
scroll to position [11, 0]
click at [343, 272] on button "Edit time tracking entry" at bounding box center [348, 273] width 52 height 10
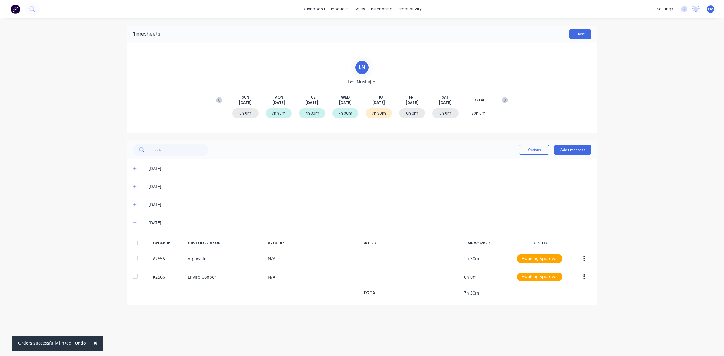
click at [582, 36] on button "Close" at bounding box center [580, 34] width 22 height 10
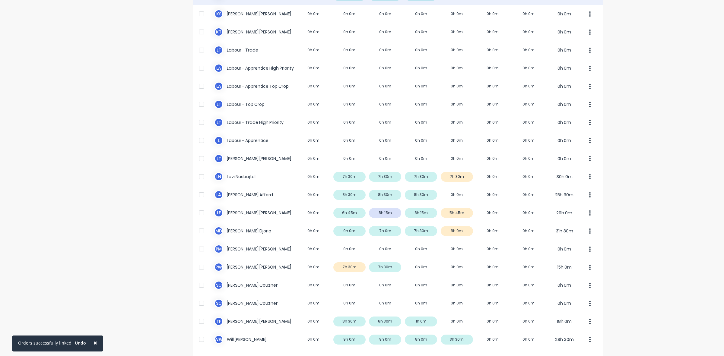
scroll to position [150, 0]
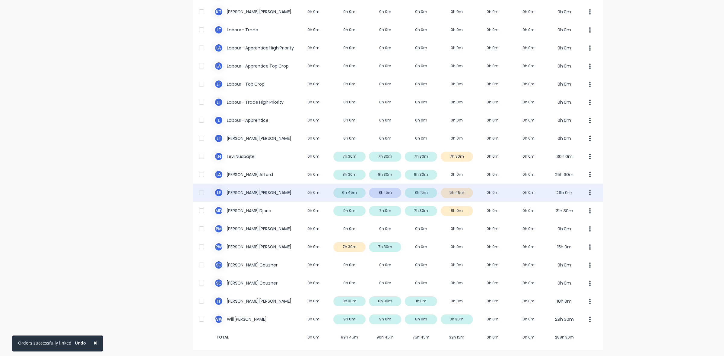
click at [463, 194] on div "L E [PERSON_NAME] 0h 0m 6h 45m 8h 15m 8h 15m 5h 45m 0h 0m 0h 0m 29h 0m" at bounding box center [398, 193] width 410 height 18
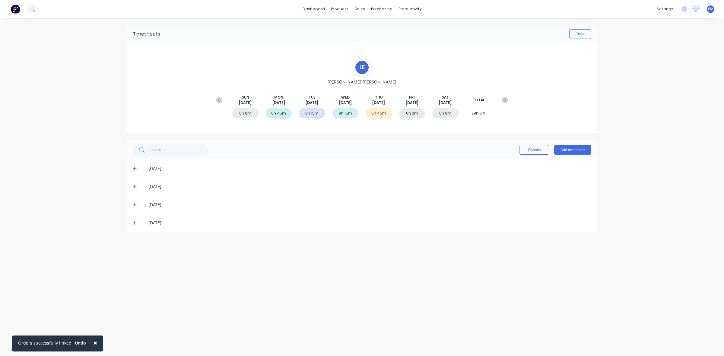
click at [133, 223] on icon at bounding box center [135, 223] width 4 height 4
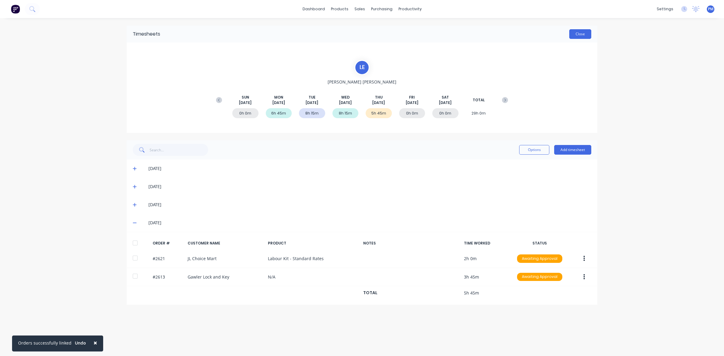
click at [581, 36] on button "Close" at bounding box center [580, 34] width 22 height 10
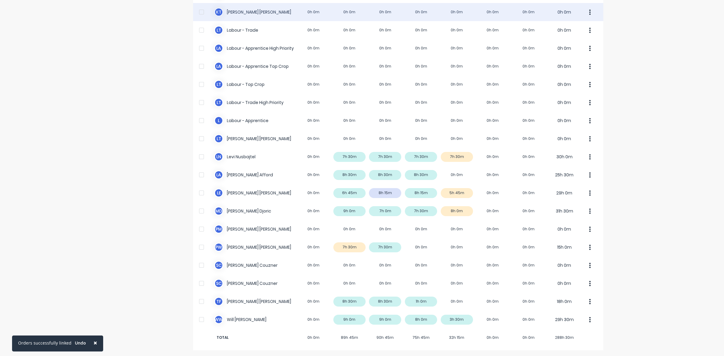
scroll to position [150, 0]
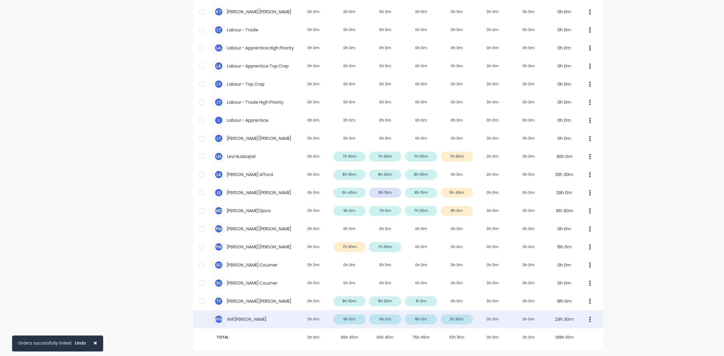
click at [467, 318] on div "W W [PERSON_NAME] 0h 0m 9h 0m 9h 0m 8h 0m 3h 30m 0h 0m 0h 0m 29h 30m" at bounding box center [398, 319] width 410 height 18
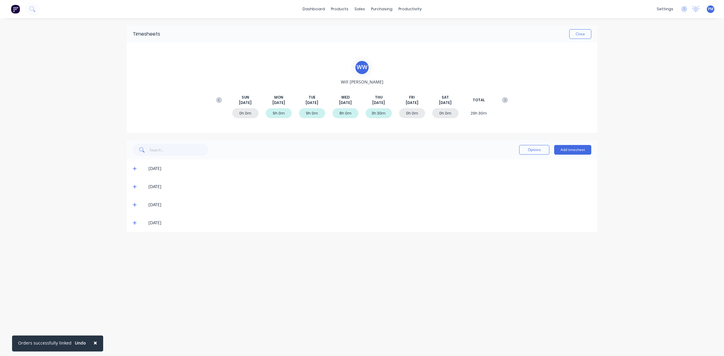
click at [135, 223] on icon at bounding box center [135, 223] width 4 height 4
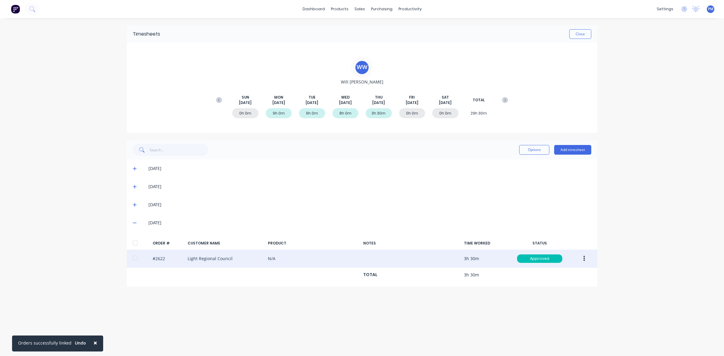
click at [583, 260] on icon "button" at bounding box center [584, 258] width 2 height 7
click at [539, 298] on button "Edit" at bounding box center [562, 299] width 57 height 12
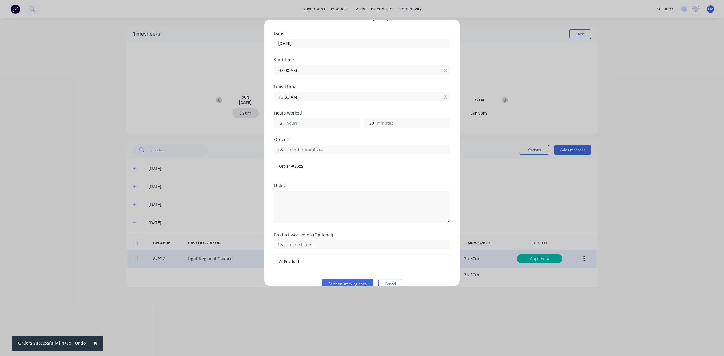
scroll to position [26, 0]
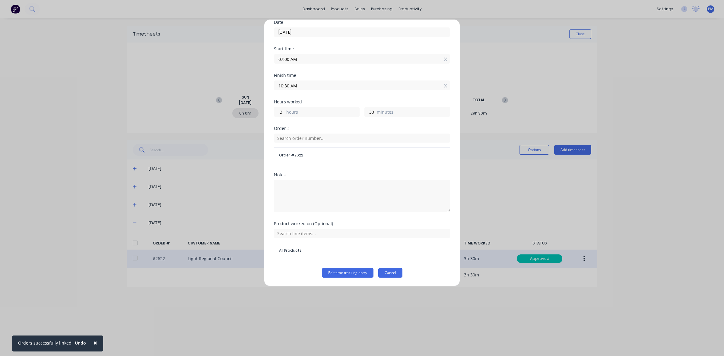
click at [389, 270] on button "Cancel" at bounding box center [390, 273] width 24 height 10
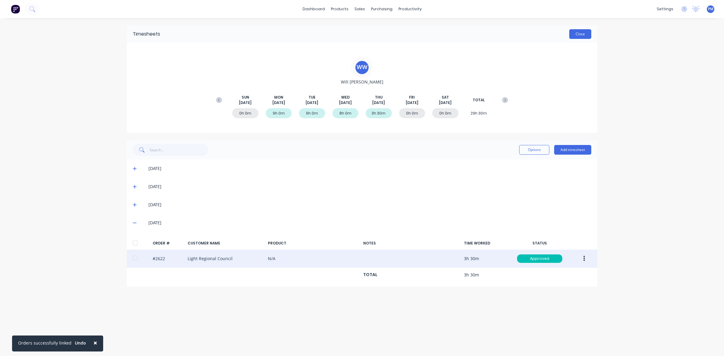
click at [581, 35] on button "Close" at bounding box center [580, 34] width 22 height 10
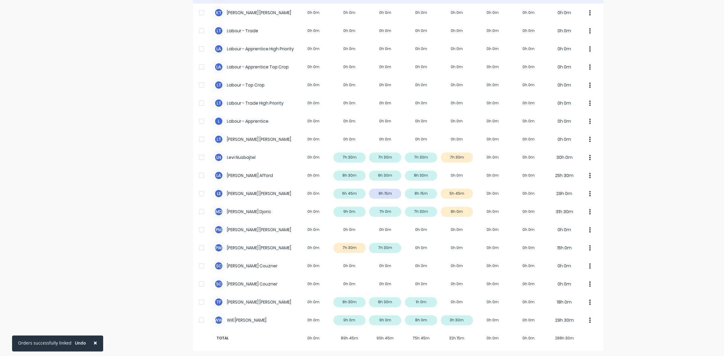
scroll to position [150, 0]
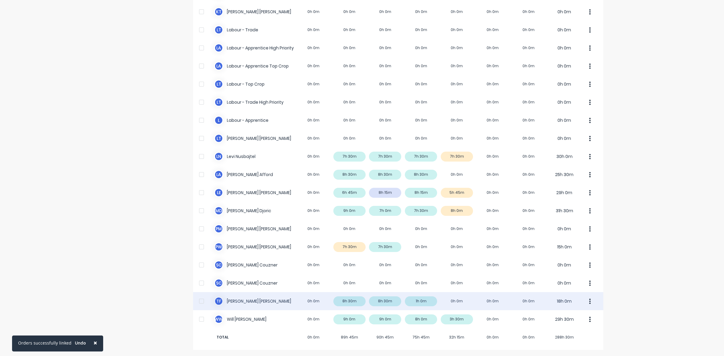
click at [420, 301] on div "T F [PERSON_NAME] 0h 0m 8h 30m 8h 30m 1h 0m 0h 0m 0h 0m 0h 0m 18h 0m" at bounding box center [398, 301] width 410 height 18
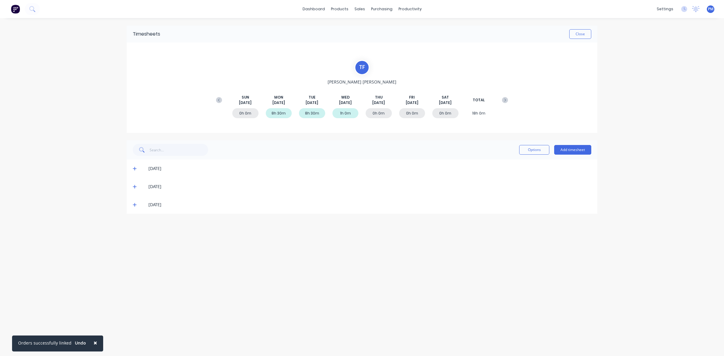
click at [135, 204] on icon at bounding box center [135, 205] width 4 height 4
click at [577, 36] on button "Close" at bounding box center [580, 34] width 22 height 10
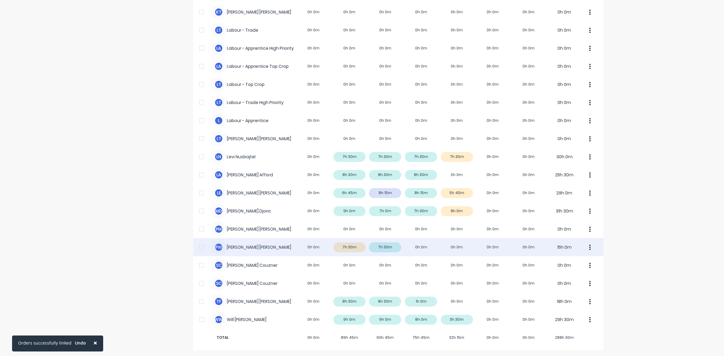
scroll to position [150, 0]
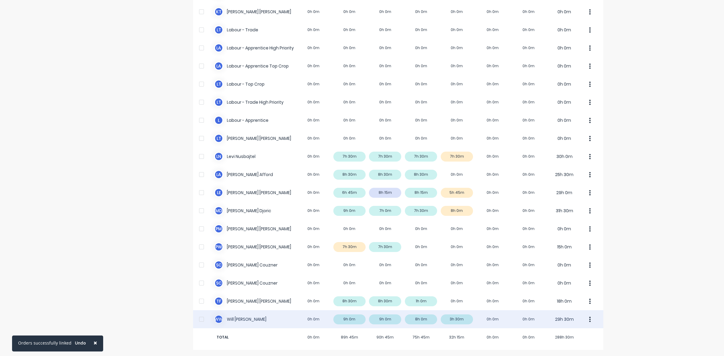
click at [464, 320] on div "W W [PERSON_NAME] 0h 0m 9h 0m 9h 0m 8h 0m 3h 30m 0h 0m 0h 0m 29h 30m" at bounding box center [398, 319] width 410 height 18
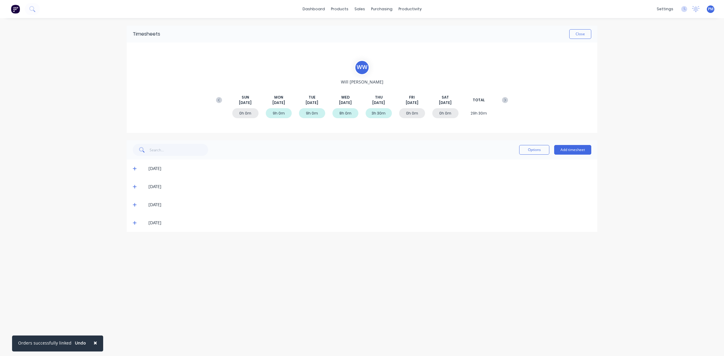
click at [133, 223] on icon at bounding box center [135, 223] width 4 height 4
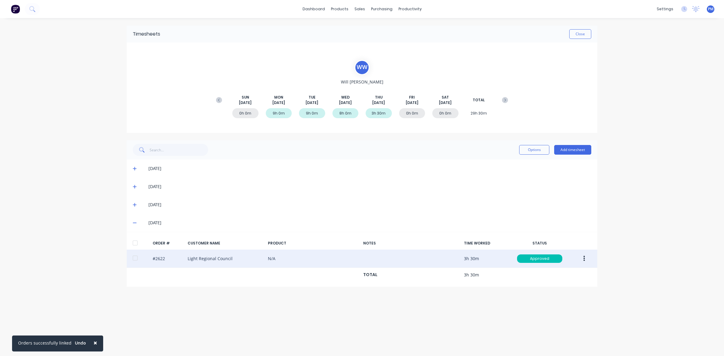
click at [582, 258] on button "button" at bounding box center [584, 258] width 14 height 11
click at [548, 298] on div "Edit" at bounding box center [562, 298] width 46 height 9
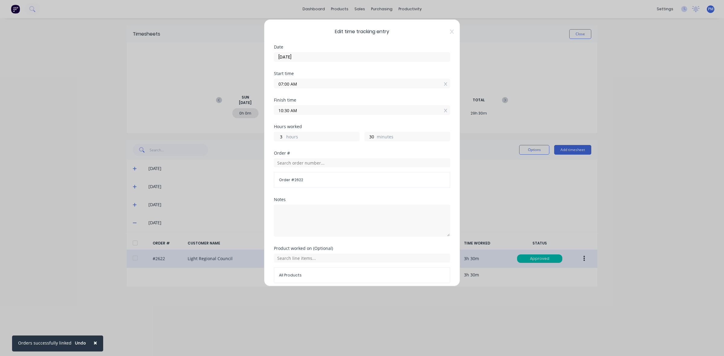
click at [296, 159] on div "Order # 2622" at bounding box center [362, 173] width 176 height 30
click at [296, 162] on input "text" at bounding box center [362, 162] width 176 height 9
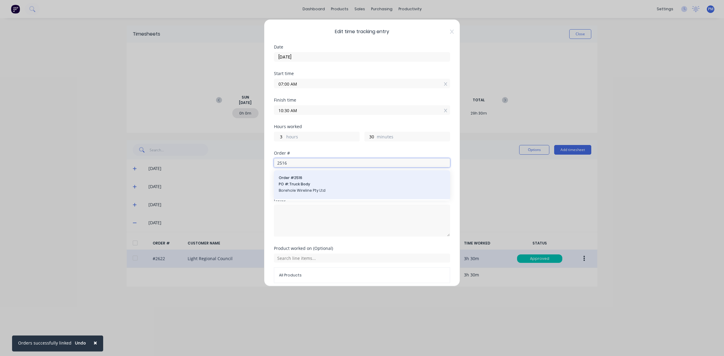
type input "2516"
click at [302, 188] on div "Order # 2516 PO #: Truck Body Borehole Wireline Pty Ltd" at bounding box center [362, 184] width 166 height 19
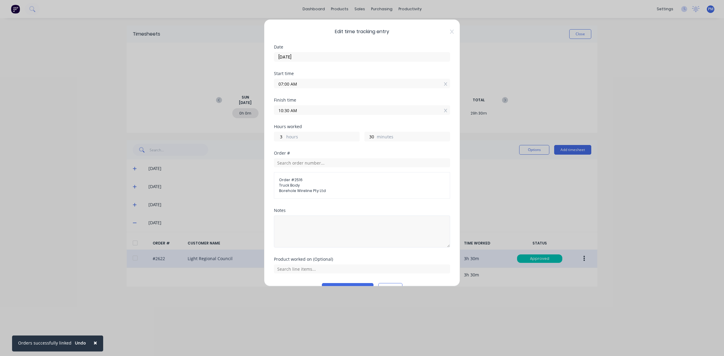
scroll to position [16, 0]
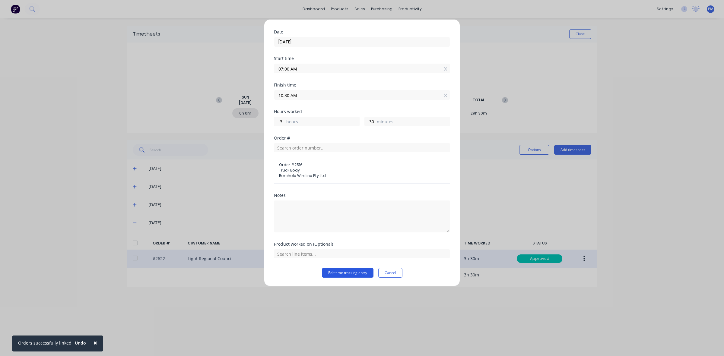
click at [353, 274] on button "Edit time tracking entry" at bounding box center [348, 273] width 52 height 10
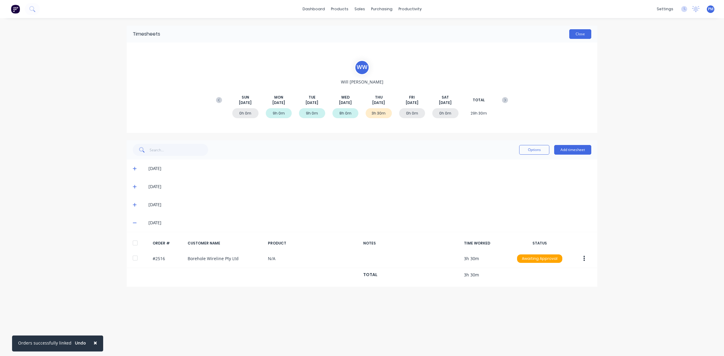
click at [584, 33] on button "Close" at bounding box center [580, 34] width 22 height 10
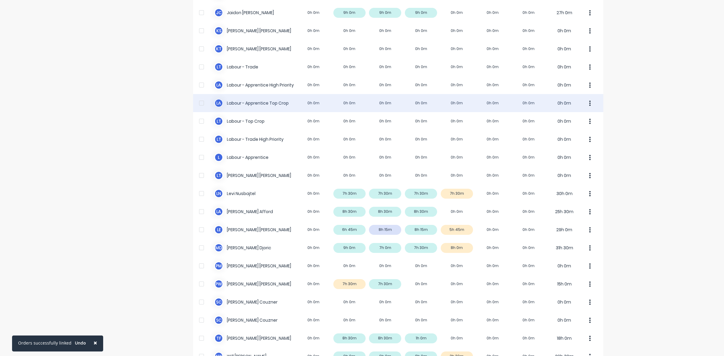
scroll to position [150, 0]
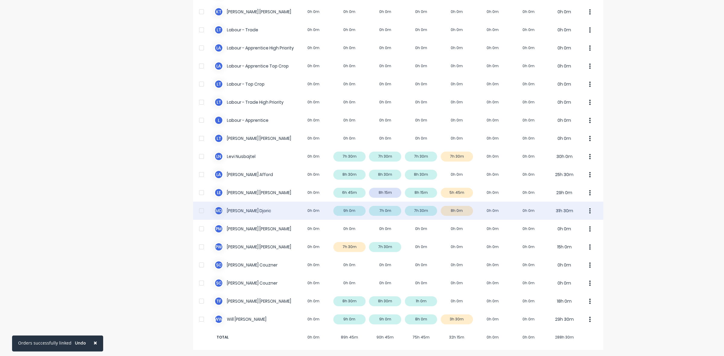
click at [462, 209] on div "M D [PERSON_NAME] 0h 0m 9h 0m 7h 0m 7h 30m 8h 0m 0h 0m 0h 0m 31h 30m" at bounding box center [398, 211] width 410 height 18
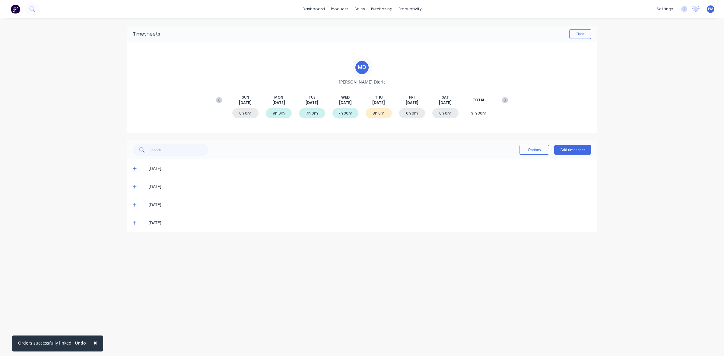
click at [134, 222] on icon at bounding box center [135, 223] width 4 height 4
click at [134, 223] on icon at bounding box center [135, 223] width 4 height 4
click at [578, 36] on button "Close" at bounding box center [580, 34] width 22 height 10
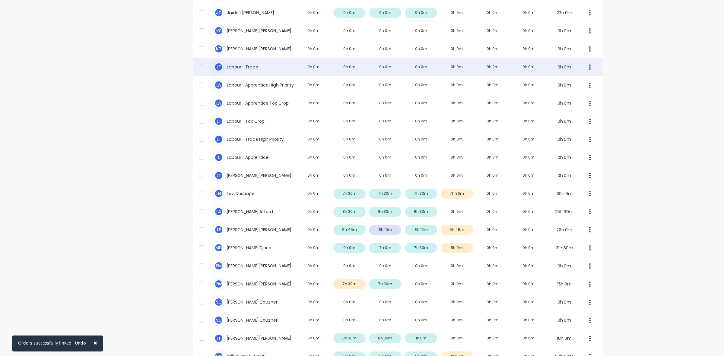
scroll to position [150, 0]
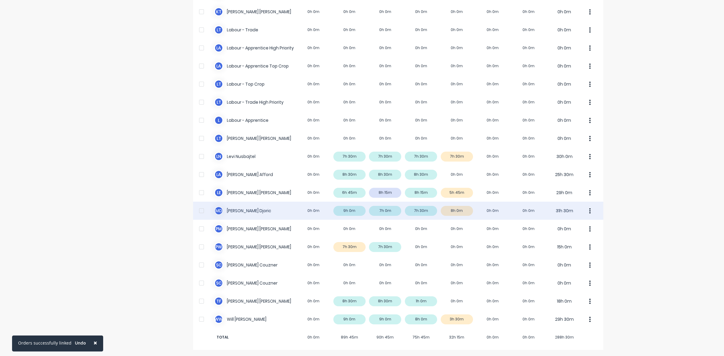
click at [463, 212] on div "M D [PERSON_NAME] 0h 0m 9h 0m 7h 0m 7h 30m 8h 0m 0h 0m 0h 0m 31h 30m" at bounding box center [398, 211] width 410 height 18
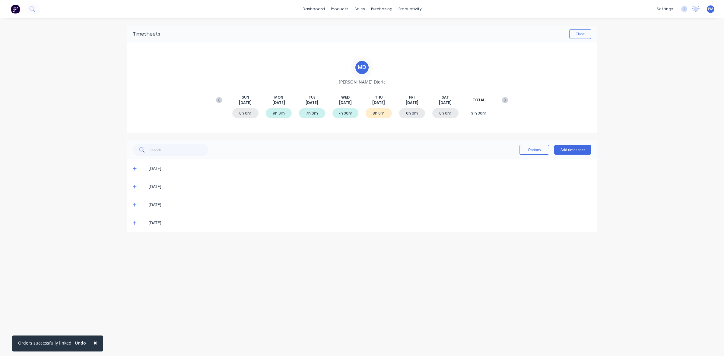
click at [135, 223] on icon at bounding box center [135, 223] width 4 height 4
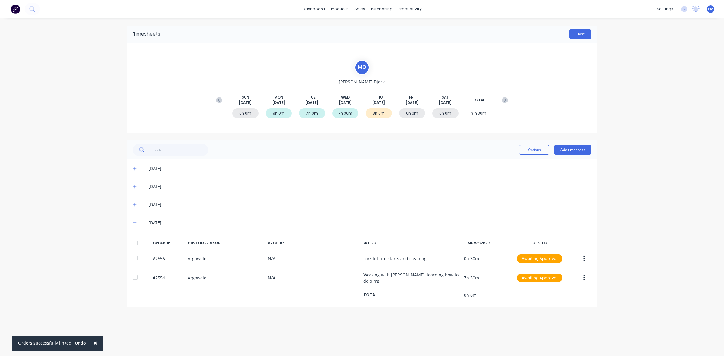
click at [578, 35] on button "Close" at bounding box center [580, 34] width 22 height 10
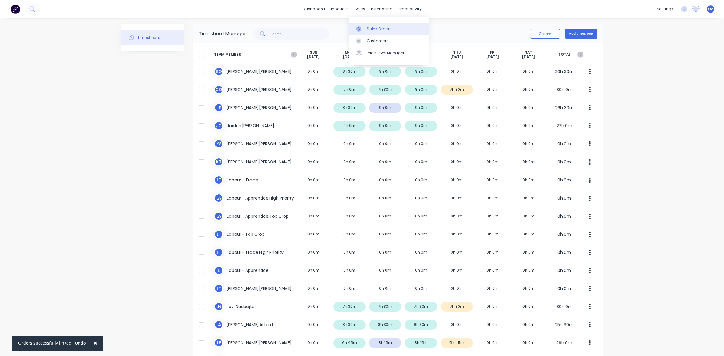
click at [367, 27] on div "Sales Orders" at bounding box center [379, 28] width 25 height 5
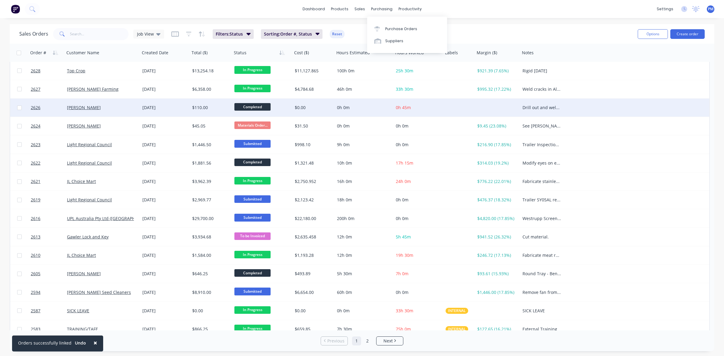
scroll to position [75, 0]
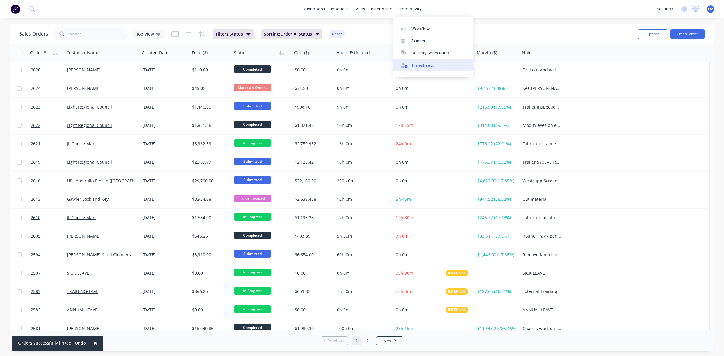
click at [426, 62] on link "Timesheets" at bounding box center [433, 65] width 80 height 12
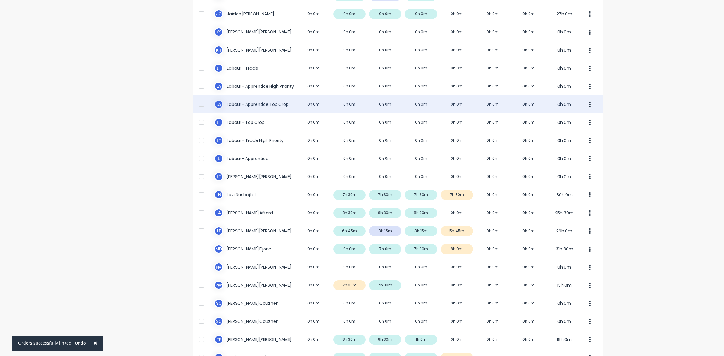
scroll to position [113, 0]
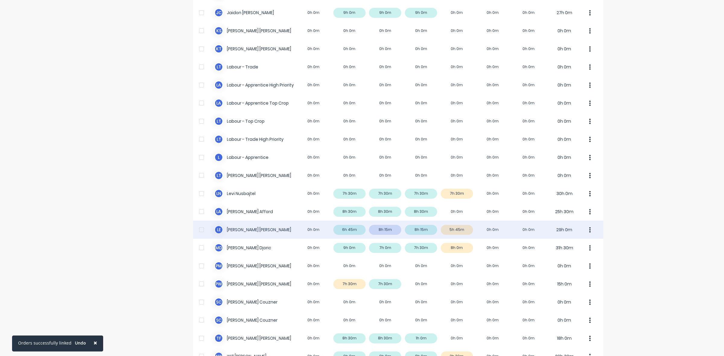
click at [461, 229] on div "L E [PERSON_NAME] 0h 0m 6h 45m 8h 15m 8h 15m 5h 45m 0h 0m 0h 0m 29h 0m" at bounding box center [398, 230] width 410 height 18
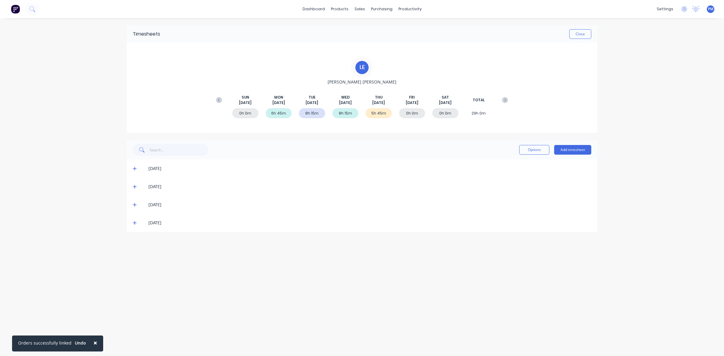
click at [135, 221] on icon at bounding box center [135, 223] width 4 height 4
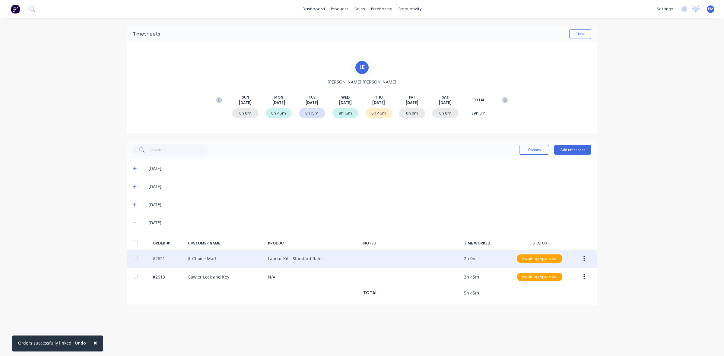
click at [582, 258] on button "button" at bounding box center [584, 258] width 14 height 11
click at [553, 323] on div "Delete" at bounding box center [562, 322] width 46 height 9
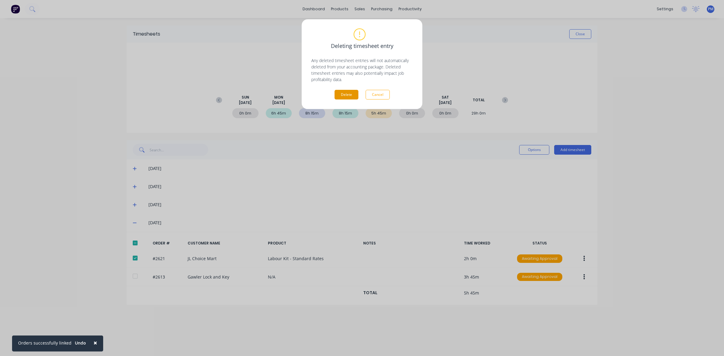
click at [343, 93] on button "Delete" at bounding box center [346, 95] width 24 height 10
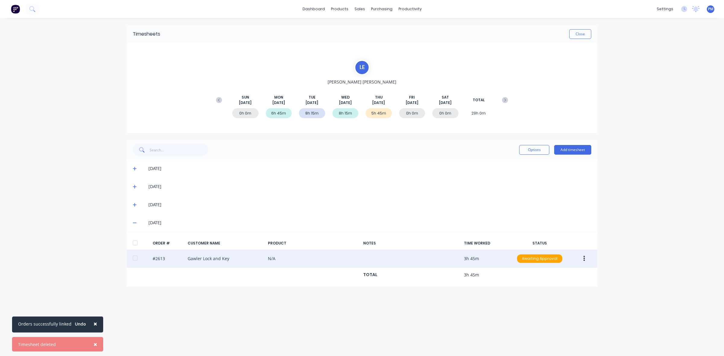
click at [582, 259] on button "button" at bounding box center [584, 258] width 14 height 11
click at [552, 301] on div "Edit" at bounding box center [562, 298] width 46 height 9
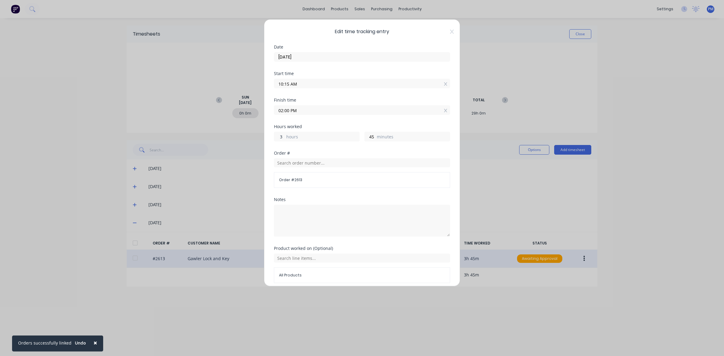
click at [280, 136] on input "3" at bounding box center [279, 136] width 11 height 9
click at [279, 135] on input "5" at bounding box center [279, 136] width 11 height 9
type input "6"
type input "05:00 PM"
drag, startPoint x: 370, startPoint y: 135, endPoint x: 365, endPoint y: 135, distance: 5.4
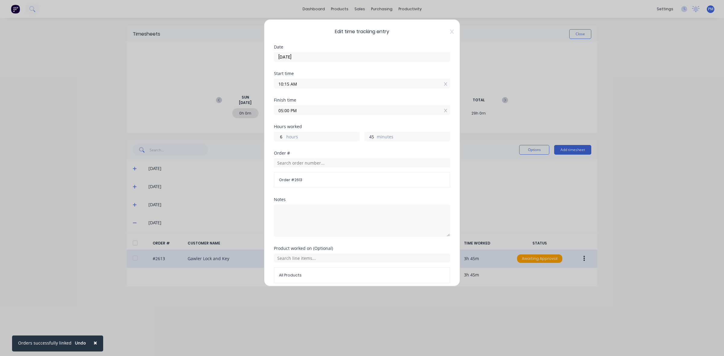
click at [366, 136] on input "45" at bounding box center [370, 136] width 11 height 9
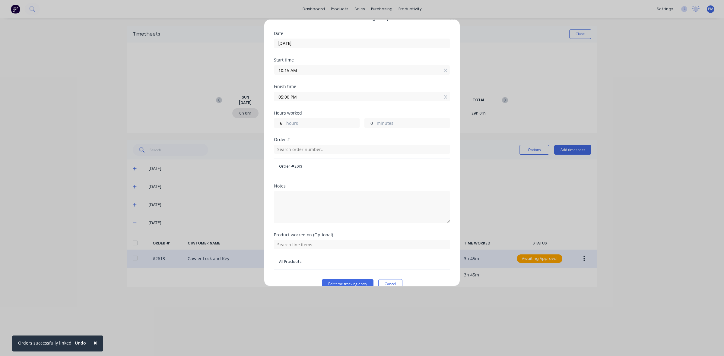
scroll to position [26, 0]
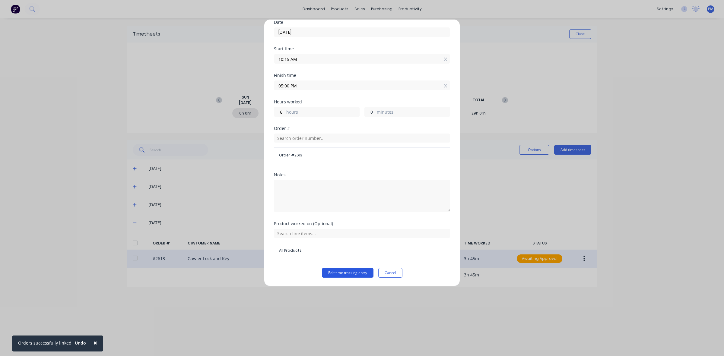
type input "0"
type input "04:15 PM"
click at [349, 272] on button "Edit time tracking entry" at bounding box center [348, 273] width 52 height 10
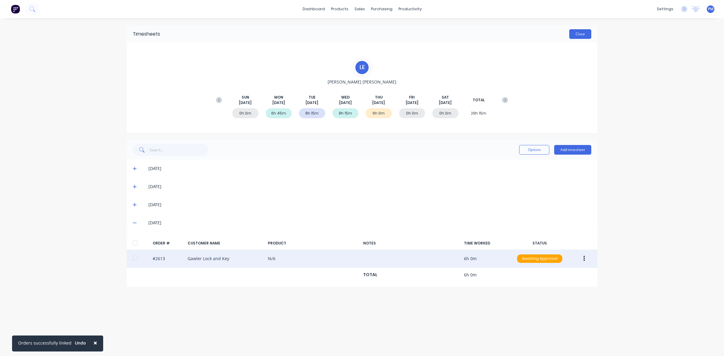
click at [588, 34] on button "Close" at bounding box center [580, 34] width 22 height 10
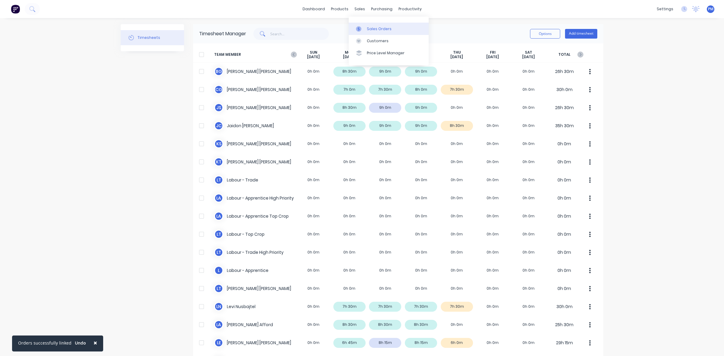
click at [369, 27] on div "Sales Orders" at bounding box center [379, 28] width 25 height 5
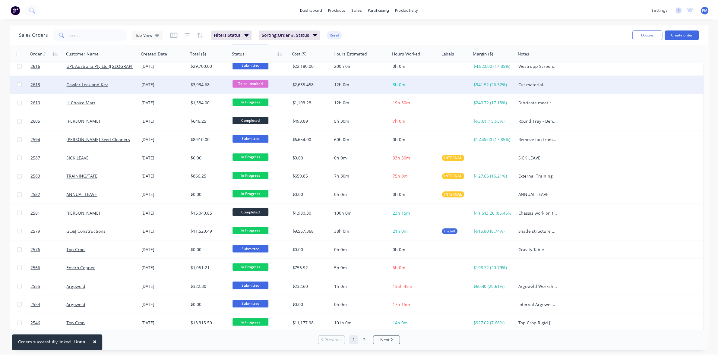
scroll to position [193, 0]
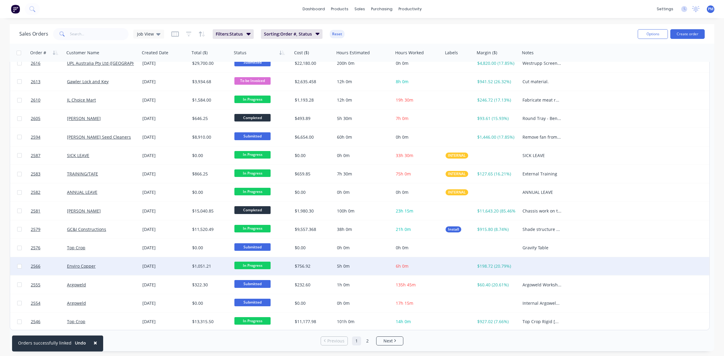
click at [128, 269] on div "Enviro Copper" at bounding box center [102, 266] width 75 height 18
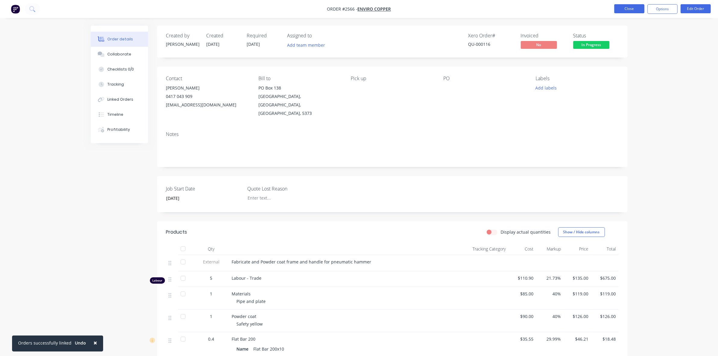
click at [634, 8] on button "Close" at bounding box center [629, 8] width 30 height 9
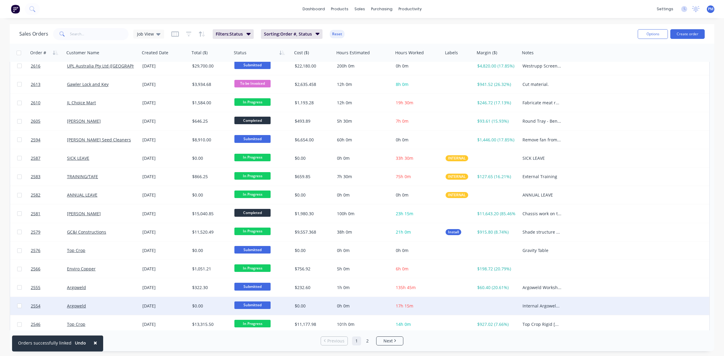
scroll to position [193, 0]
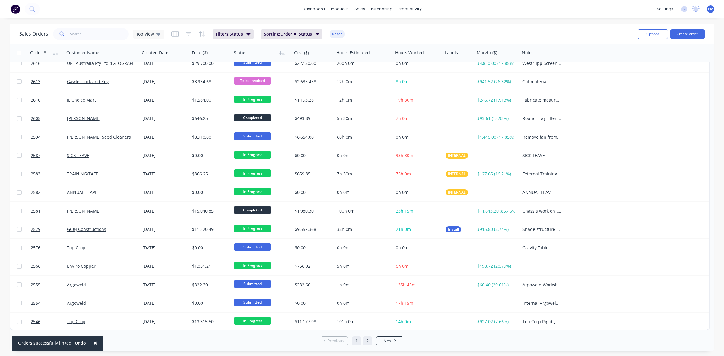
click at [367, 343] on link "2" at bounding box center [367, 341] width 9 height 9
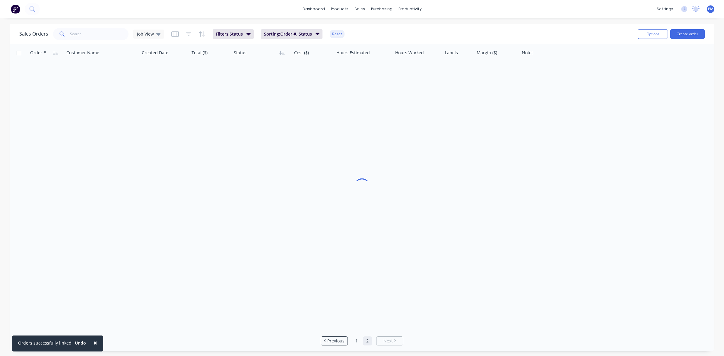
scroll to position [0, 0]
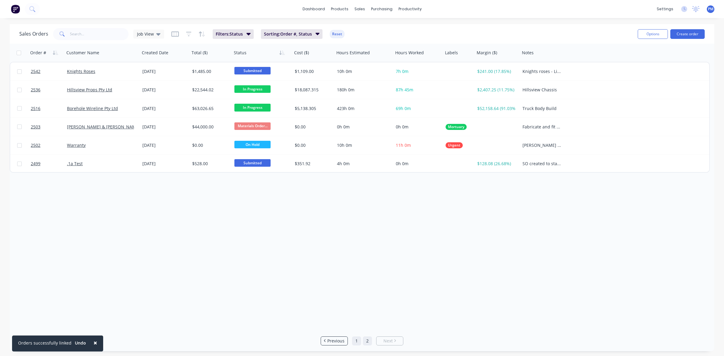
click at [357, 343] on link "1" at bounding box center [356, 341] width 9 height 9
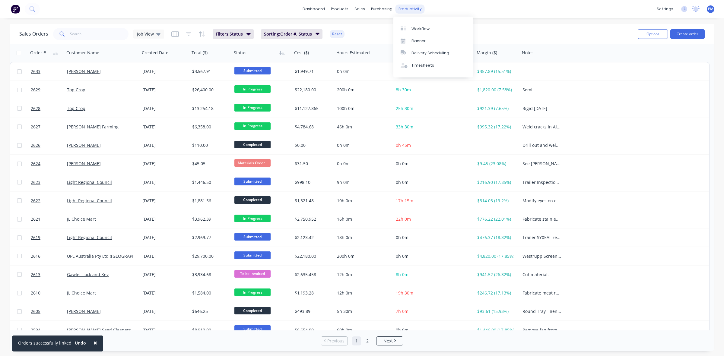
click at [407, 8] on div "productivity" at bounding box center [409, 9] width 29 height 9
click at [414, 40] on div "Planner" at bounding box center [418, 40] width 14 height 5
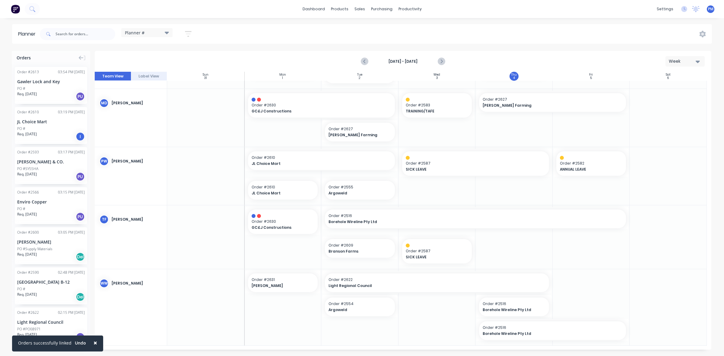
scroll to position [369, 0]
drag, startPoint x: 625, startPoint y: 329, endPoint x: 549, endPoint y: 328, distance: 76.3
drag, startPoint x: 581, startPoint y: 270, endPoint x: 586, endPoint y: 323, distance: 53.0
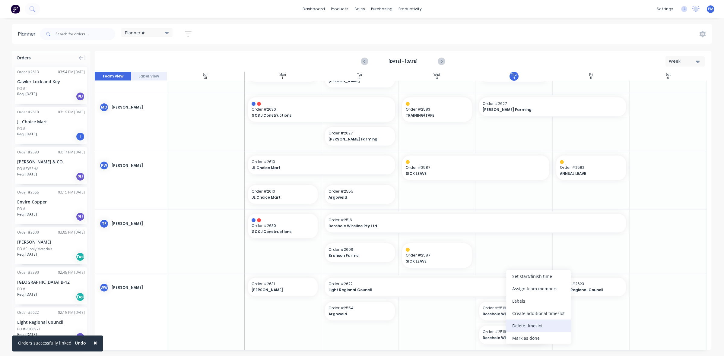
click at [525, 327] on div "Delete timeslot" at bounding box center [538, 326] width 65 height 12
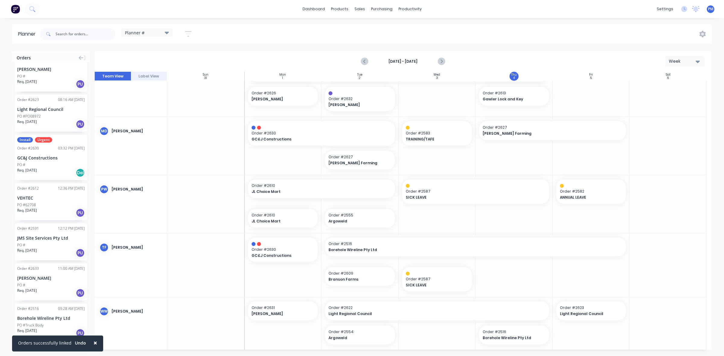
scroll to position [613, 0]
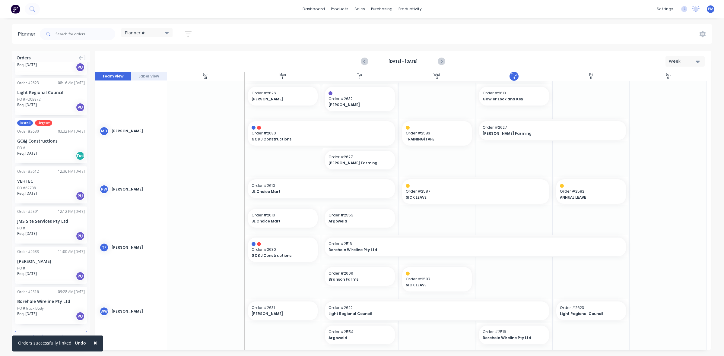
click at [93, 341] on span "×" at bounding box center [95, 343] width 4 height 8
click at [67, 334] on button "Load more orders" at bounding box center [51, 336] width 72 height 11
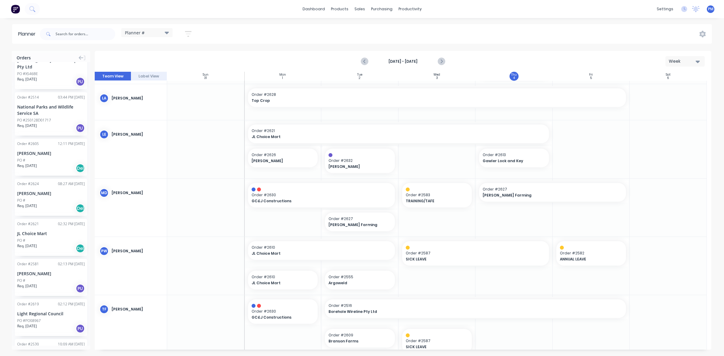
scroll to position [260, 0]
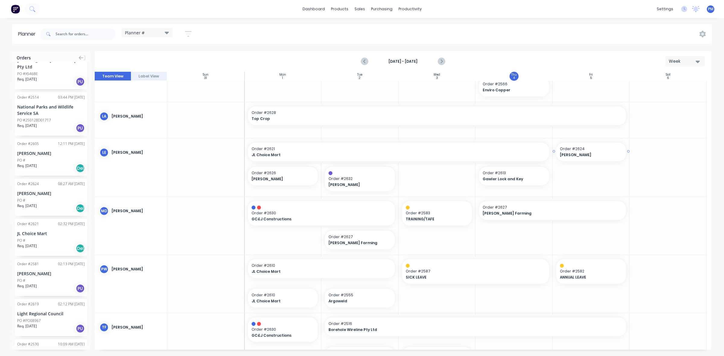
drag, startPoint x: 41, startPoint y: 188, endPoint x: 559, endPoint y: 160, distance: 518.0
click at [442, 61] on icon "Next page" at bounding box center [441, 61] width 3 height 5
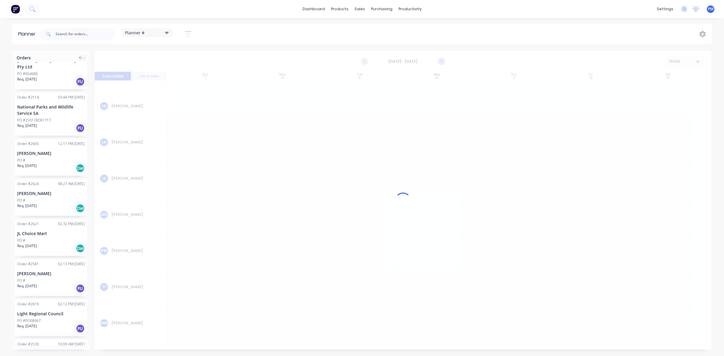
scroll to position [129, 0]
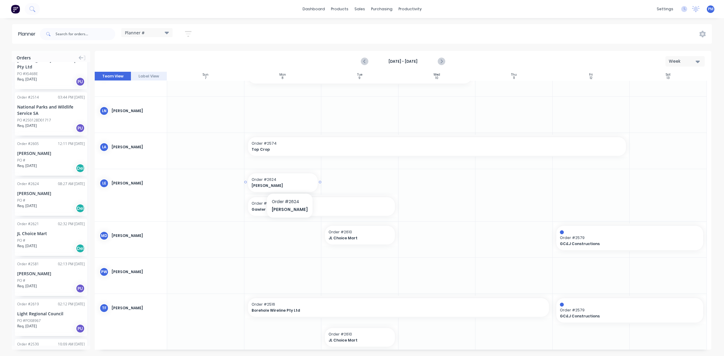
click at [288, 183] on div "[PERSON_NAME]" at bounding box center [283, 186] width 63 height 6
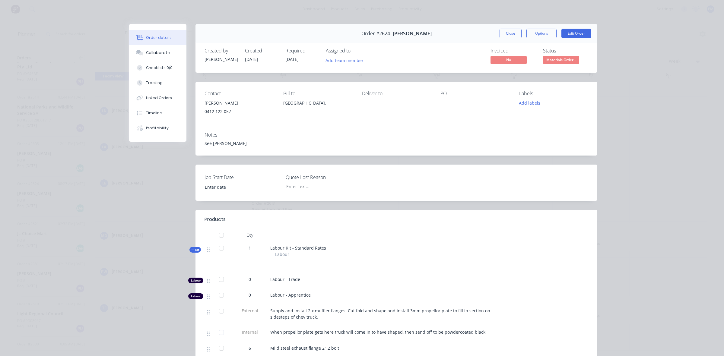
drag, startPoint x: 288, startPoint y: 182, endPoint x: 503, endPoint y: 34, distance: 261.4
click at [503, 34] on button "Close" at bounding box center [510, 34] width 22 height 10
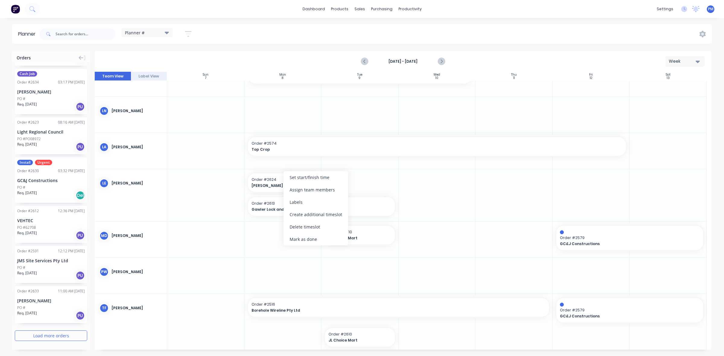
scroll to position [573, 0]
click at [301, 230] on div "Delete timeslot" at bounding box center [315, 227] width 65 height 12
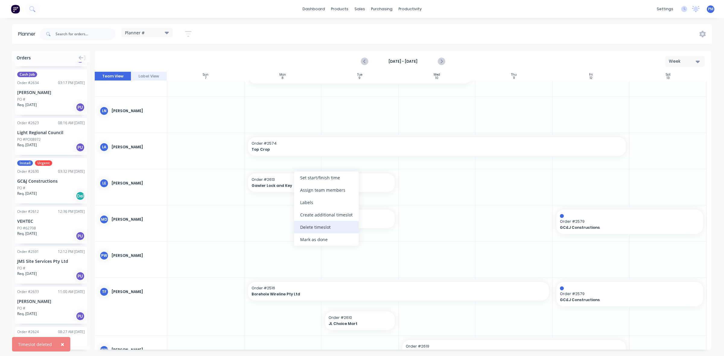
click at [317, 224] on div "Delete timeslot" at bounding box center [326, 227] width 65 height 12
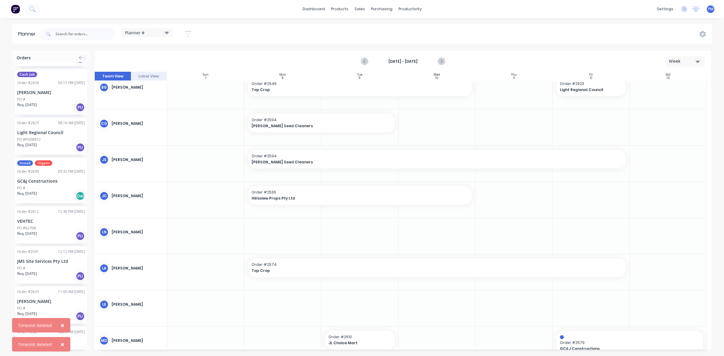
scroll to position [0, 0]
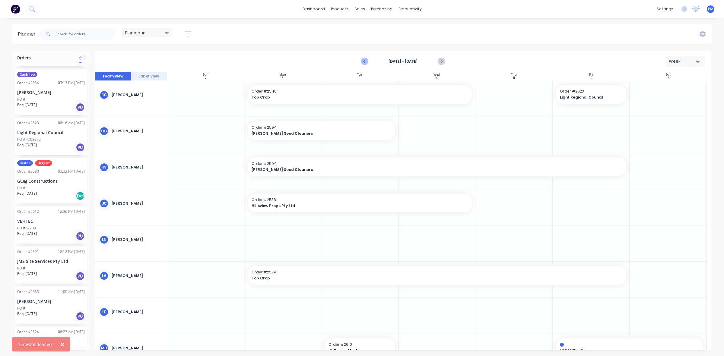
click at [364, 62] on icon "Previous page" at bounding box center [364, 61] width 3 height 5
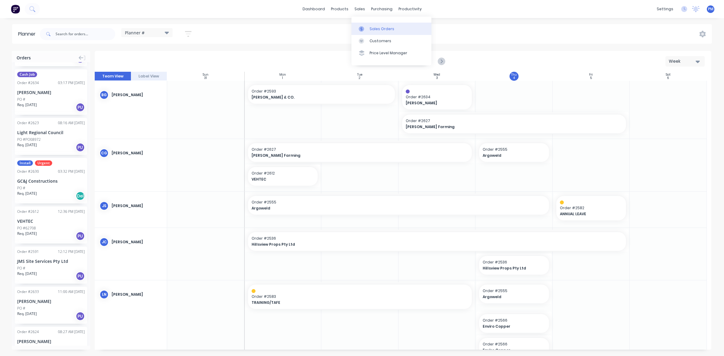
click at [374, 28] on div "Sales Orders" at bounding box center [381, 28] width 25 height 5
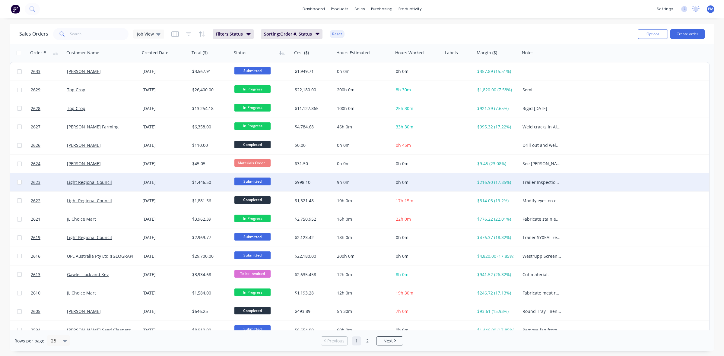
click at [118, 182] on div "Light Regional Council" at bounding box center [100, 182] width 67 height 6
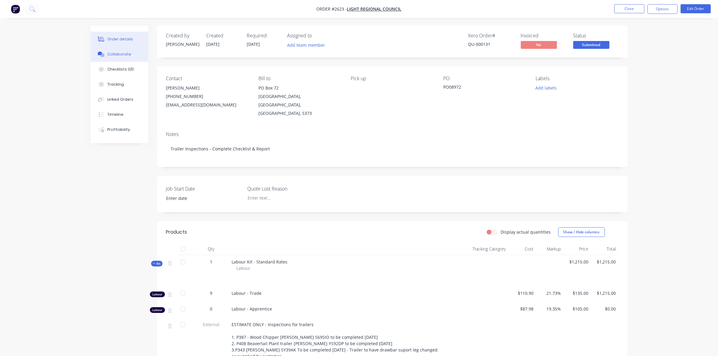
click at [124, 56] on div "Collaborate" at bounding box center [119, 54] width 24 height 5
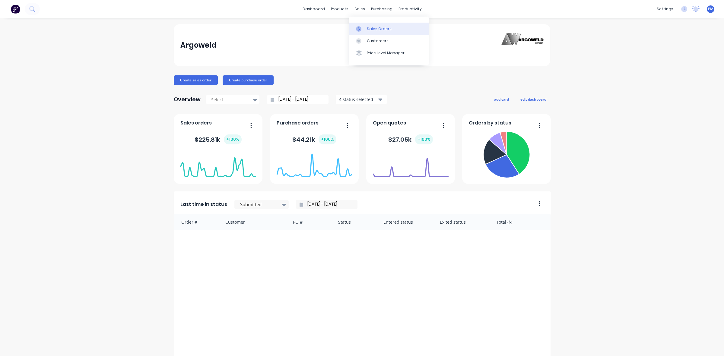
click at [367, 26] on div "Sales Orders" at bounding box center [379, 28] width 25 height 5
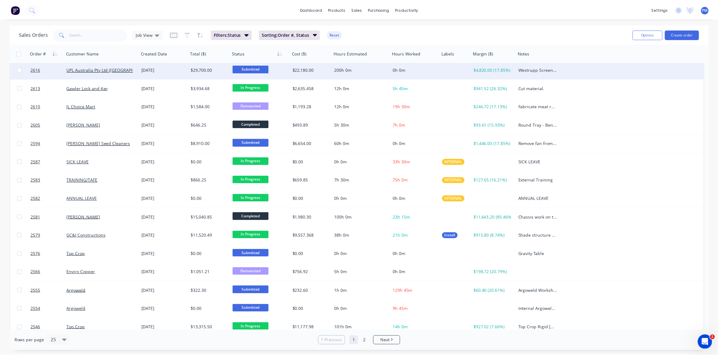
scroll to position [193, 0]
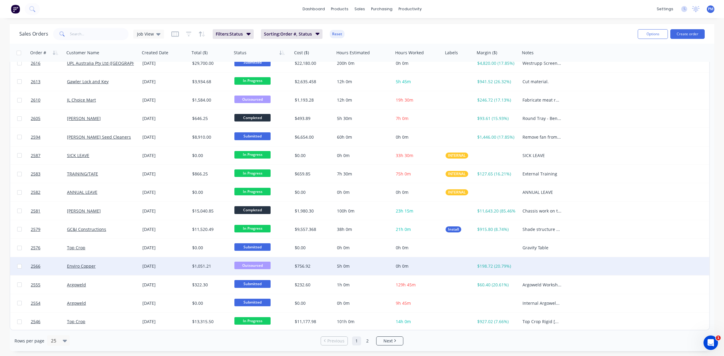
click at [126, 265] on div "Enviro Copper" at bounding box center [100, 266] width 67 height 6
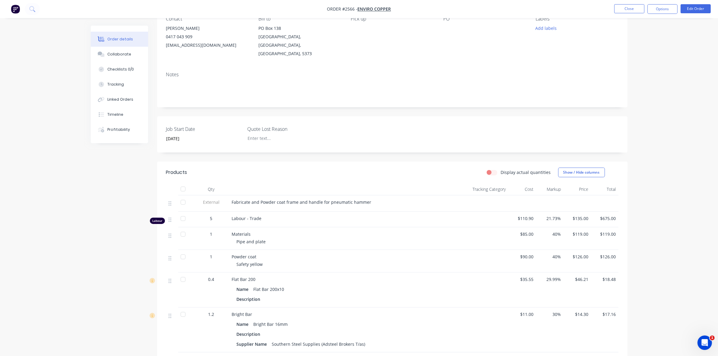
scroll to position [75, 0]
